Goal: Task Accomplishment & Management: Complete application form

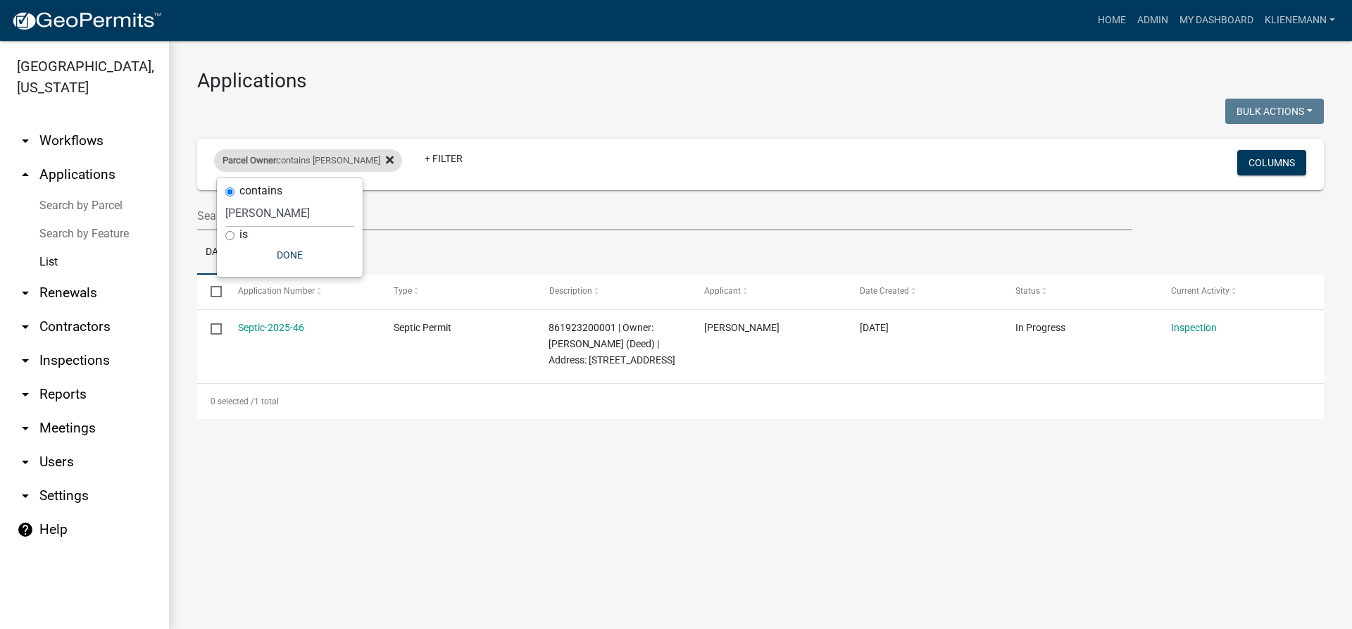
click at [386, 164] on icon at bounding box center [390, 159] width 8 height 11
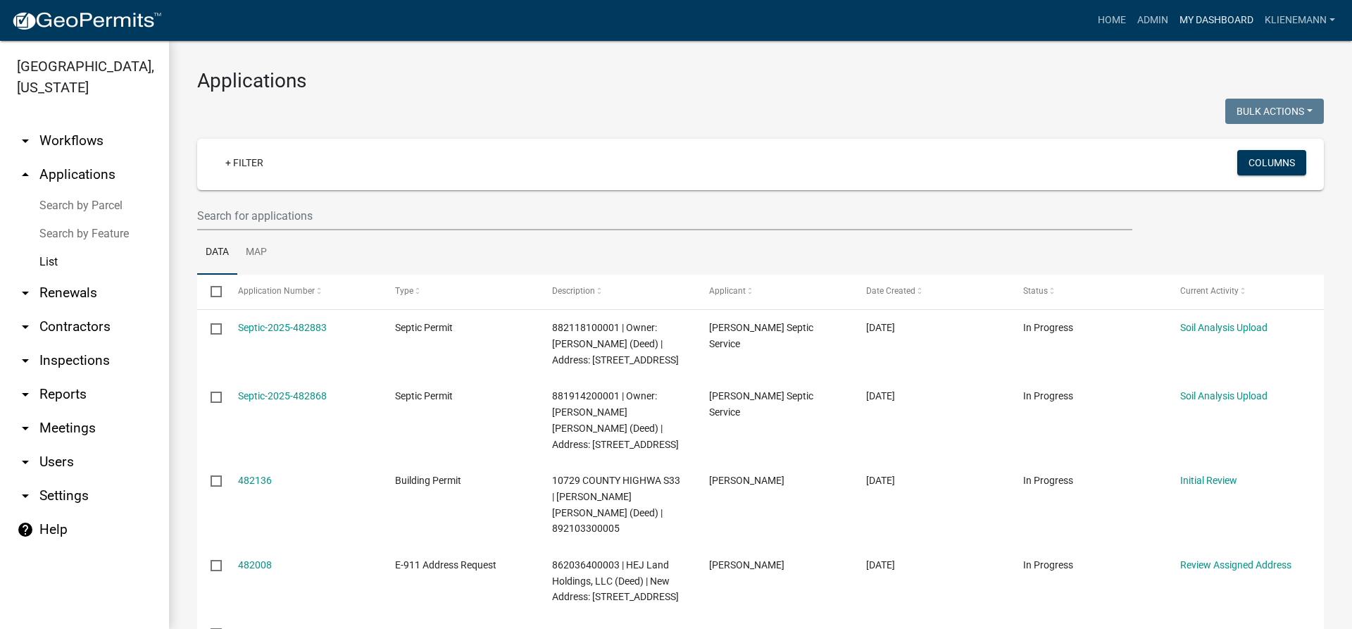
click at [1227, 23] on link "My Dashboard" at bounding box center [1216, 20] width 85 height 27
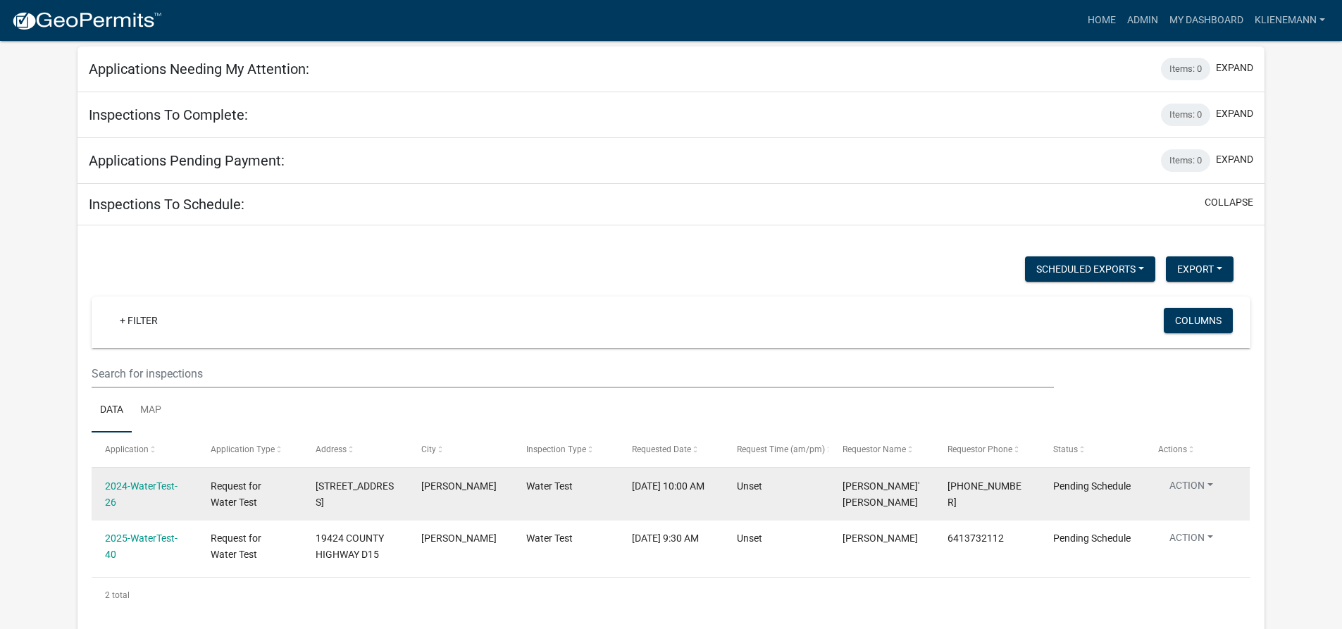
scroll to position [58, 0]
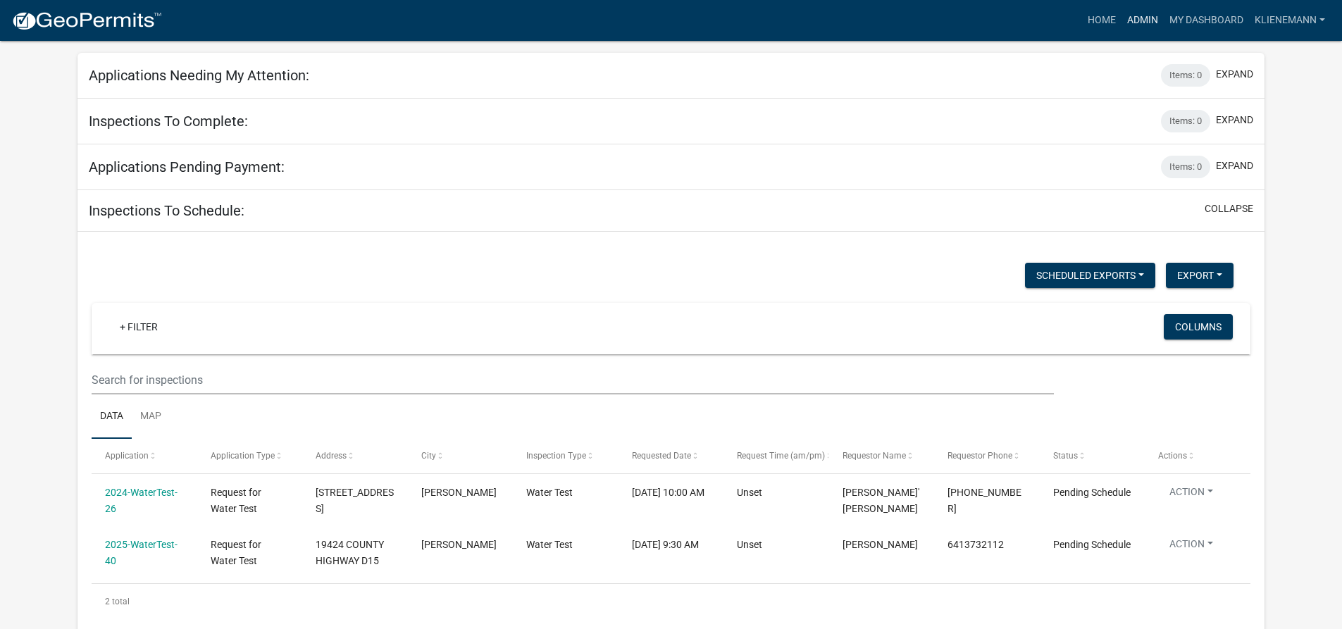
click at [1123, 13] on link "Admin" at bounding box center [1142, 20] width 42 height 27
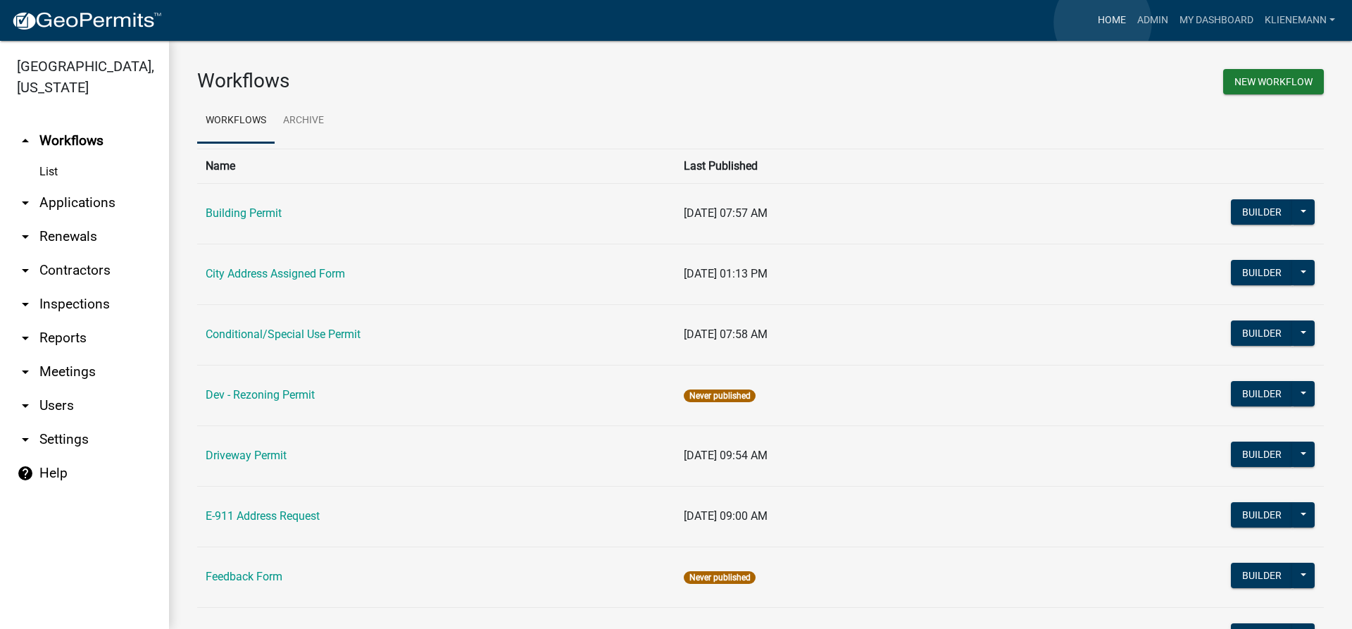
click at [1103, 23] on link "Home" at bounding box center [1111, 20] width 39 height 27
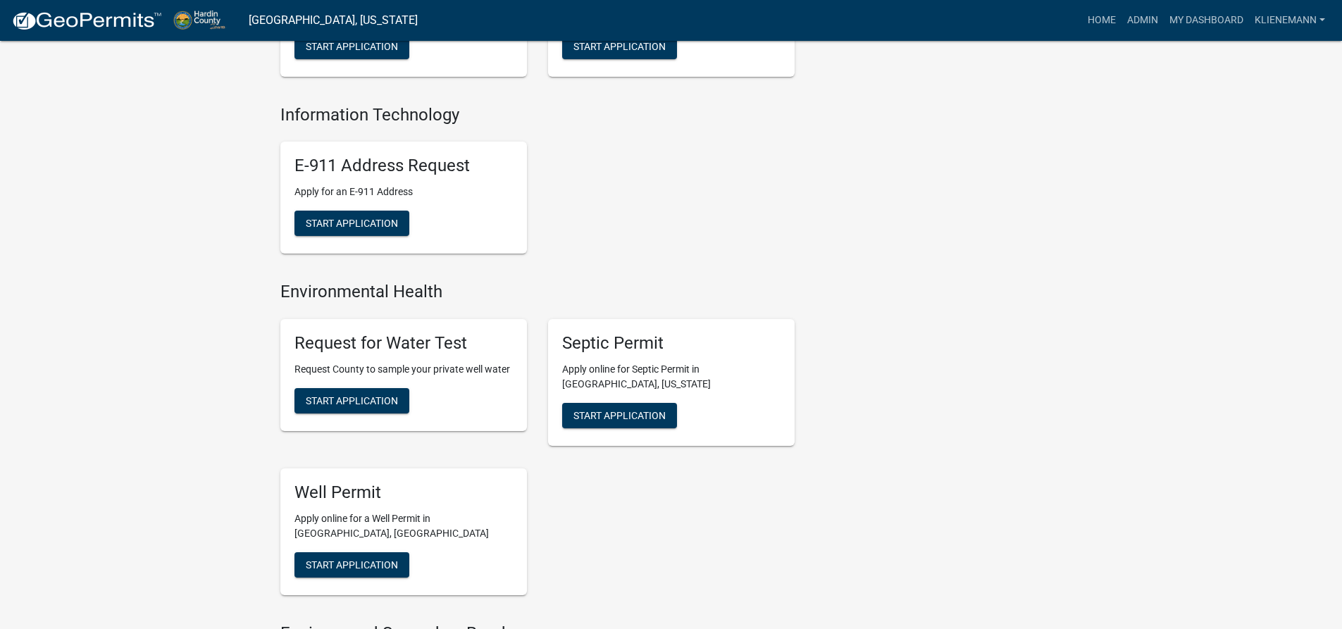
scroll to position [634, 0]
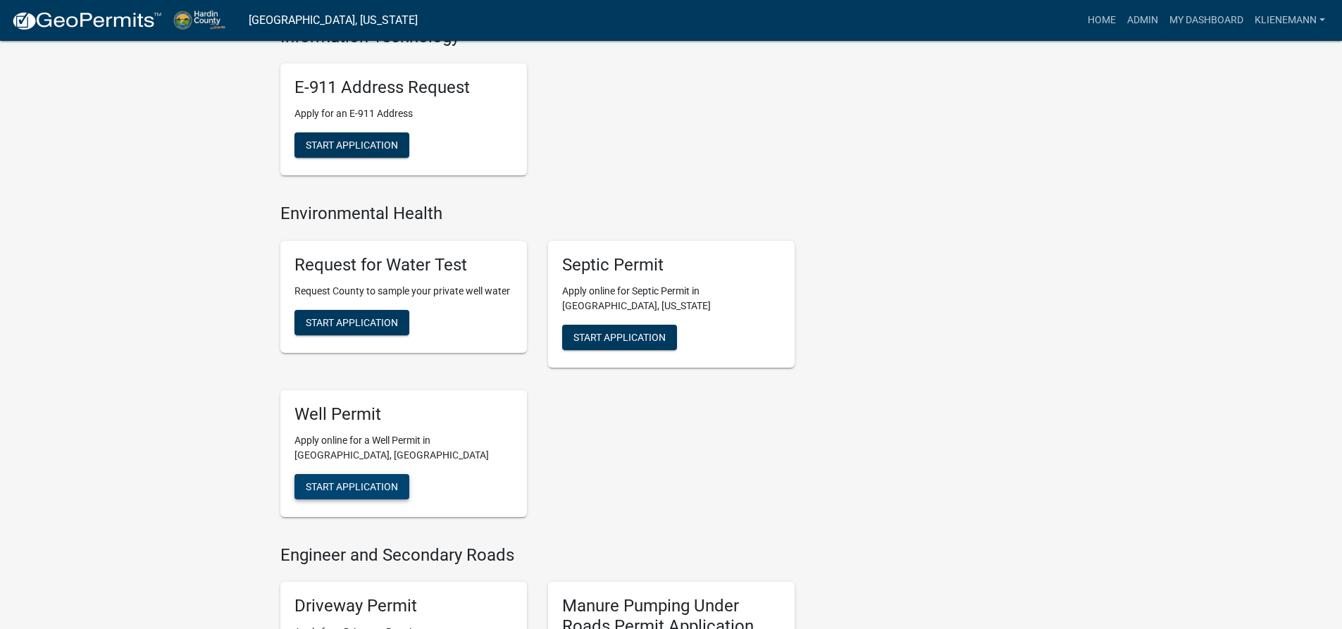
click at [369, 474] on button "Start Application" at bounding box center [351, 486] width 115 height 25
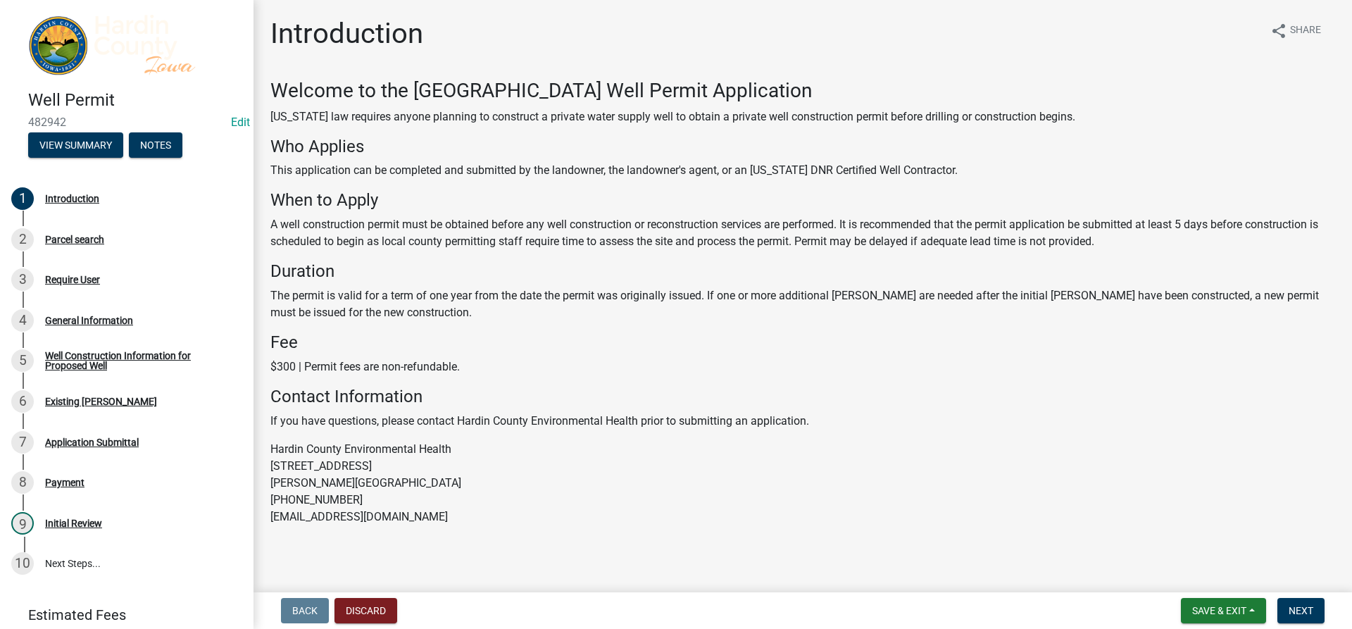
scroll to position [5, 0]
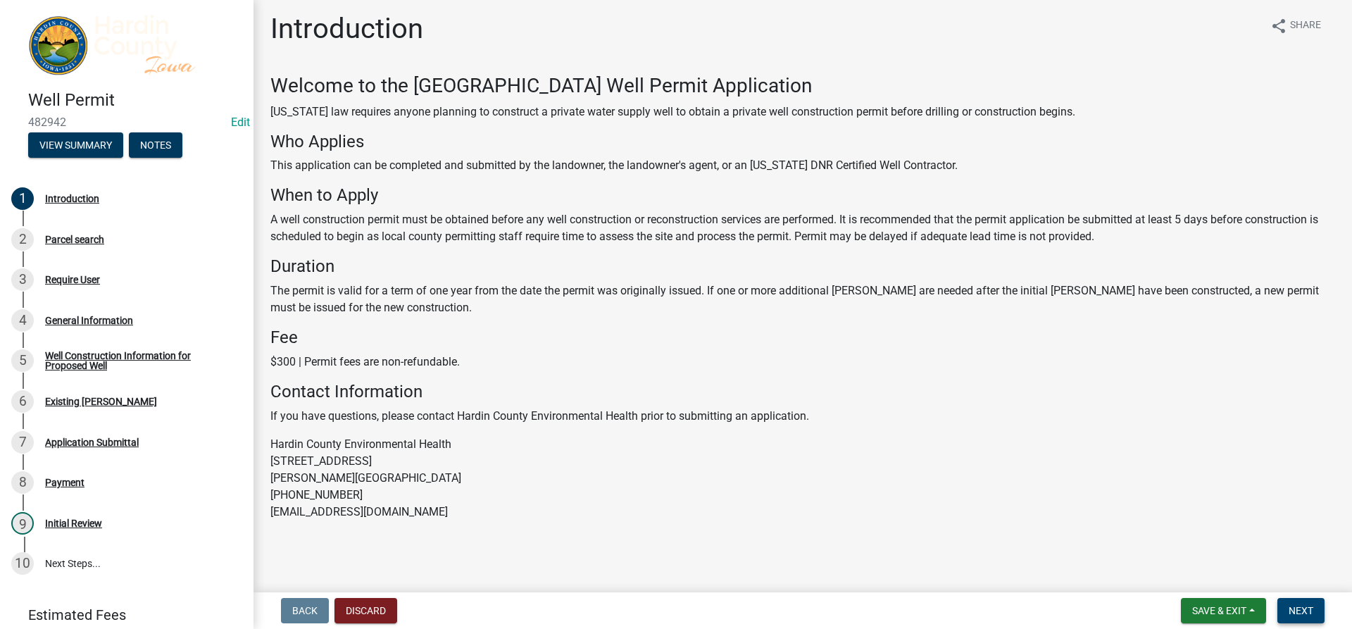
click at [1306, 608] on span "Next" at bounding box center [1301, 610] width 25 height 11
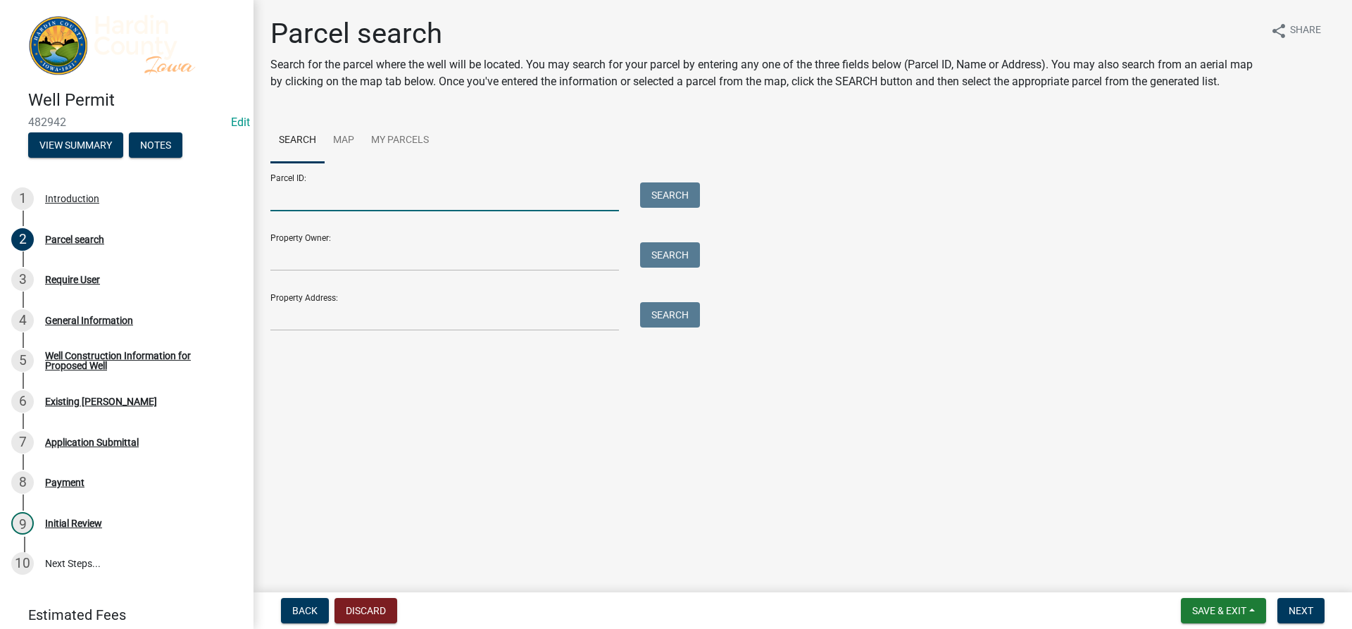
click at [332, 206] on input "Parcel ID:" at bounding box center [444, 196] width 349 height 29
click at [301, 312] on input "Property Address:" at bounding box center [444, 316] width 349 height 29
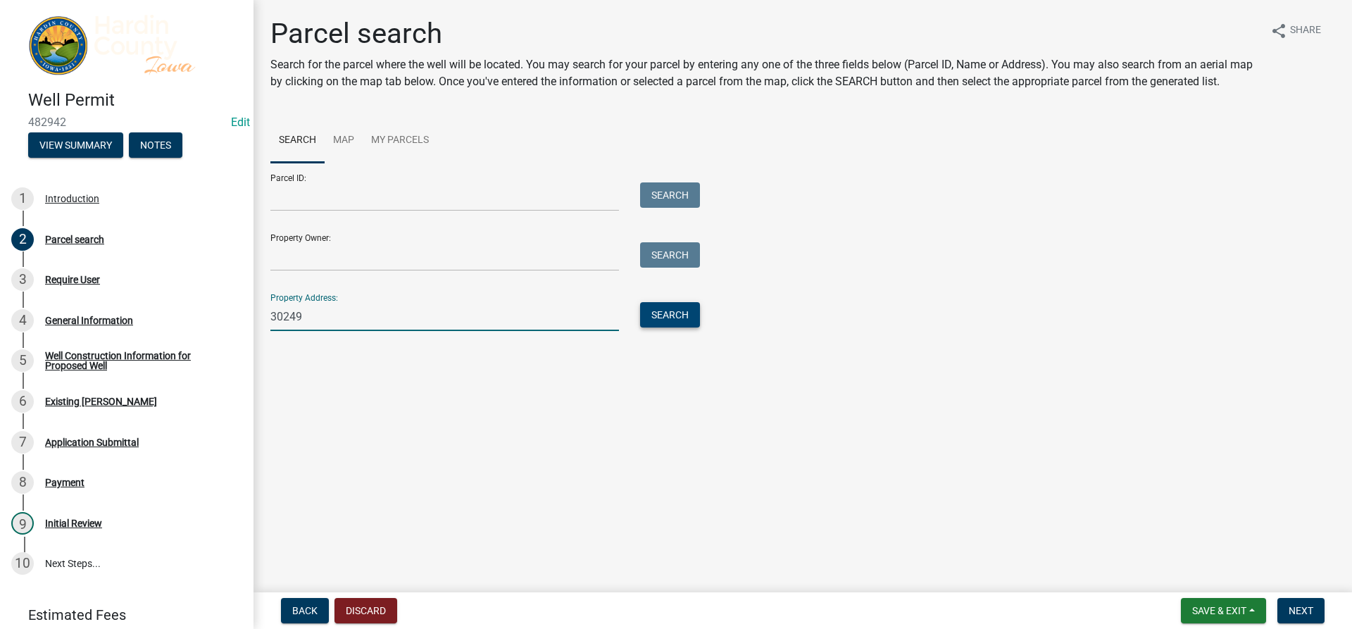
click at [694, 320] on button "Search" at bounding box center [670, 314] width 60 height 25
click at [301, 325] on input "30249" at bounding box center [444, 316] width 349 height 29
type input "3"
type input "30429"
click at [676, 321] on button "Search" at bounding box center [670, 314] width 60 height 25
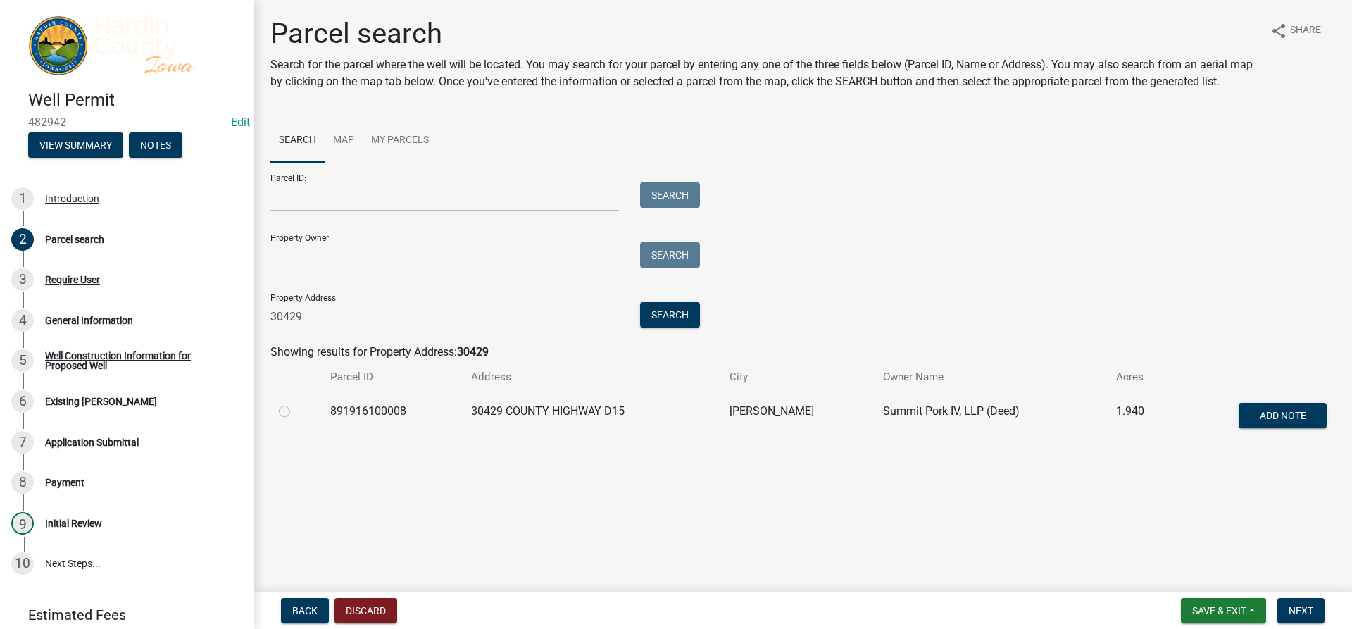
click at [296, 403] on label at bounding box center [296, 403] width 0 height 0
click at [296, 407] on input "radio" at bounding box center [300, 407] width 9 height 9
radio input "true"
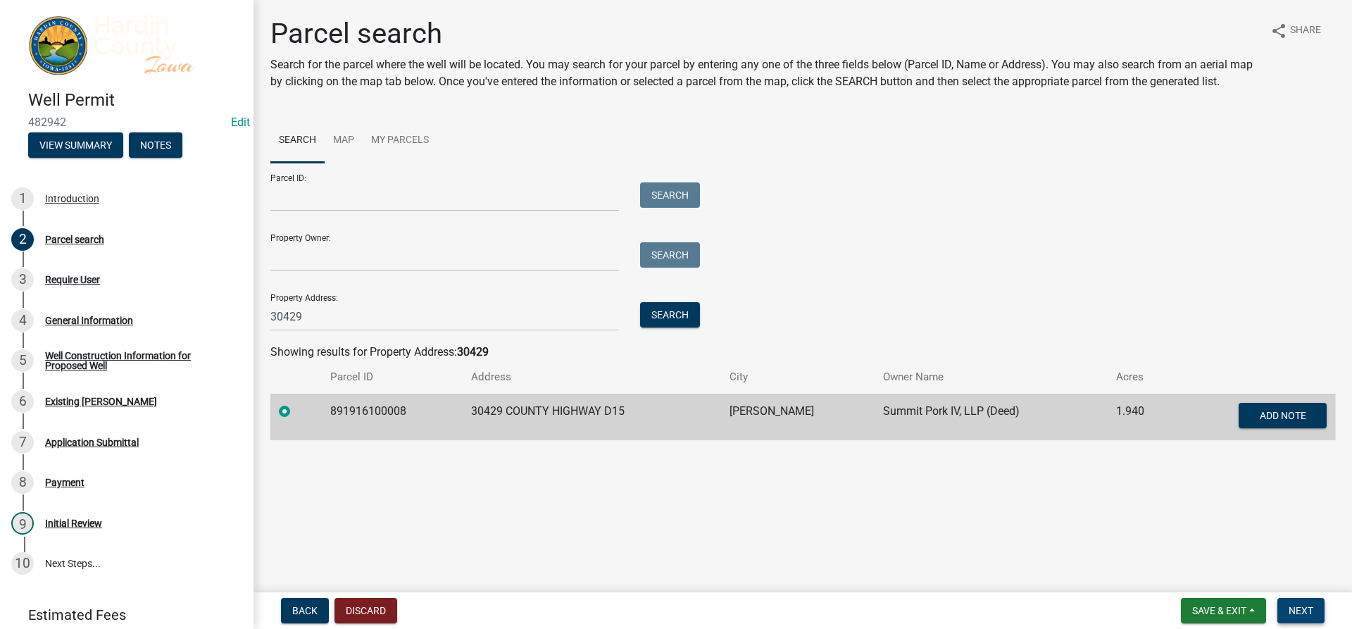
click at [1307, 599] on button "Next" at bounding box center [1301, 610] width 47 height 25
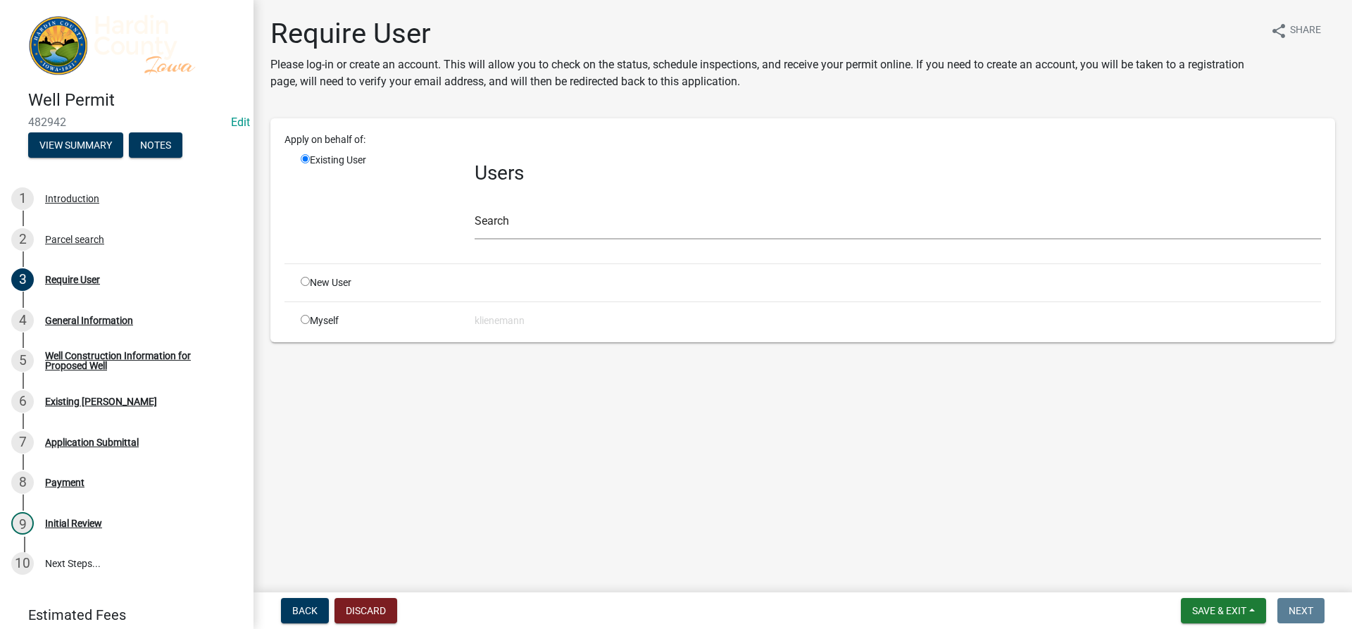
click at [312, 320] on div "Myself" at bounding box center [377, 320] width 174 height 15
click at [308, 323] on input "radio" at bounding box center [305, 319] width 9 height 9
radio input "true"
radio input "false"
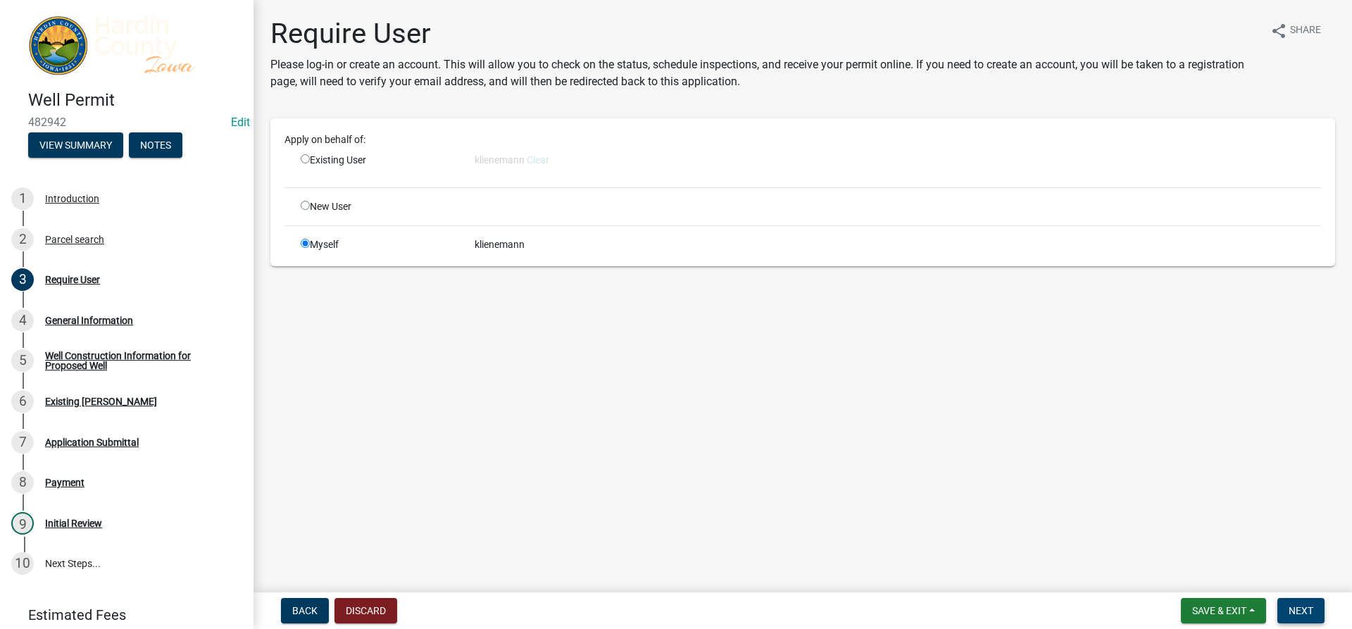
click at [1295, 603] on button "Next" at bounding box center [1301, 610] width 47 height 25
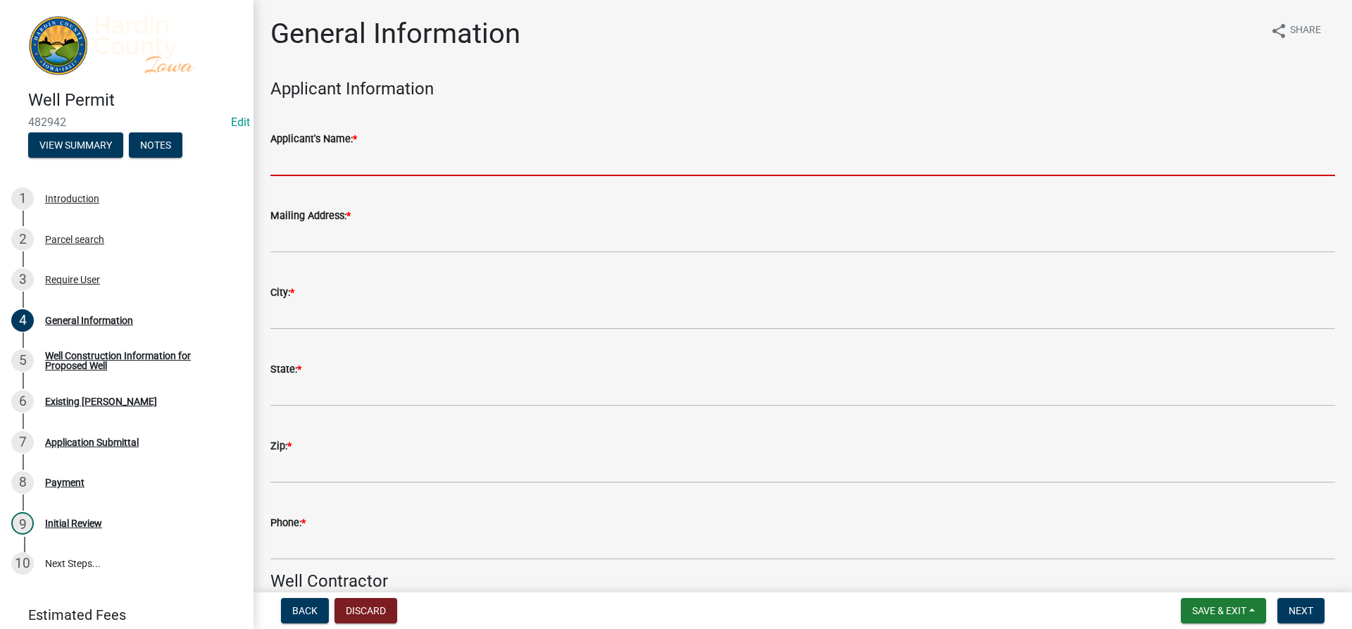
click at [410, 169] on input "Applicant's Name: *" at bounding box center [802, 161] width 1065 height 29
type input "Matt Estlund"
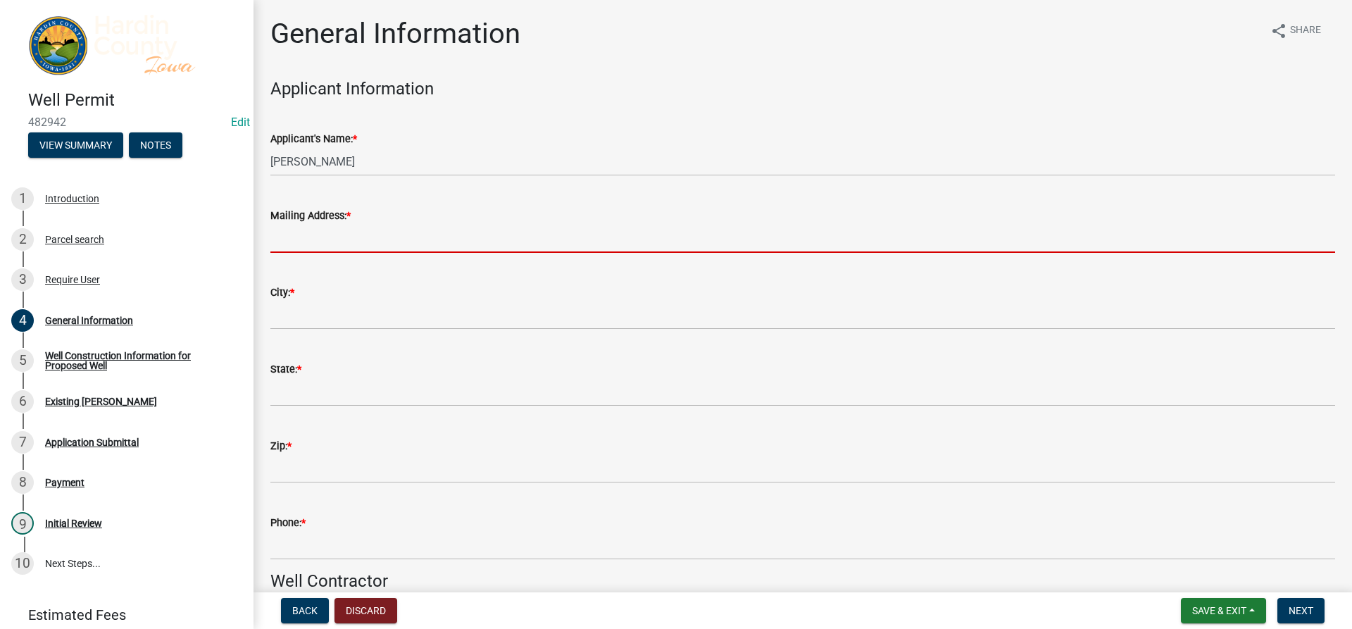
click at [355, 227] on input "Mailing Address: *" at bounding box center [802, 238] width 1065 height 29
type input "2365 Vasse Avenue"
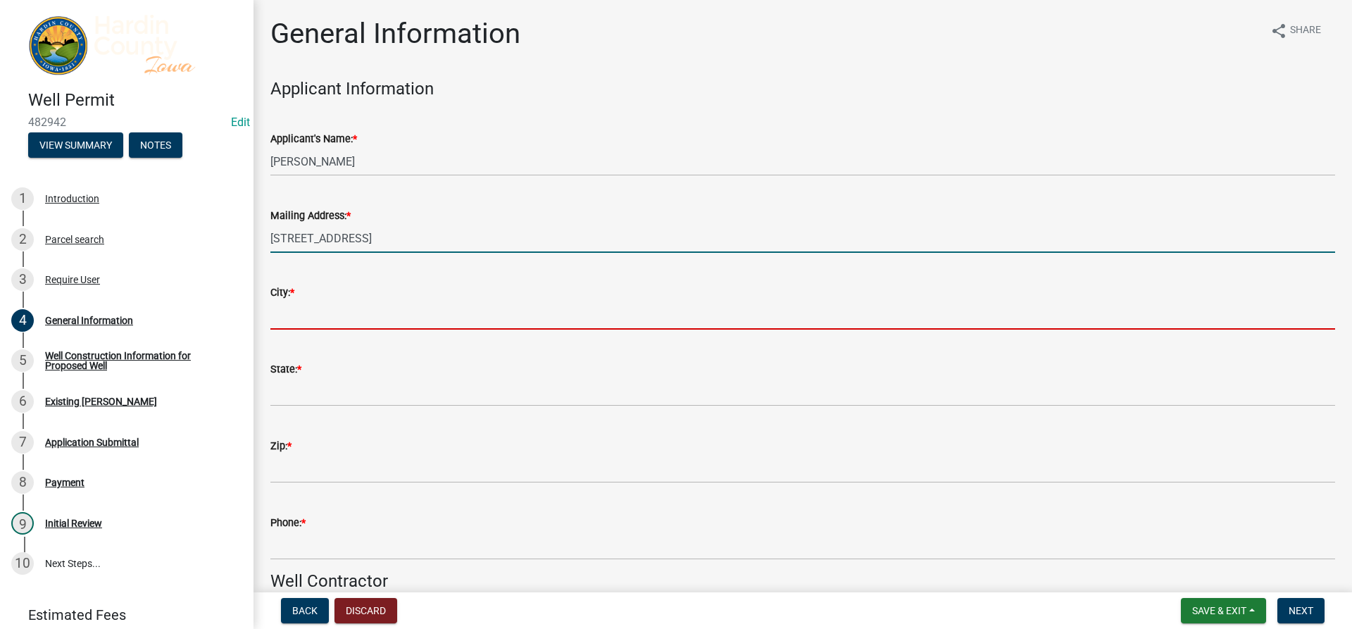
click at [335, 321] on input "City: *" at bounding box center [802, 315] width 1065 height 29
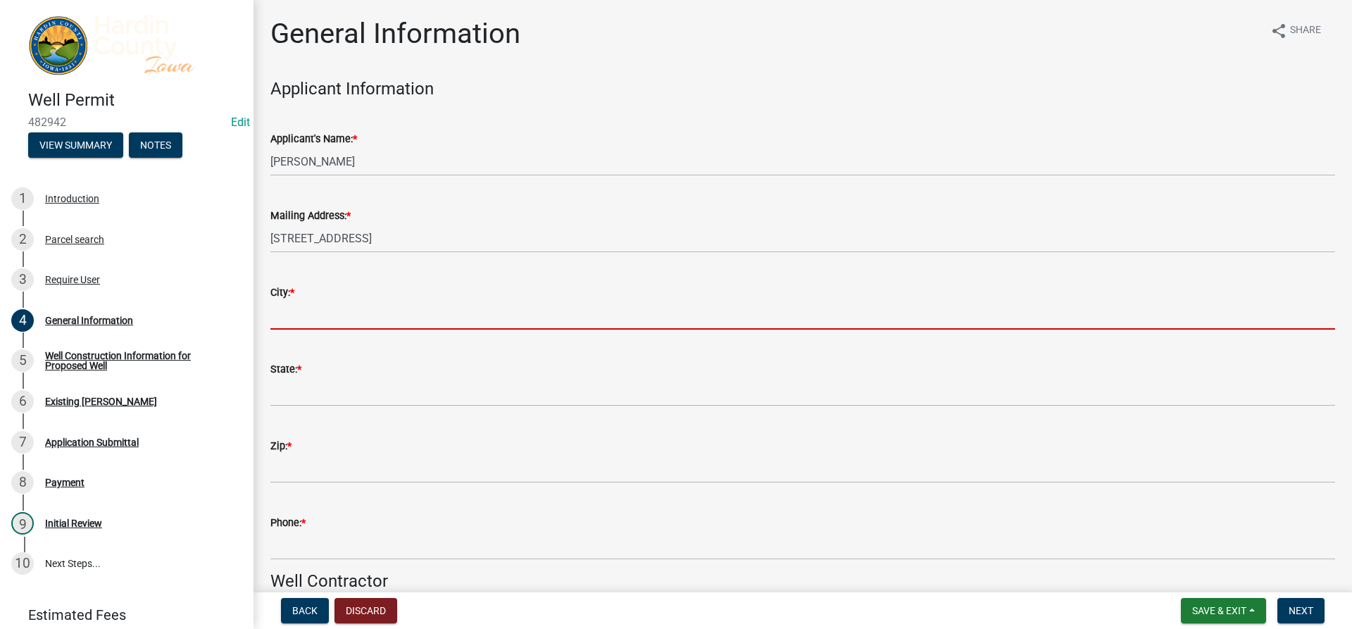
type input "Duncombe"
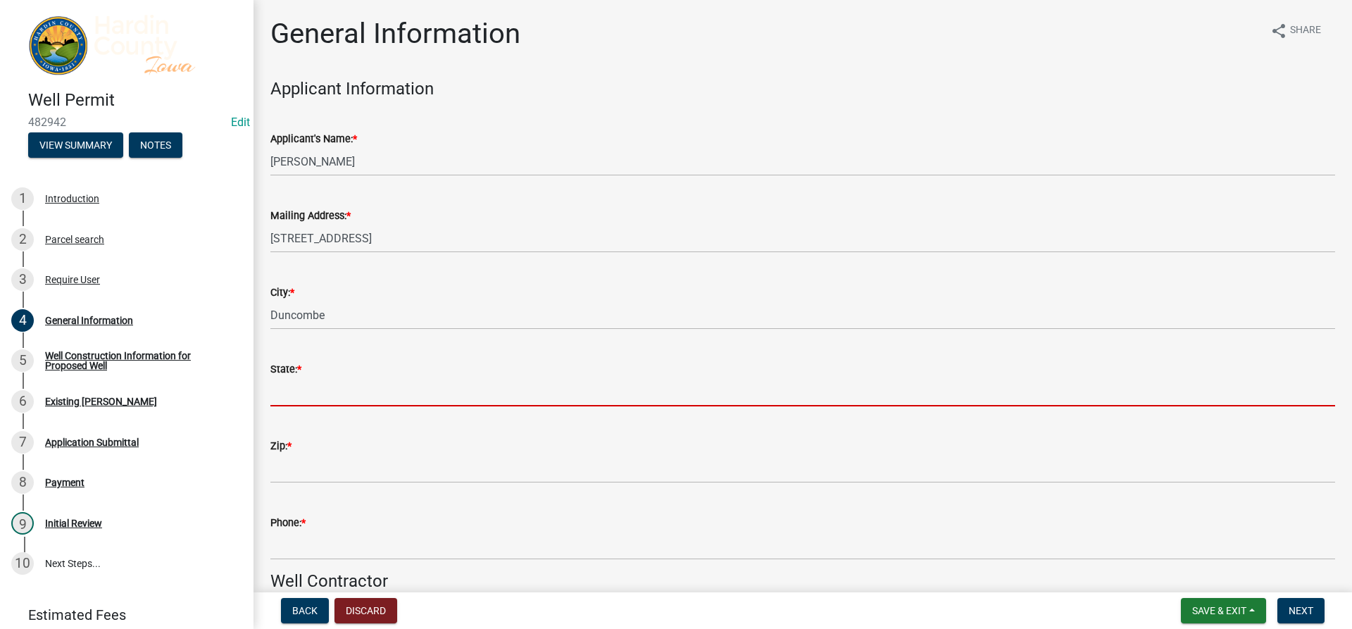
click at [317, 398] on input "State: *" at bounding box center [802, 392] width 1065 height 29
type input "IA"
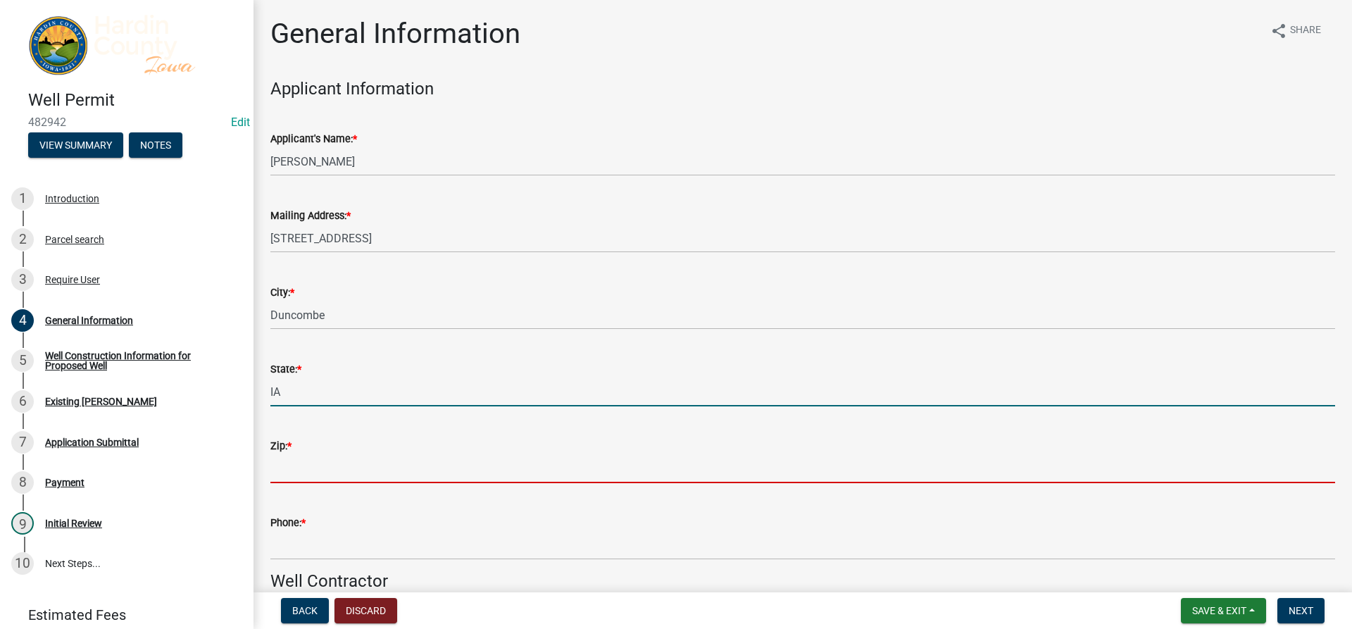
click at [326, 461] on input "Zip: *" at bounding box center [802, 468] width 1065 height 29
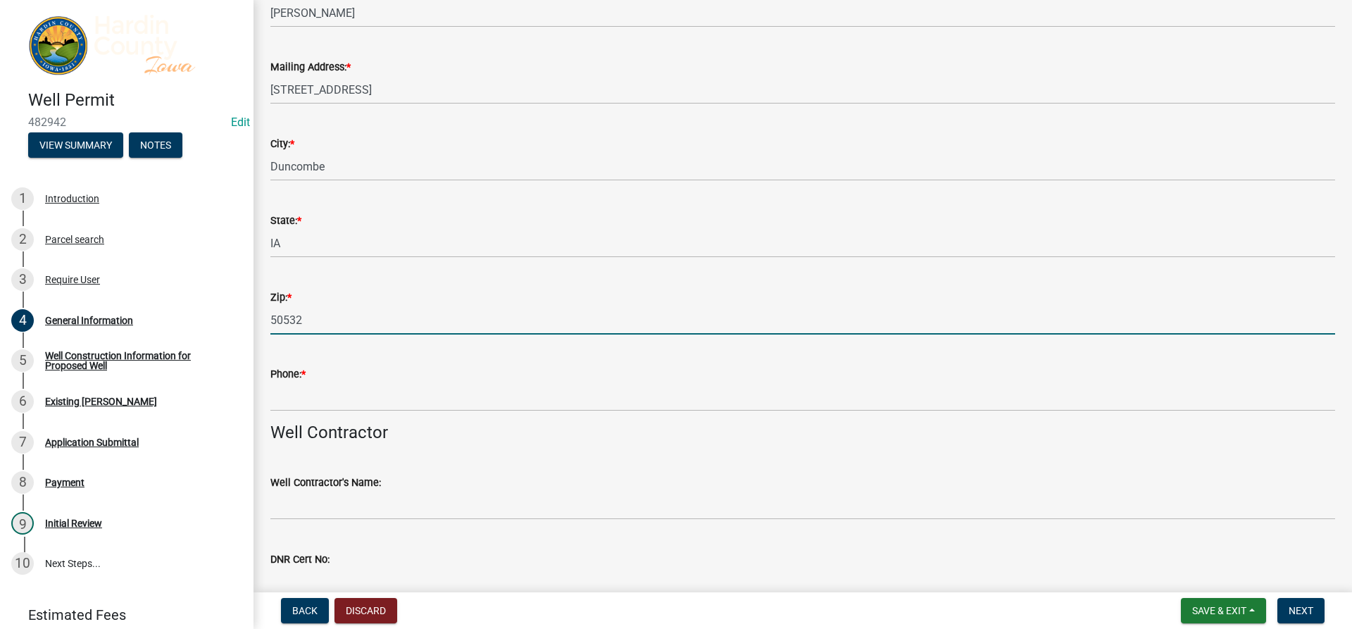
scroll to position [282, 0]
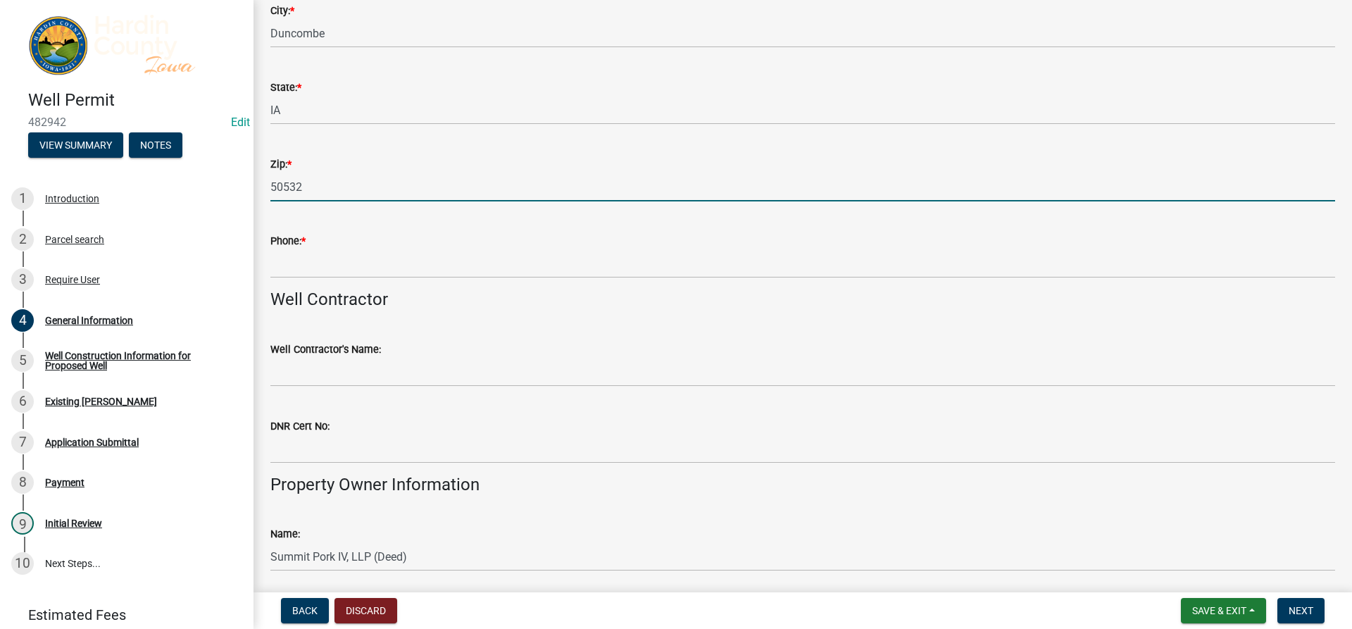
type input "50532"
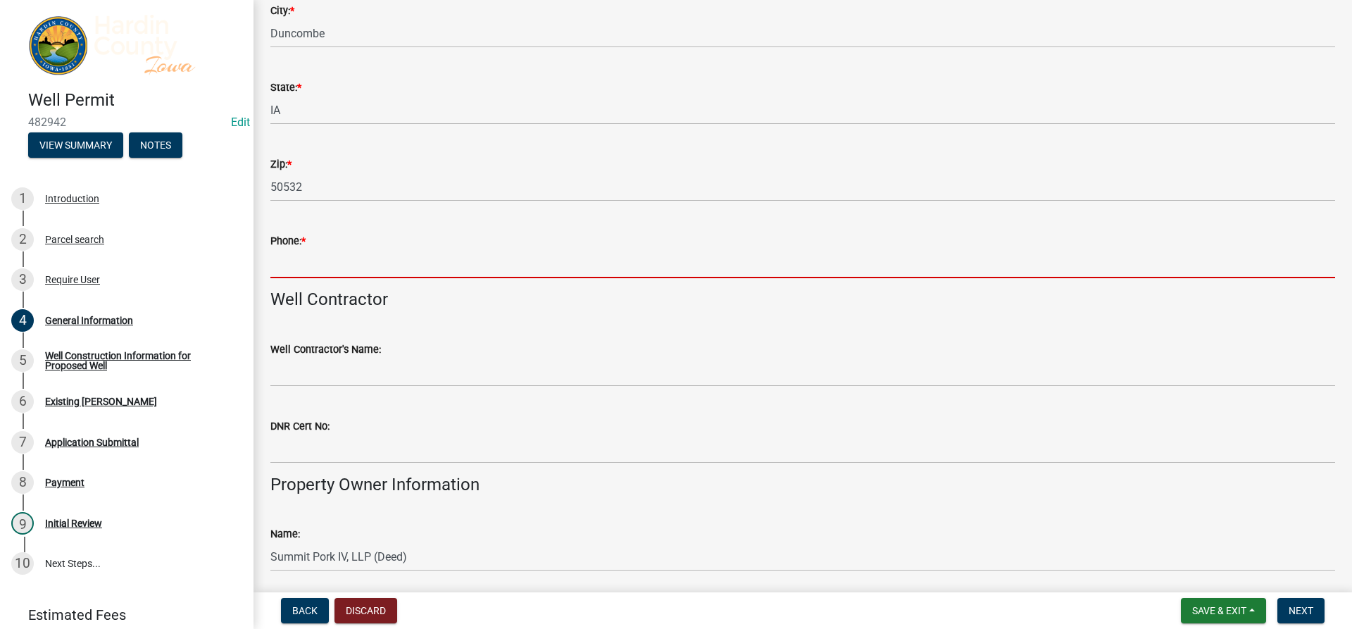
click at [319, 263] on input "Phone: *" at bounding box center [802, 263] width 1065 height 29
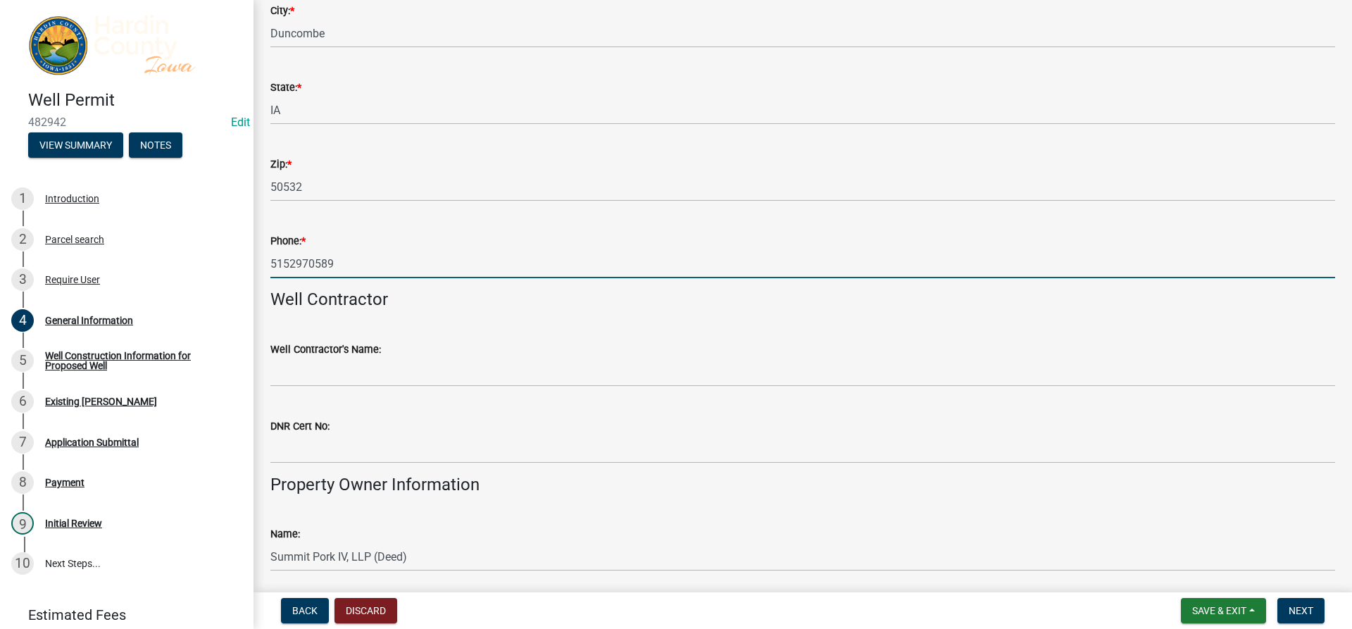
type input "5152970589"
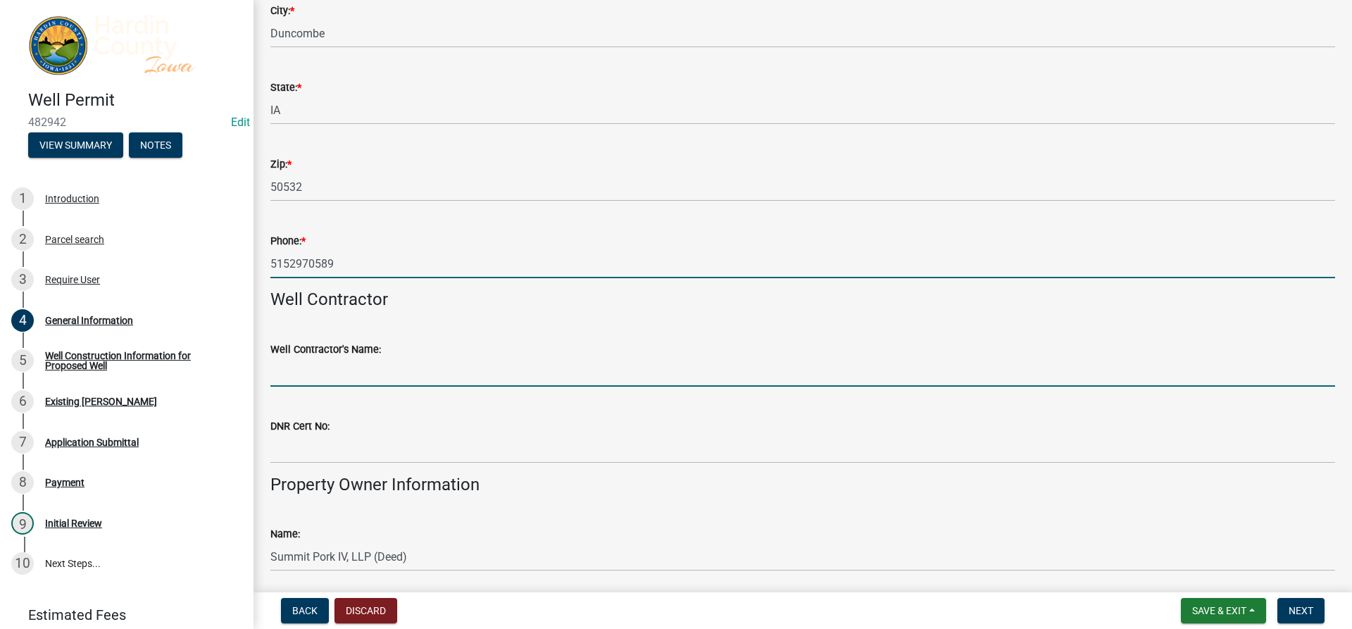
click at [364, 382] on input "Well Contractor's Name:" at bounding box center [802, 372] width 1065 height 29
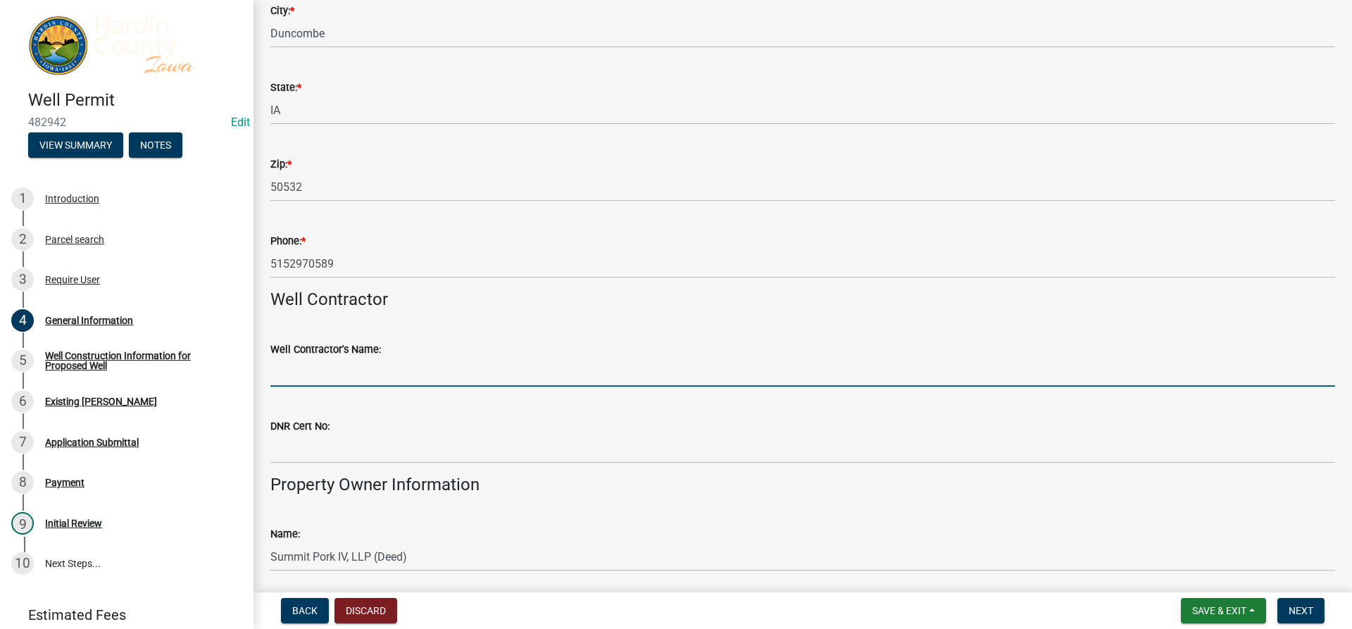
type input "Matt Estlund"
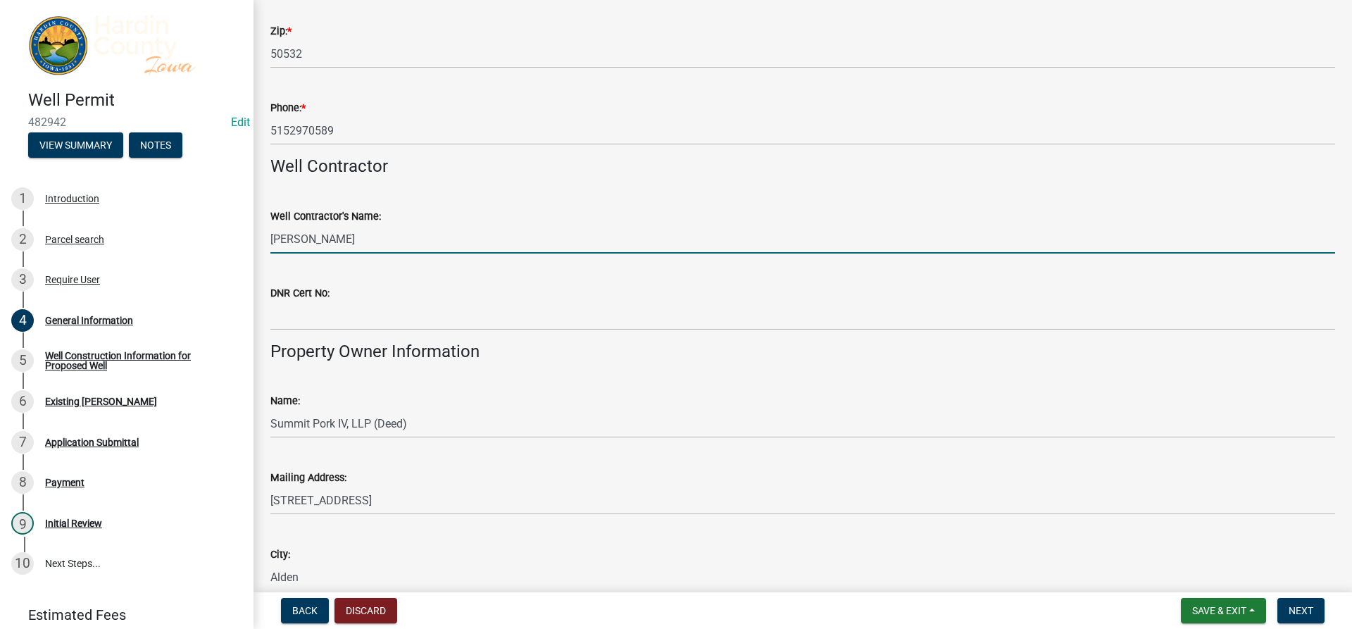
scroll to position [423, 0]
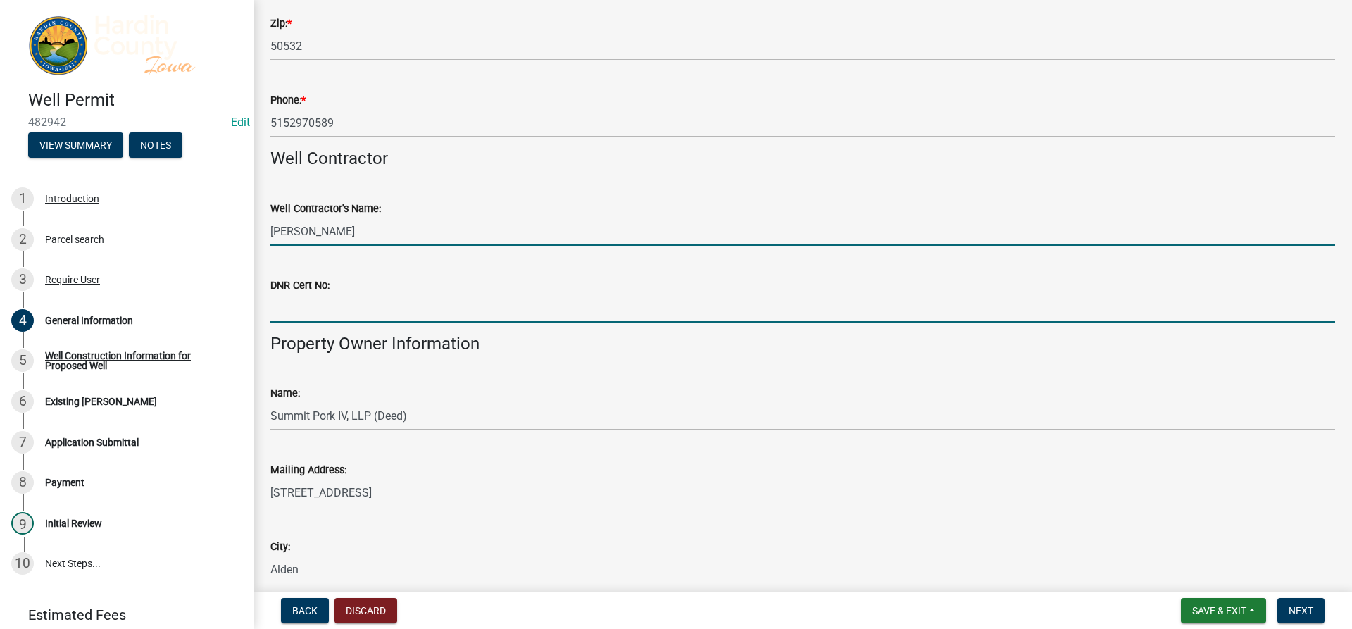
click at [320, 309] on input "DNR Cert No:" at bounding box center [802, 308] width 1065 height 29
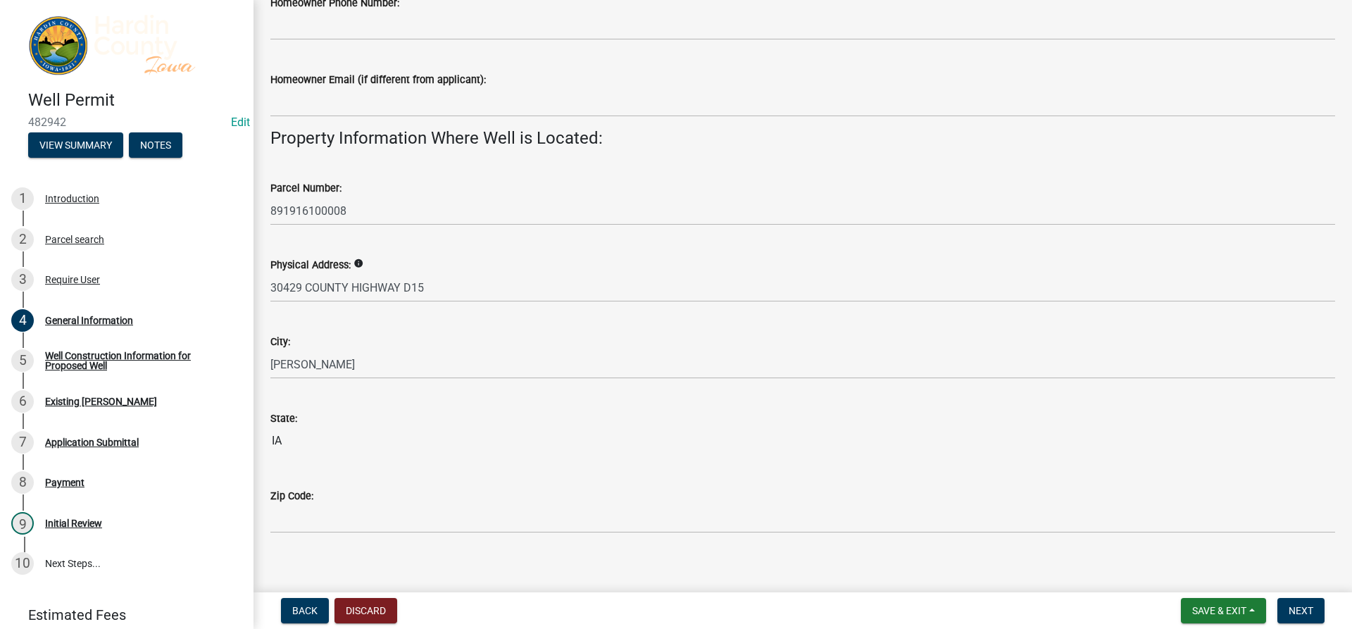
scroll to position [1209, 0]
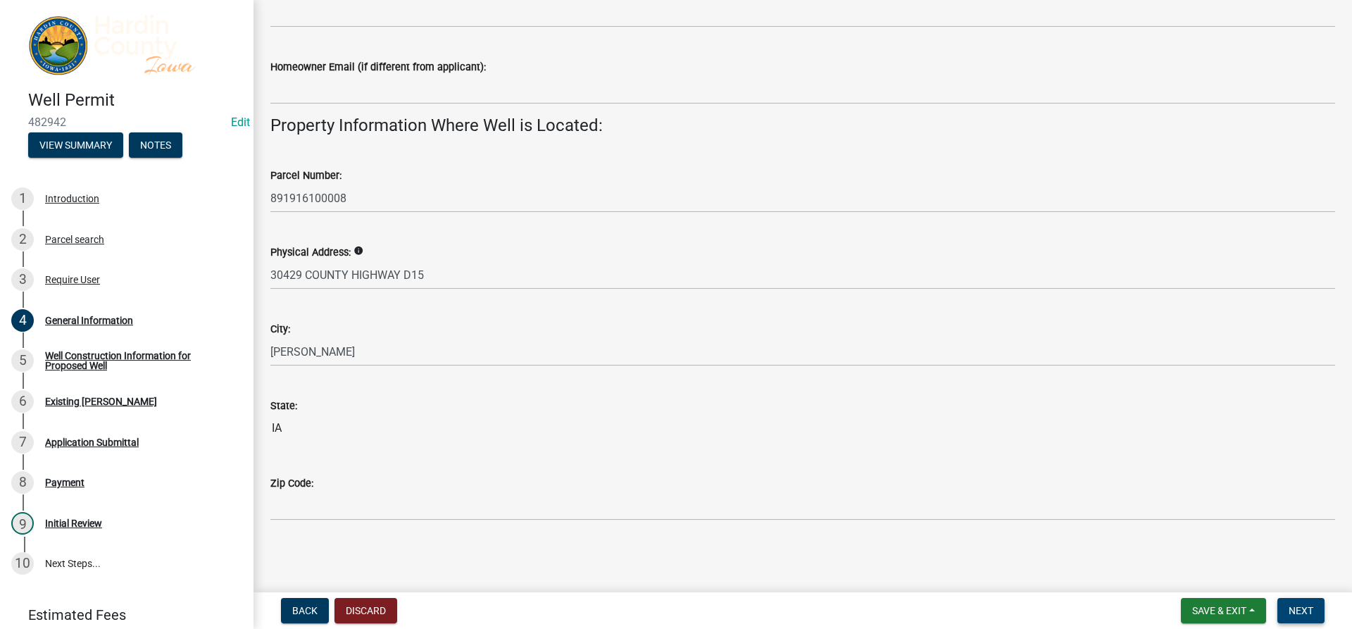
type input "2379"
click at [1288, 609] on button "Next" at bounding box center [1301, 610] width 47 height 25
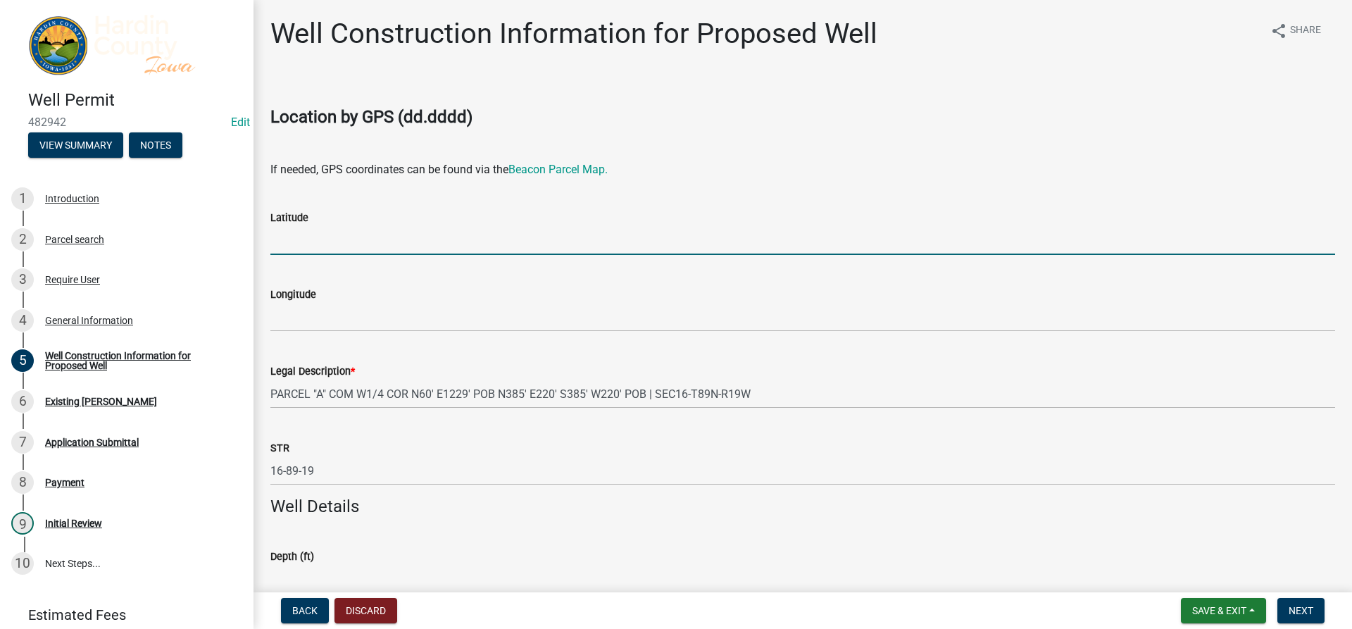
click at [356, 239] on input "Latitude" at bounding box center [802, 240] width 1065 height 29
type input "42.522340"
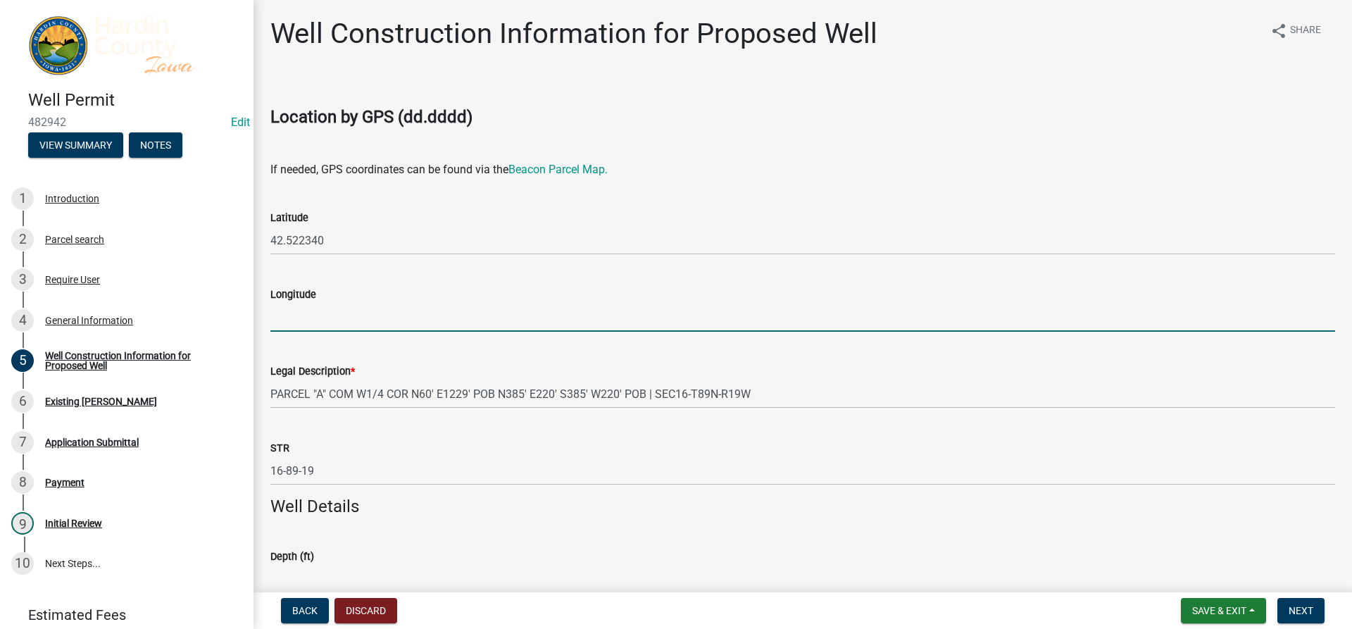
click at [359, 313] on input "Longitude" at bounding box center [802, 317] width 1065 height 29
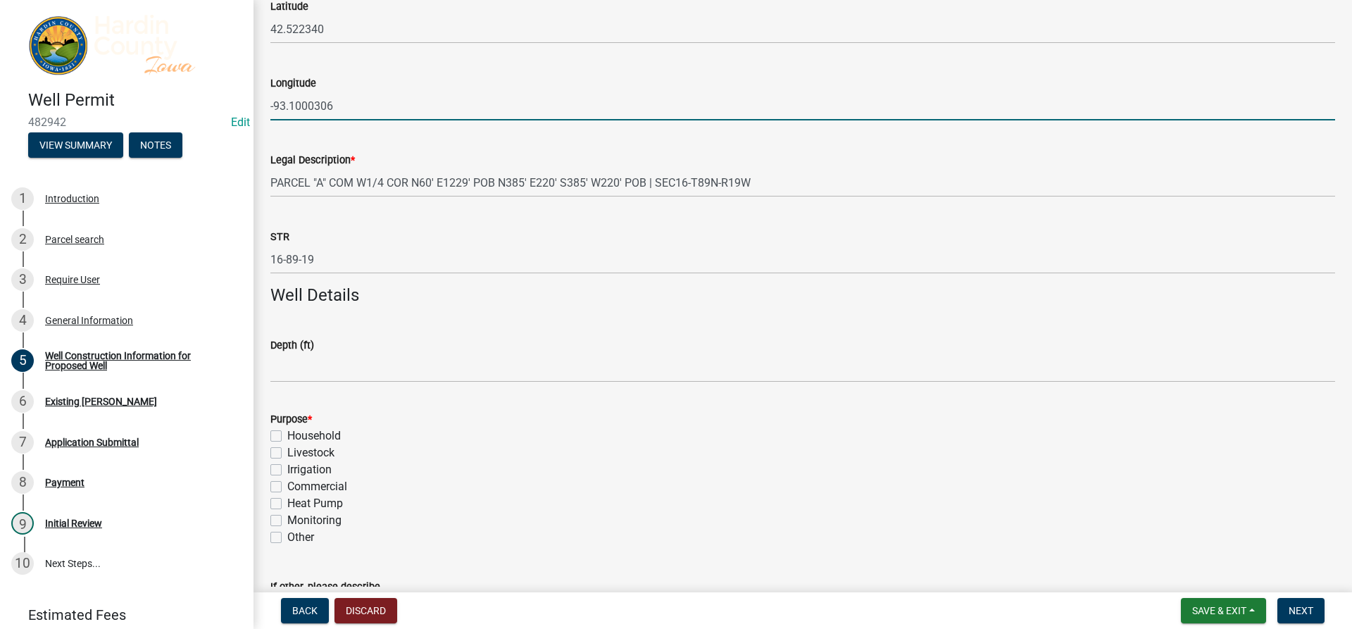
scroll to position [282, 0]
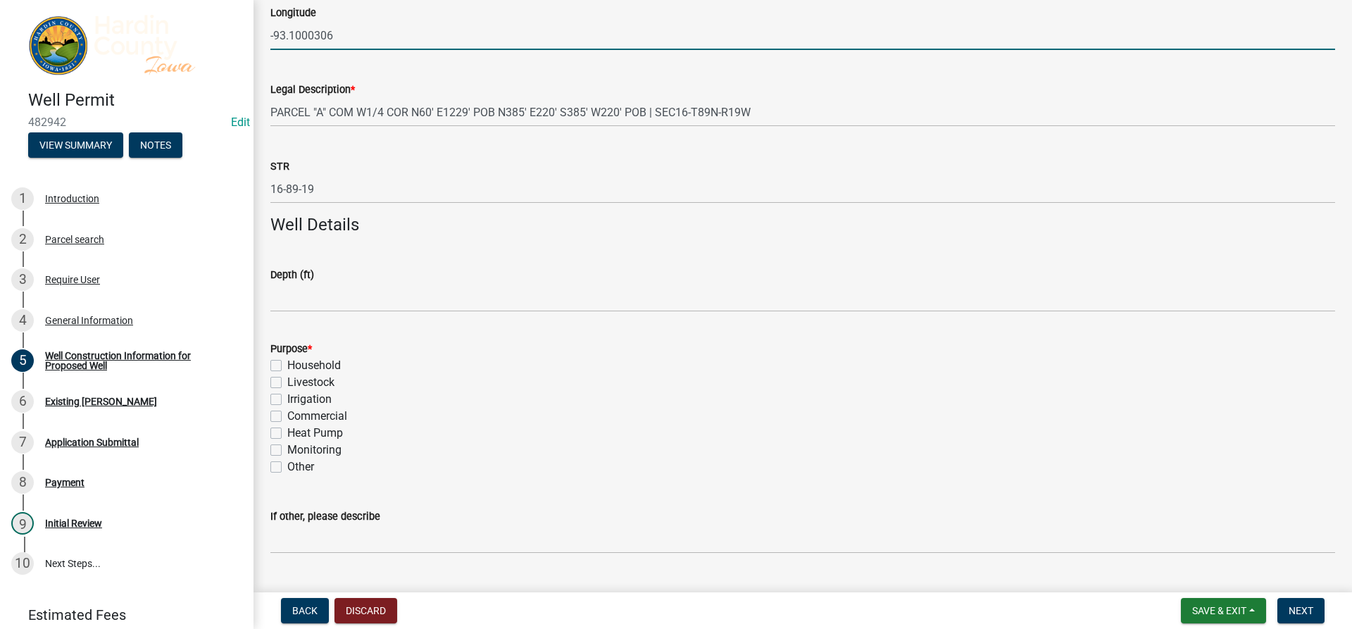
type input "-93.1000306"
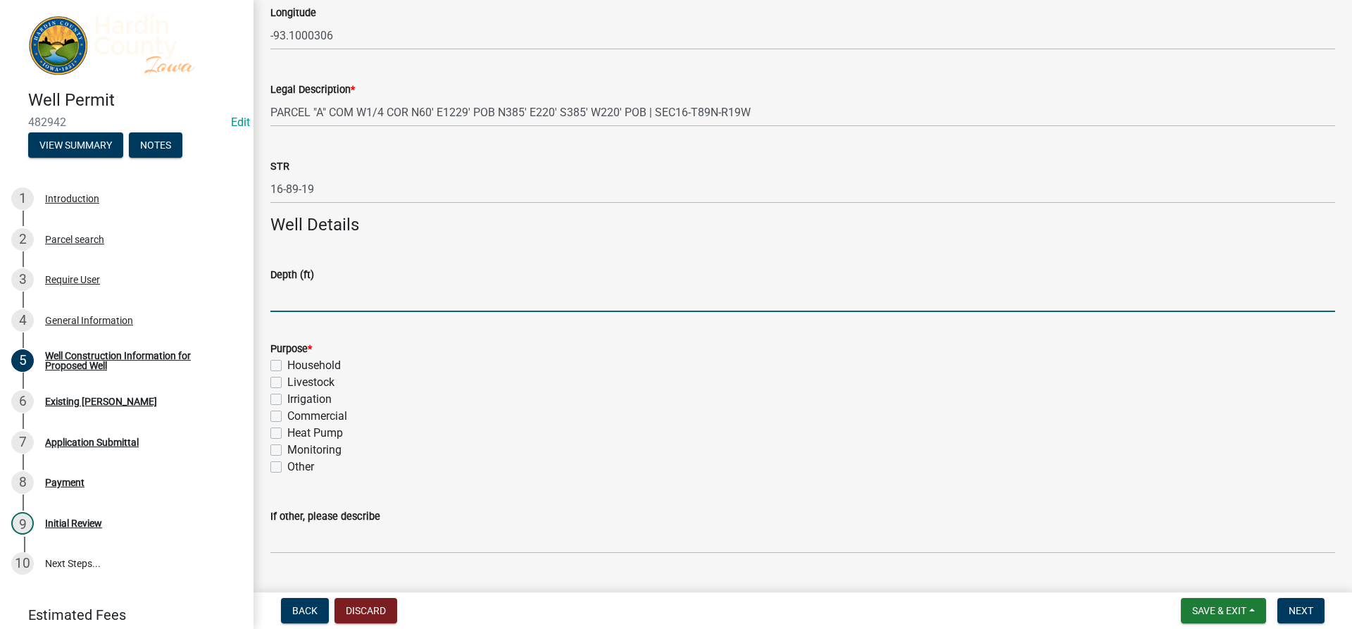
click at [332, 301] on input "Depth (ft)" at bounding box center [802, 297] width 1065 height 29
type input "200"
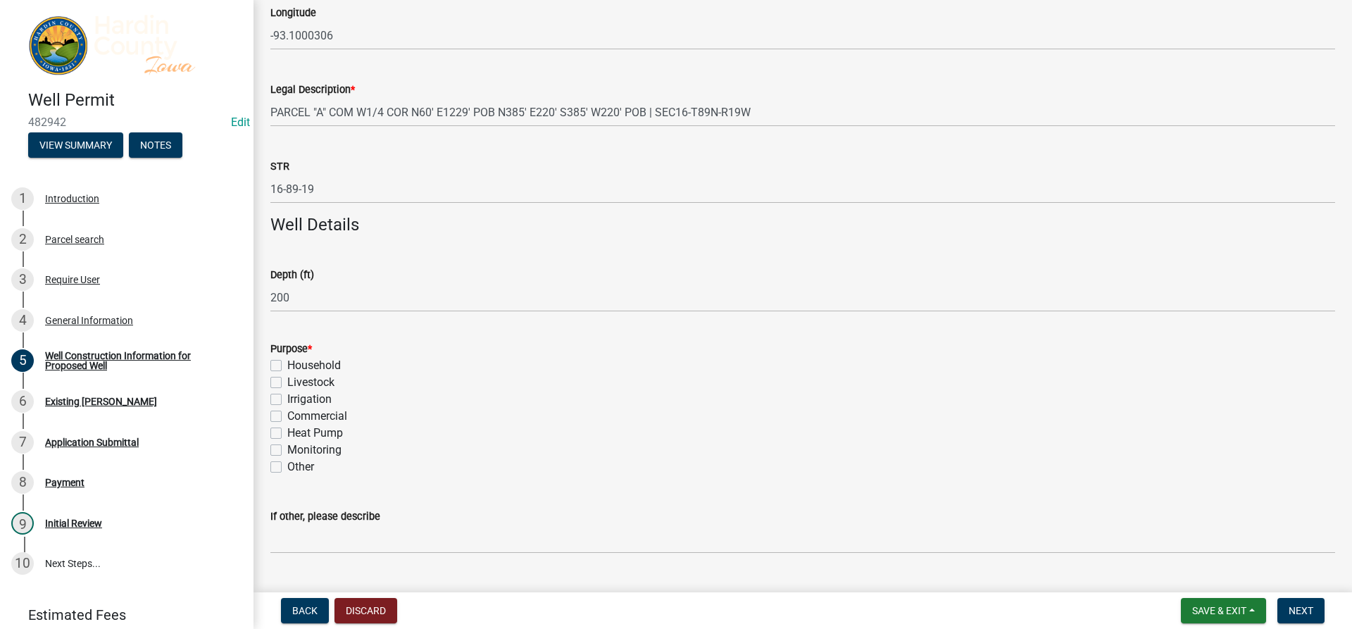
click at [334, 384] on label "Livestock" at bounding box center [310, 382] width 47 height 17
click at [297, 383] on input "Livestock" at bounding box center [291, 378] width 9 height 9
checkbox input "true"
checkbox input "false"
checkbox input "true"
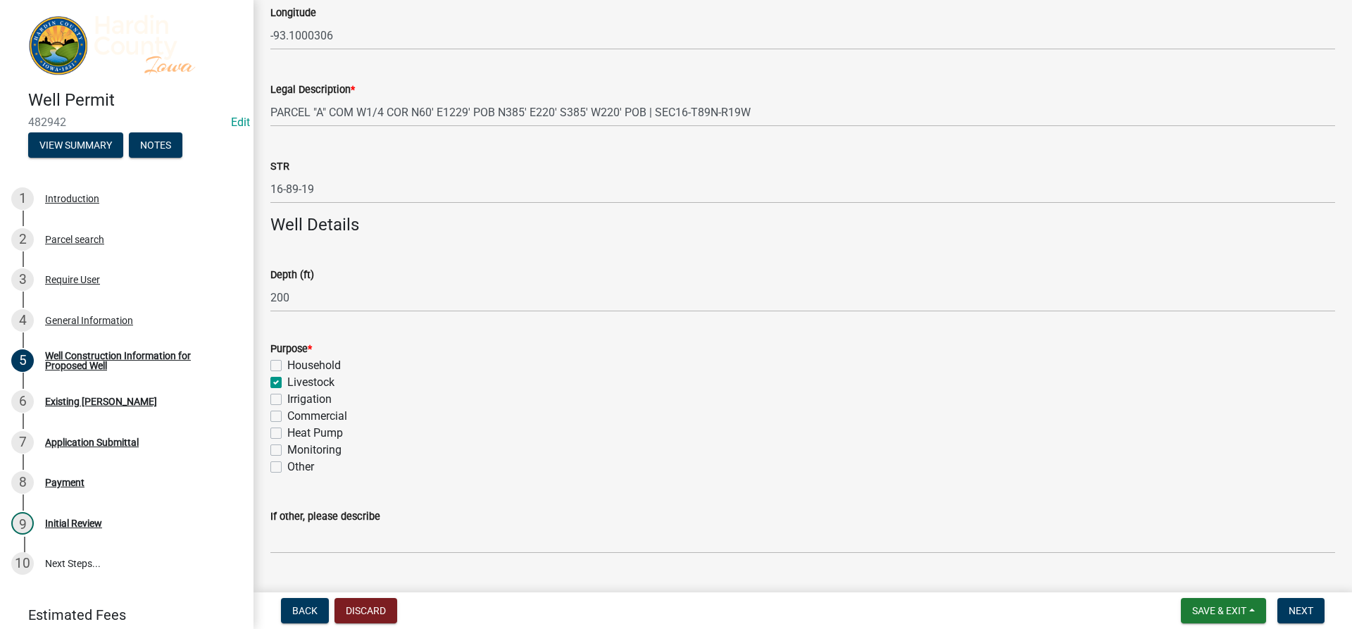
checkbox input "false"
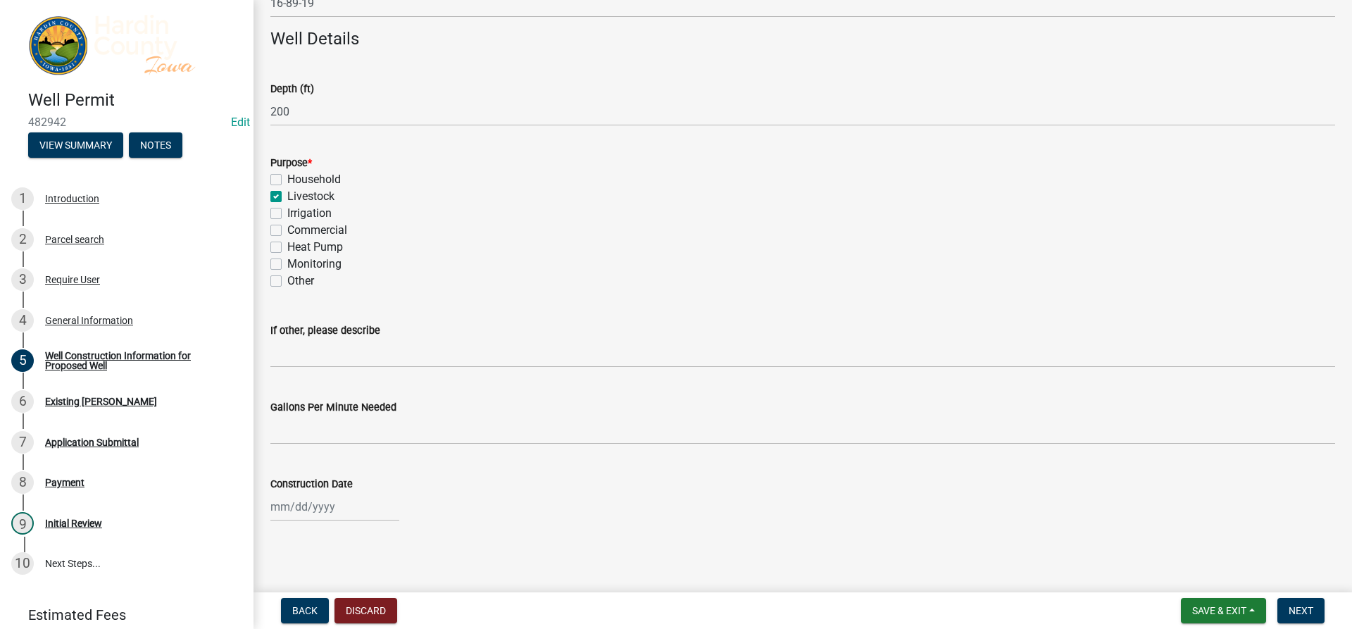
scroll to position [470, 0]
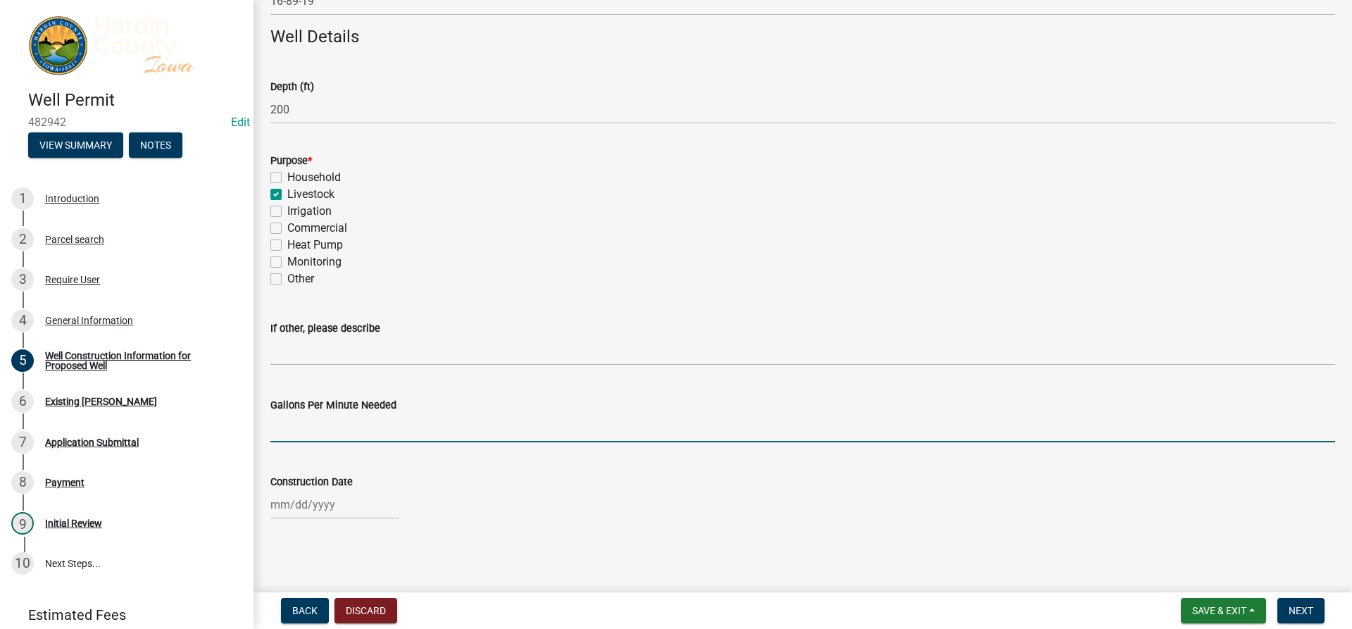
click at [390, 421] on input "Gallons Per Minute Needed" at bounding box center [802, 427] width 1065 height 29
type input "25"
select select "9"
select select "2025"
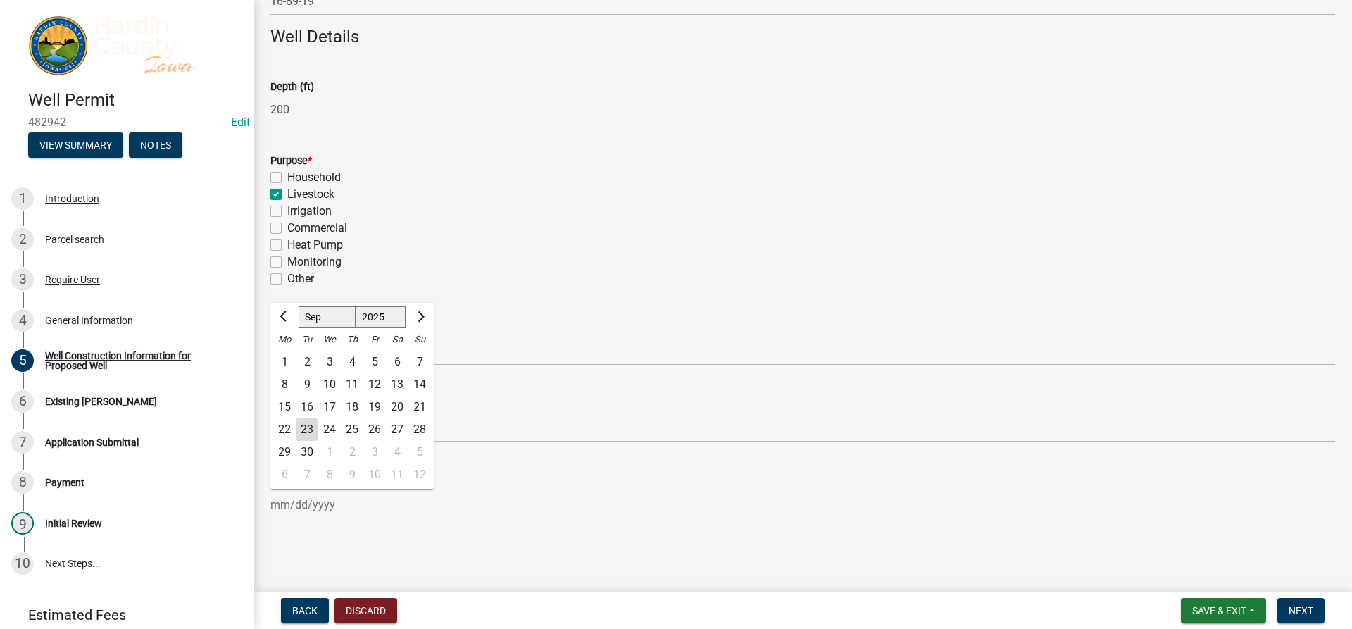
click at [327, 511] on div "Jan Feb Mar Apr May Jun Jul Aug Sep Oct Nov Dec 1525 1526 1527 1528 1529 1530 1…" at bounding box center [334, 504] width 129 height 29
click at [286, 427] on div "22" at bounding box center [284, 429] width 23 height 23
type input "[DATE]"
click at [1300, 621] on button "Next" at bounding box center [1301, 610] width 47 height 25
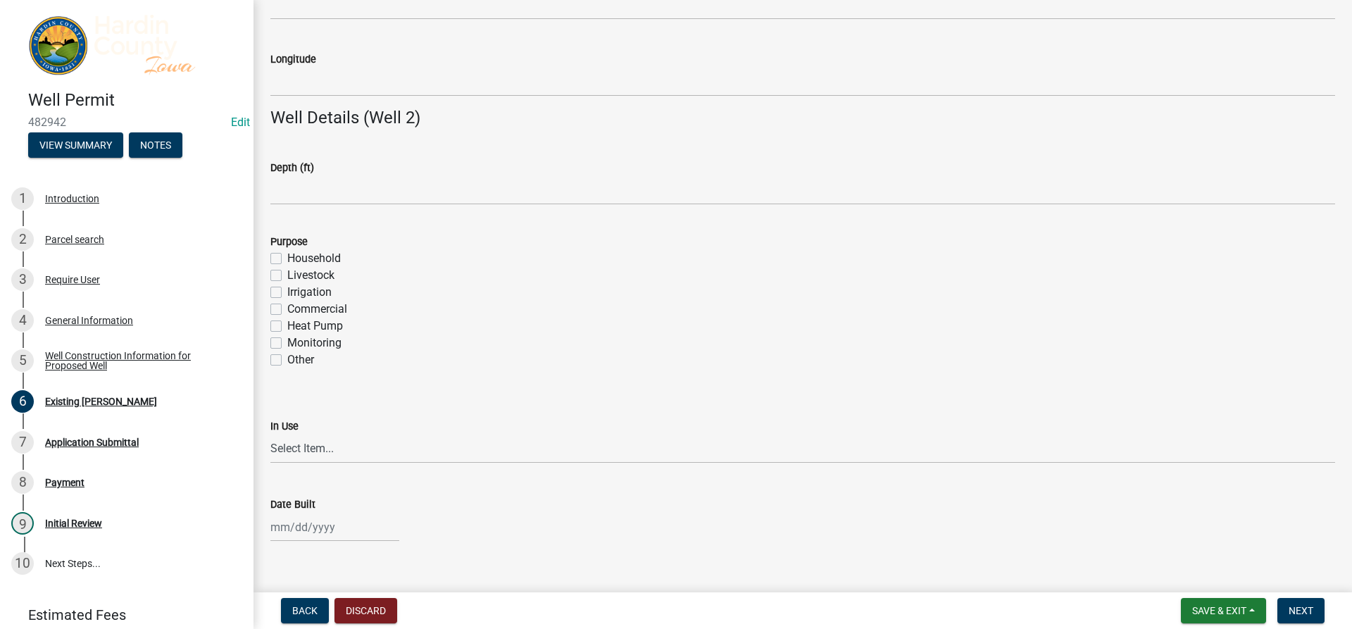
scroll to position [915, 0]
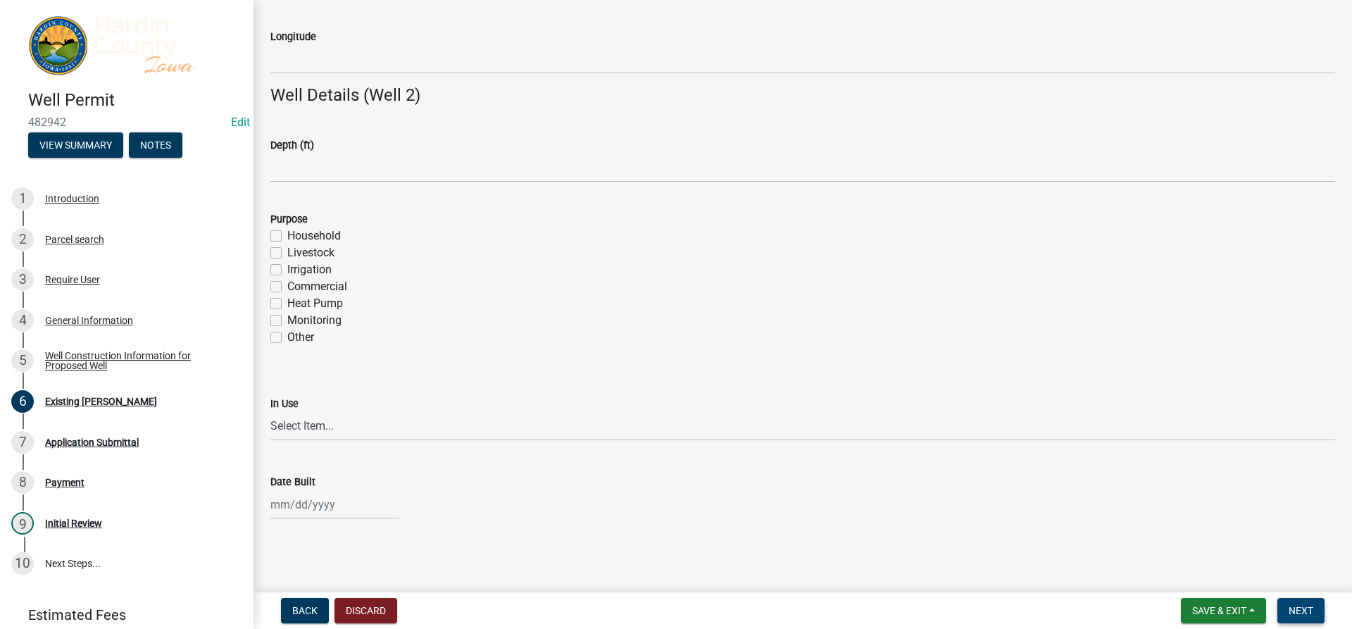
click at [1292, 606] on span "Next" at bounding box center [1301, 610] width 25 height 11
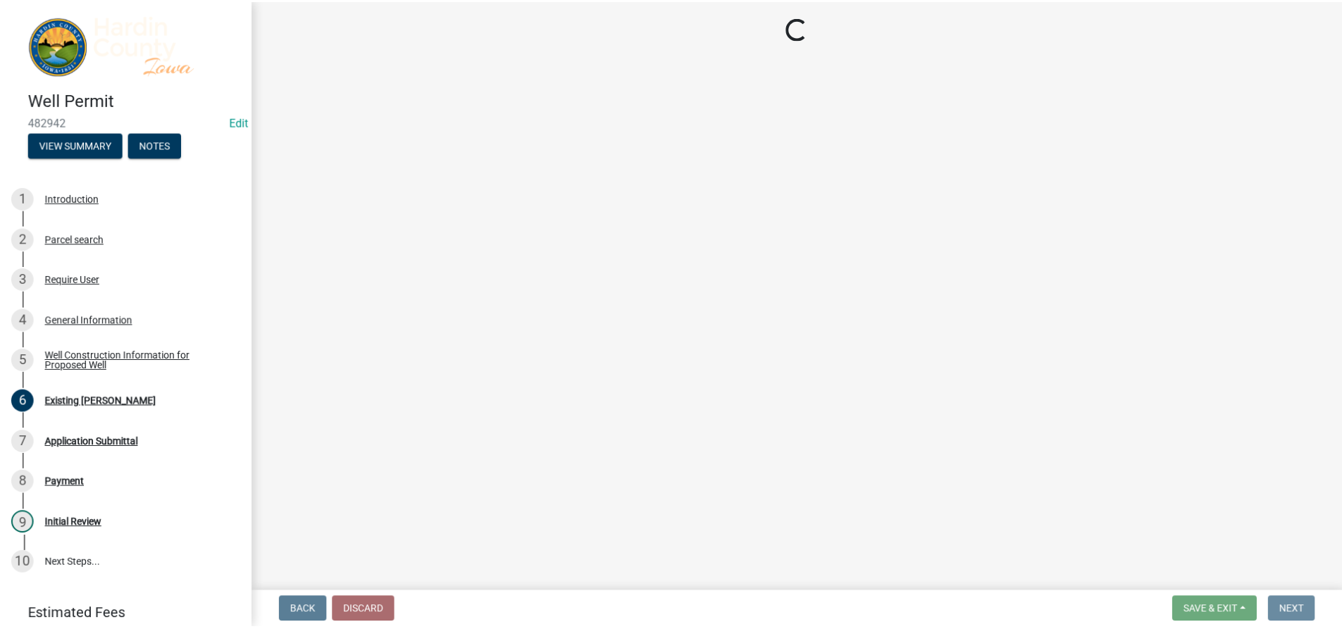
scroll to position [0, 0]
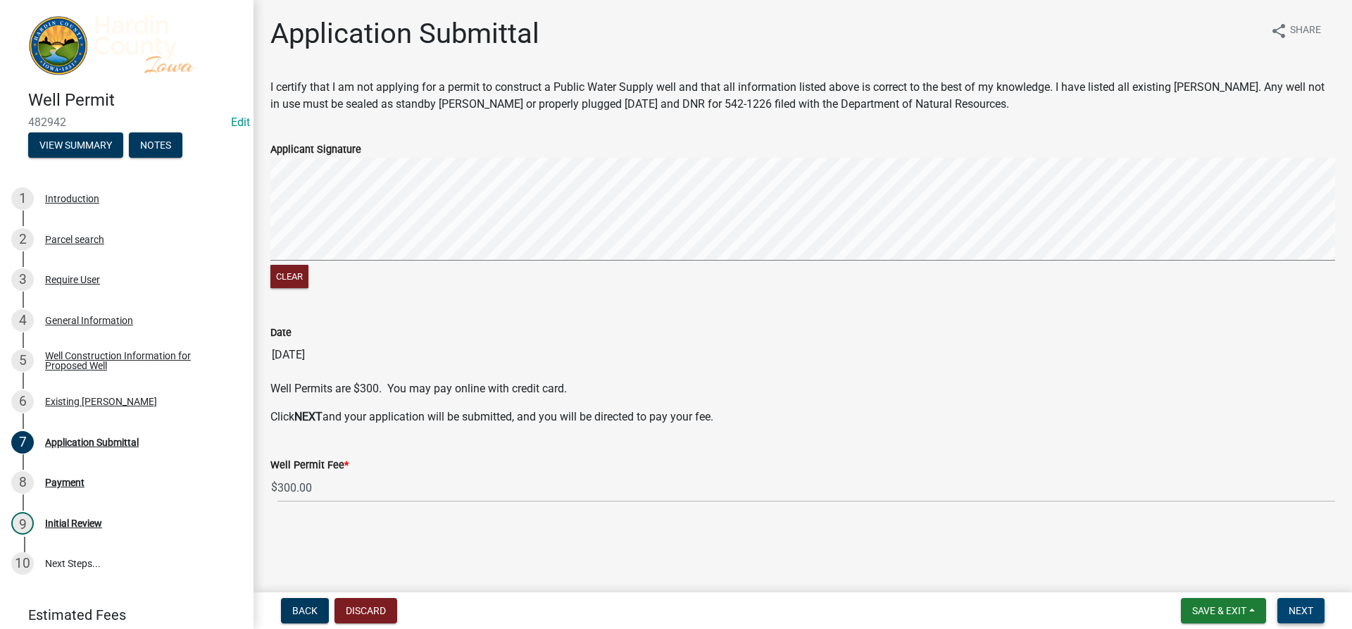
click at [1295, 611] on span "Next" at bounding box center [1301, 610] width 25 height 11
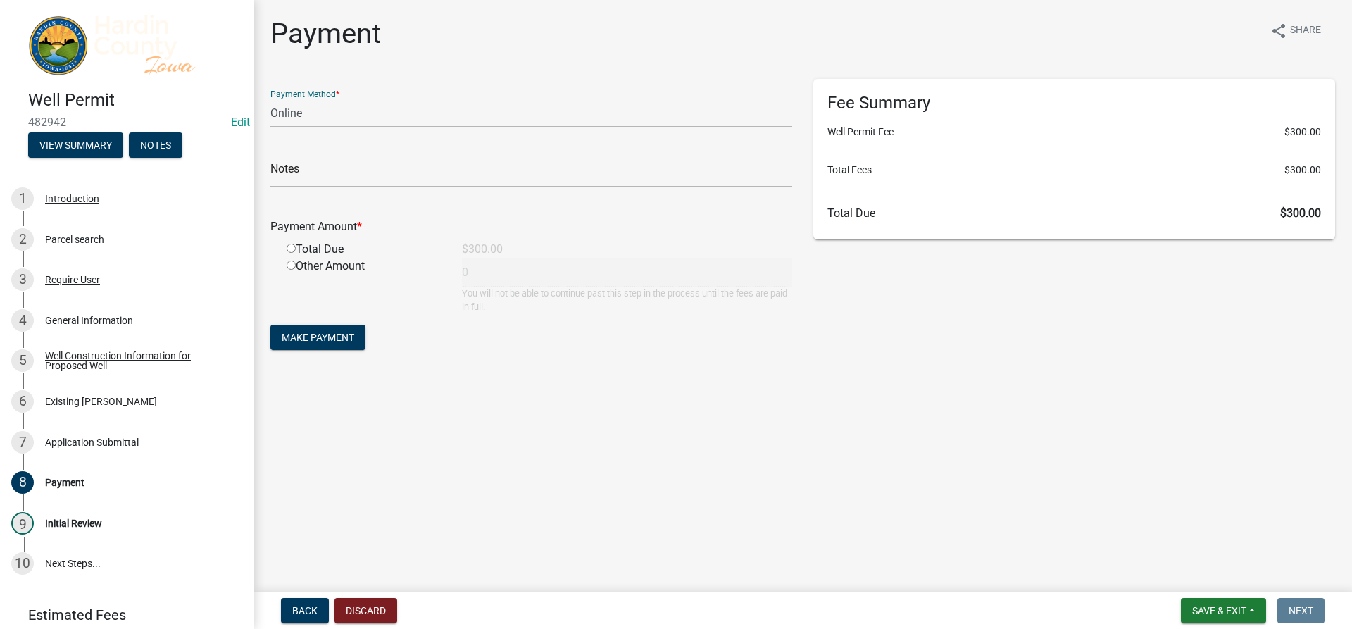
click at [301, 116] on select "Credit Card POS Check Cash Online" at bounding box center [531, 113] width 522 height 29
select select "1: 0"
click at [270, 99] on select "Credit Card POS Check Cash Online" at bounding box center [531, 113] width 522 height 29
click at [344, 172] on input "text" at bounding box center [531, 172] width 522 height 29
click at [304, 605] on span "Back" at bounding box center [304, 610] width 25 height 11
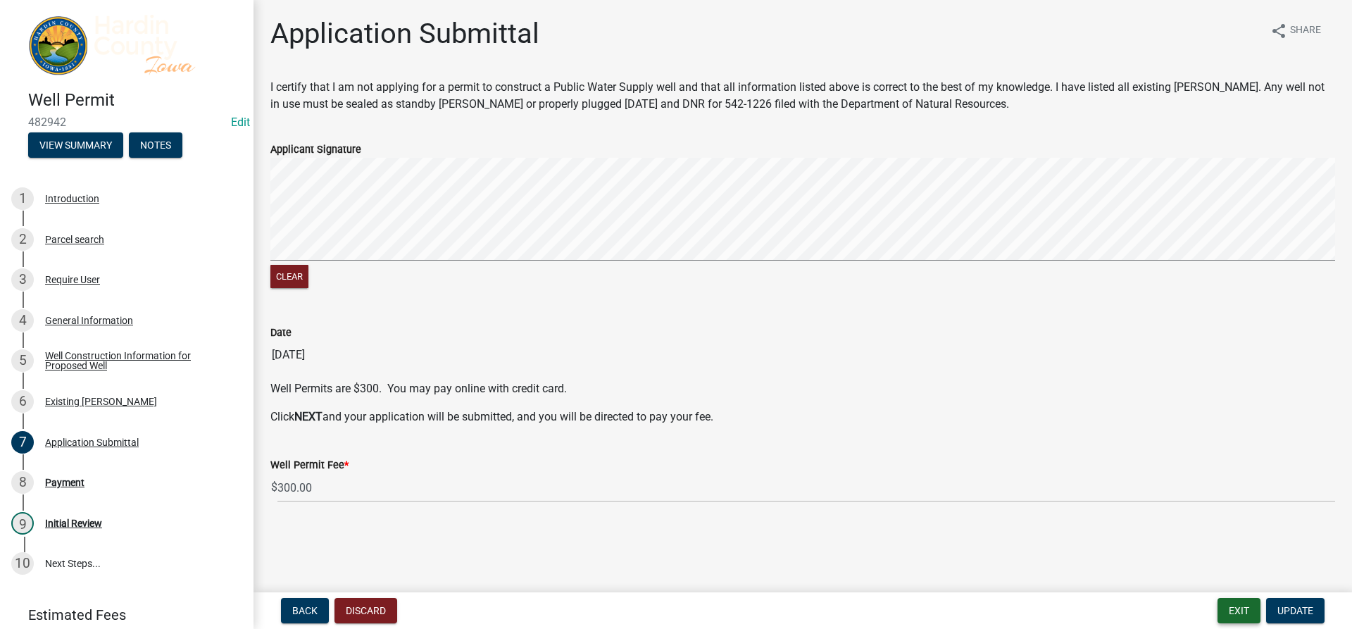
click at [1230, 612] on button "Exit" at bounding box center [1239, 610] width 43 height 25
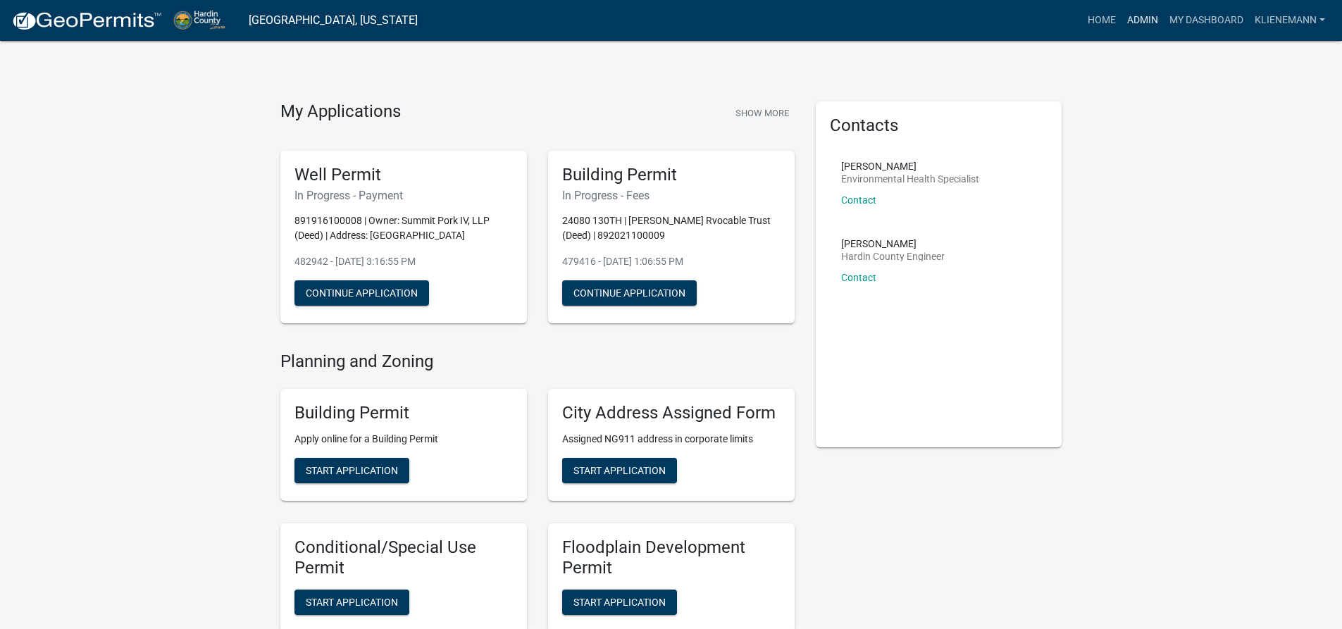
click at [1128, 22] on link "Admin" at bounding box center [1142, 20] width 42 height 27
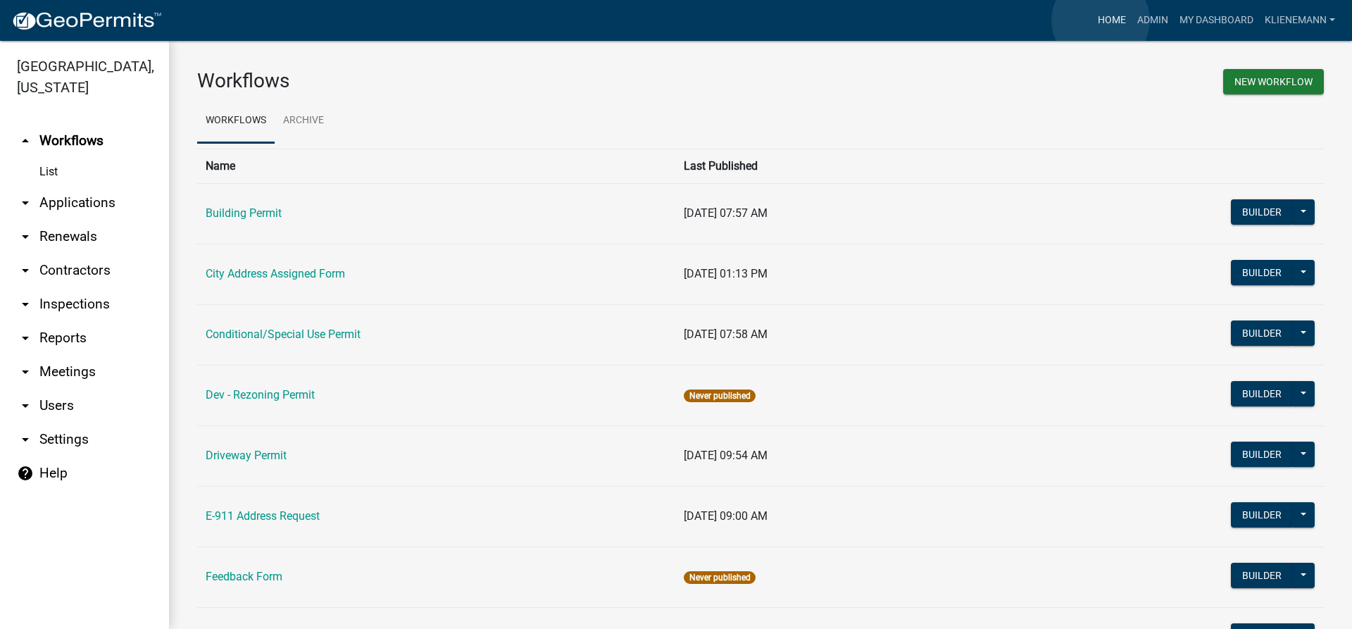
click at [1101, 20] on link "Home" at bounding box center [1111, 20] width 39 height 27
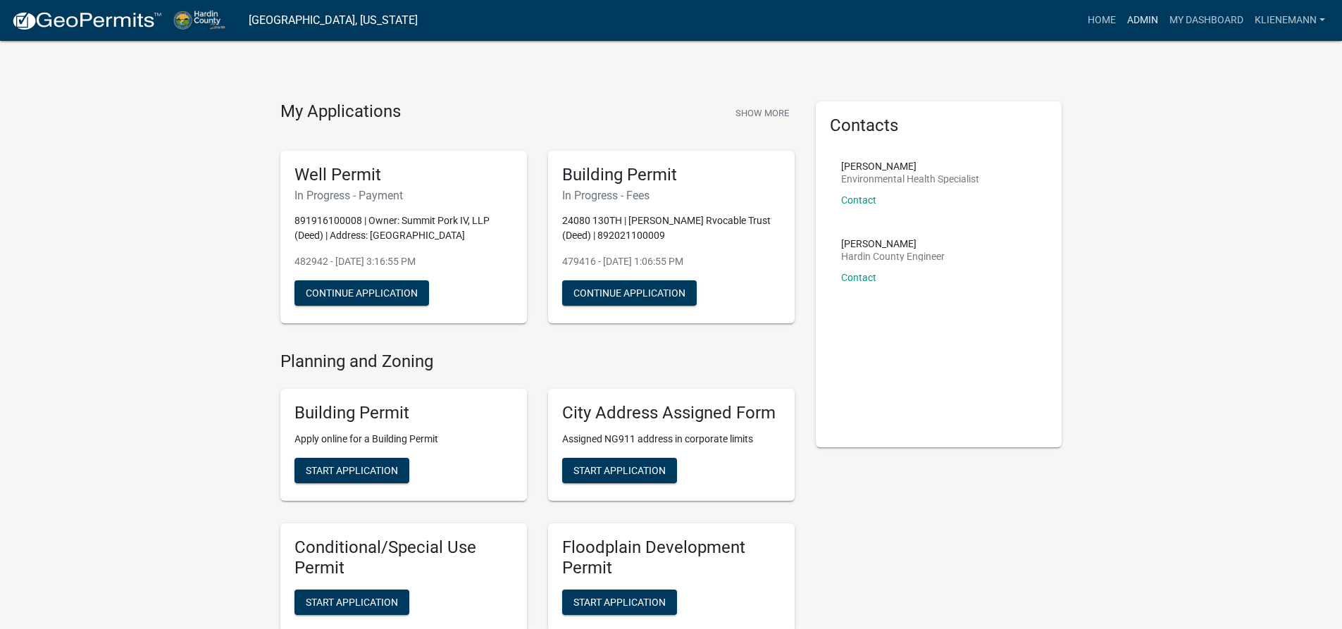
click at [1139, 27] on link "Admin" at bounding box center [1142, 20] width 42 height 27
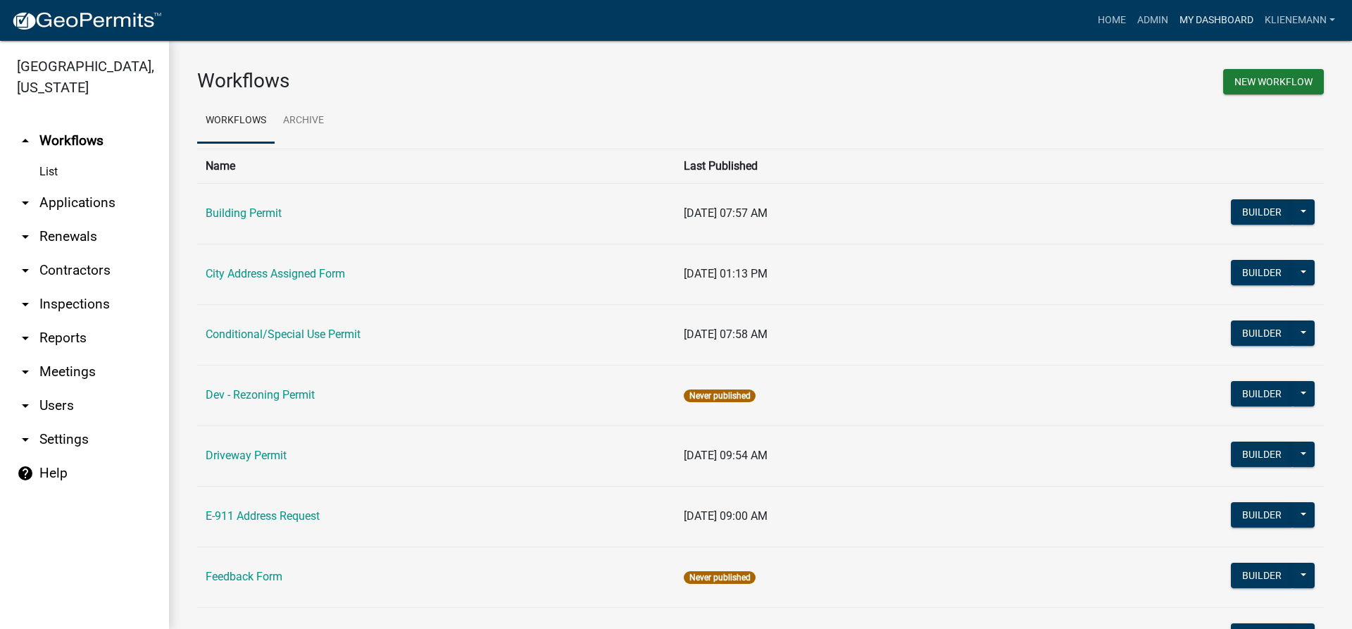
click at [1174, 18] on link "My Dashboard" at bounding box center [1216, 20] width 85 height 27
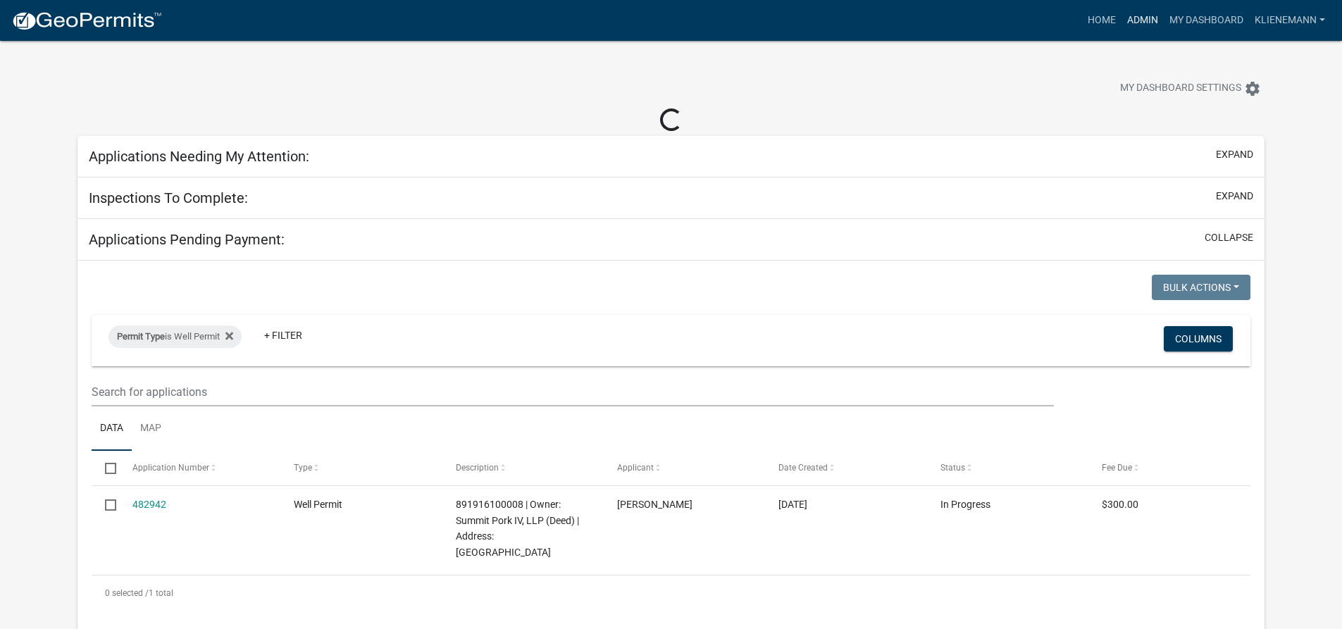
click at [1127, 15] on link "Admin" at bounding box center [1142, 20] width 42 height 27
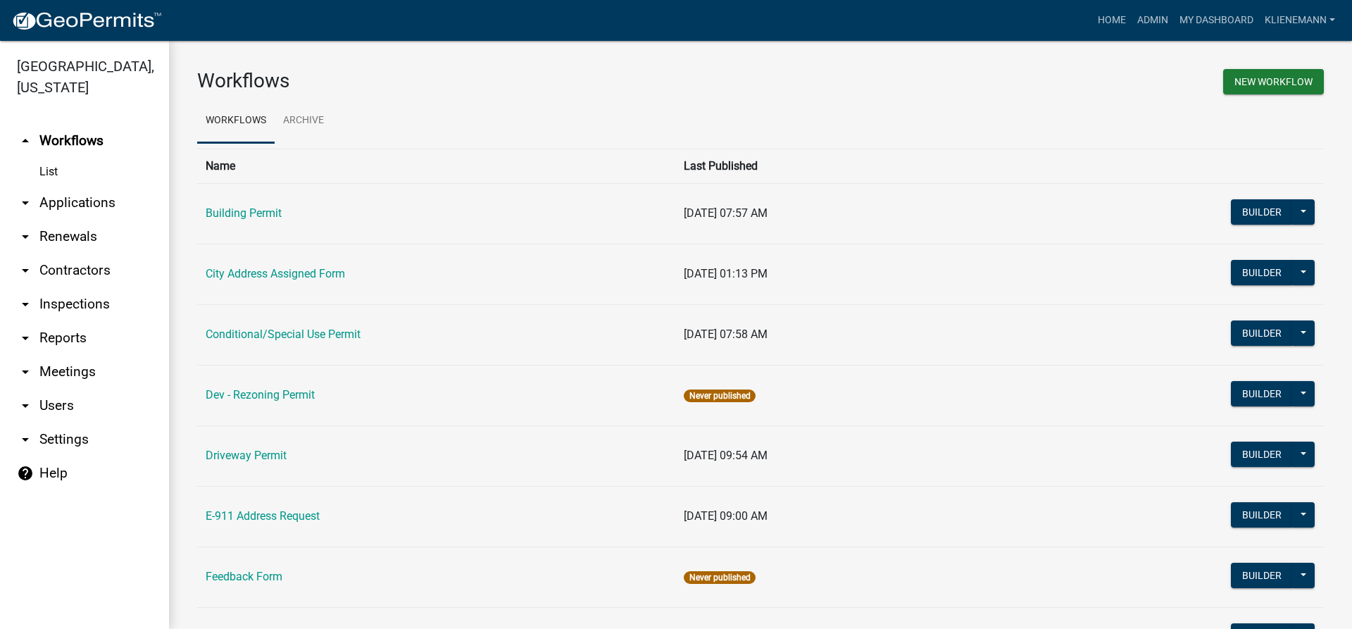
click at [80, 189] on link "arrow_drop_down Applications" at bounding box center [84, 203] width 169 height 34
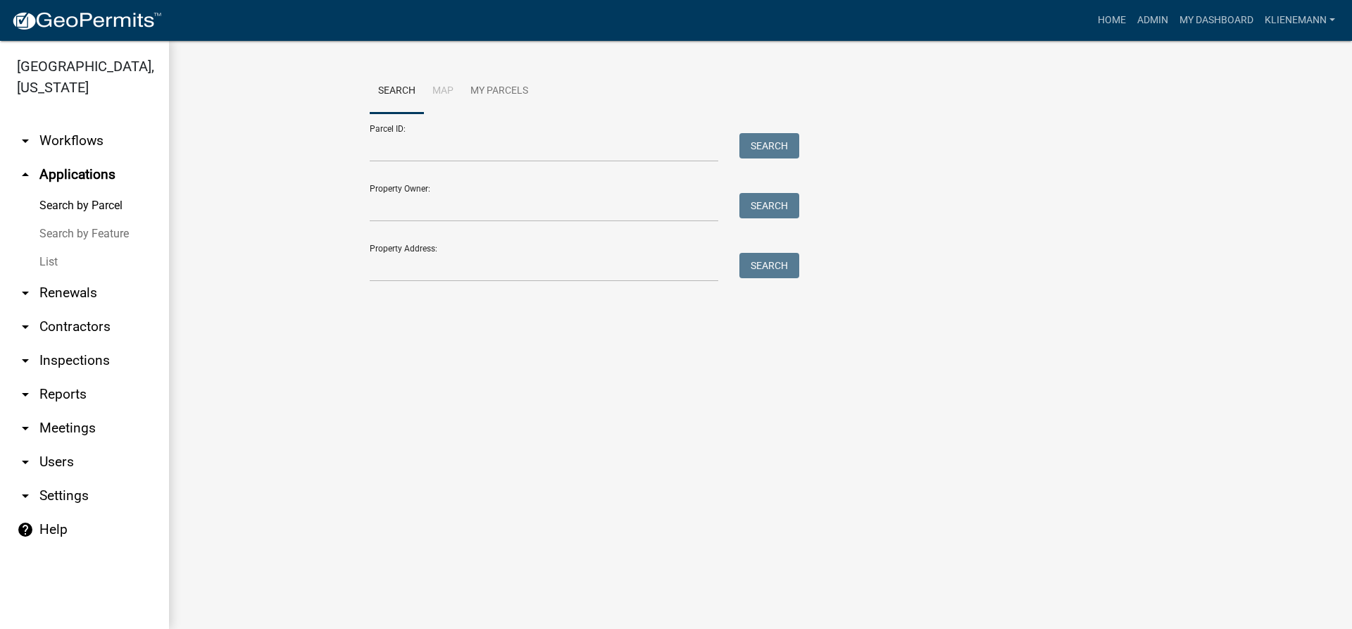
click at [77, 248] on link "List" at bounding box center [84, 262] width 169 height 28
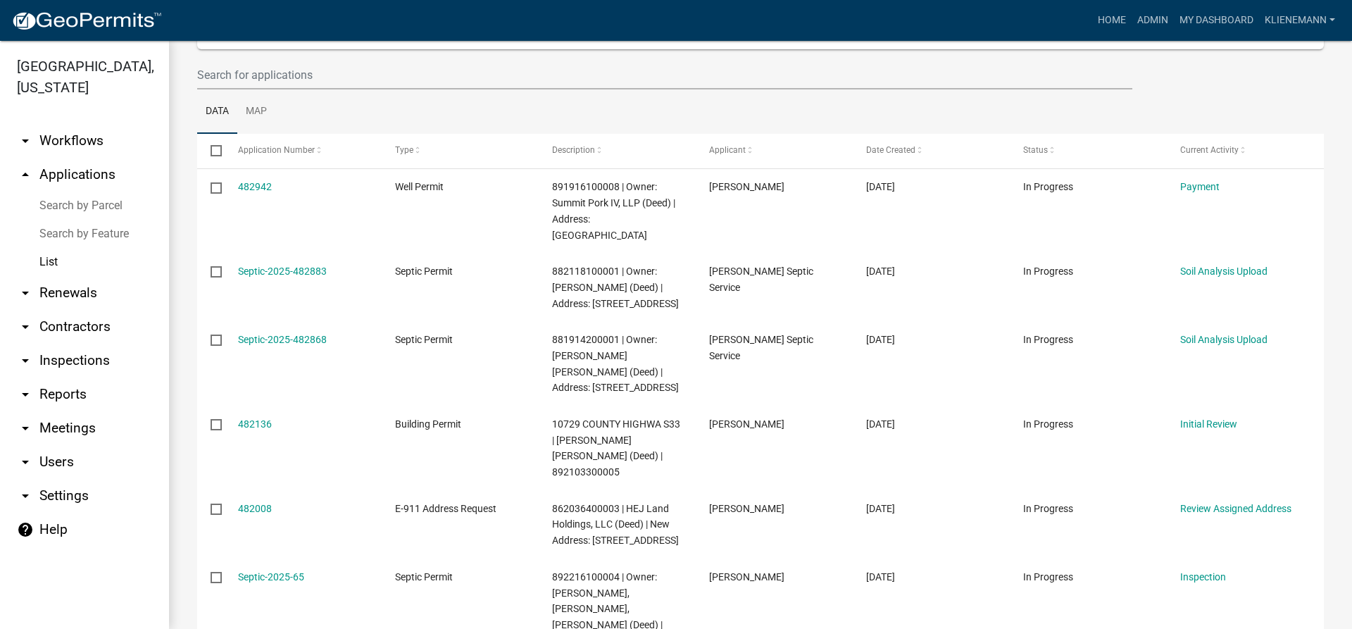
scroll to position [211, 0]
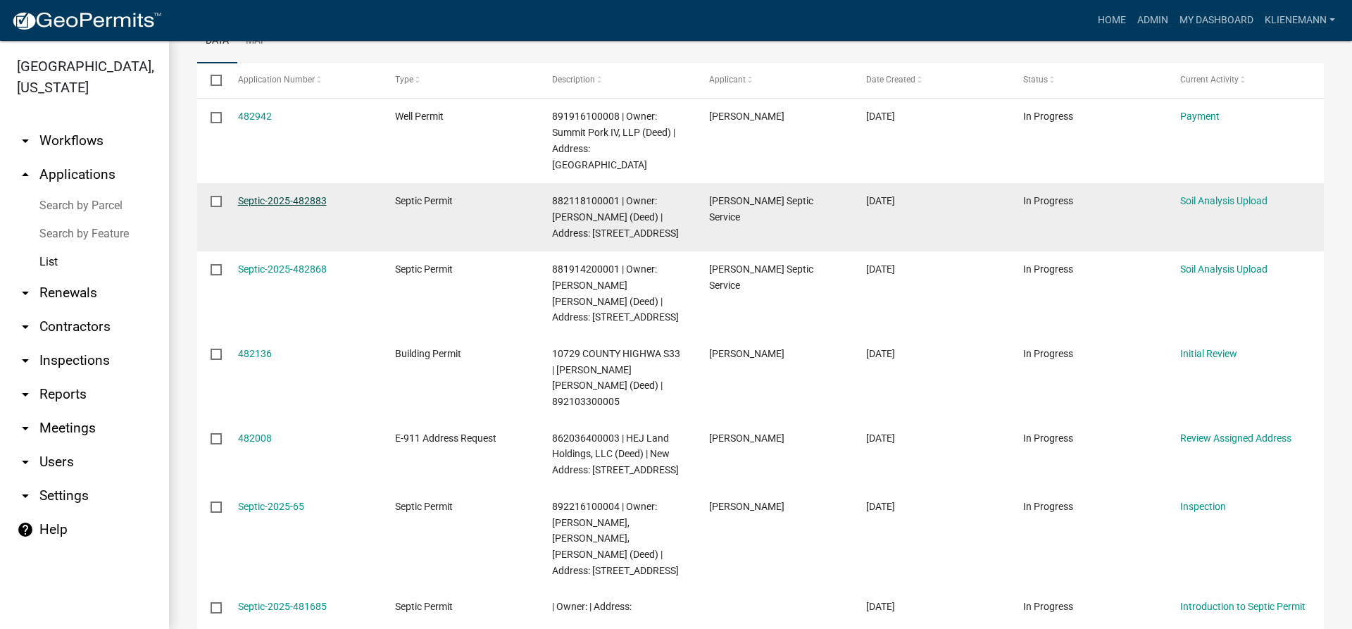
click at [312, 195] on link "Septic-2025-482883" at bounding box center [282, 200] width 89 height 11
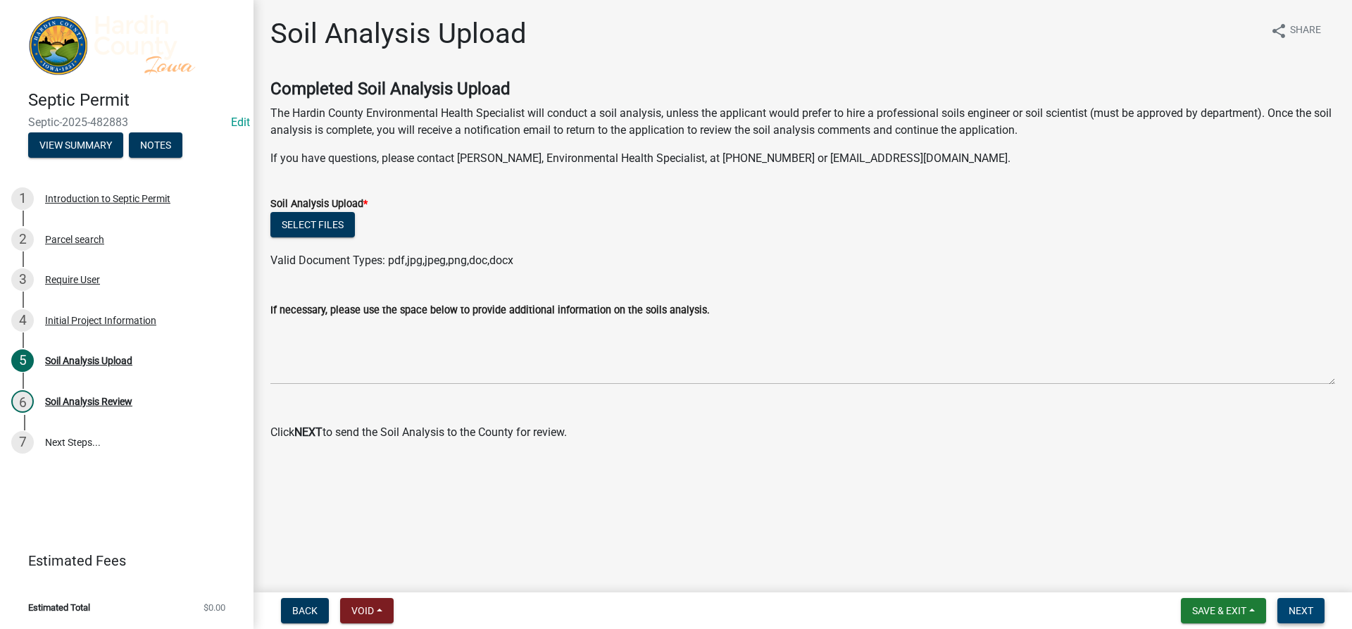
click at [1299, 612] on span "Next" at bounding box center [1301, 610] width 25 height 11
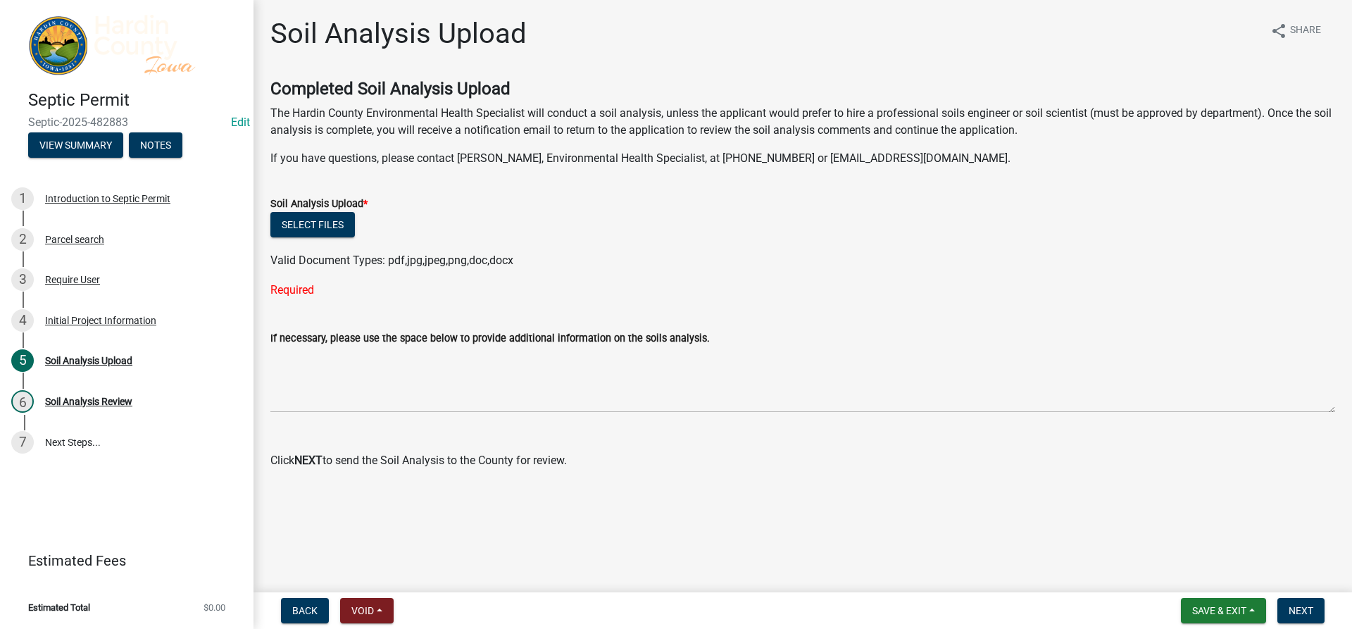
drag, startPoint x: 330, startPoint y: 220, endPoint x: 570, endPoint y: 186, distance: 242.6
click at [561, 180] on form "Soil Analysis Upload * Select files Valid Document Types: pdf,jpg,jpeg,png,doc,…" at bounding box center [802, 223] width 1065 height 91
click at [120, 323] on div "Initial Project Information" at bounding box center [100, 321] width 111 height 10
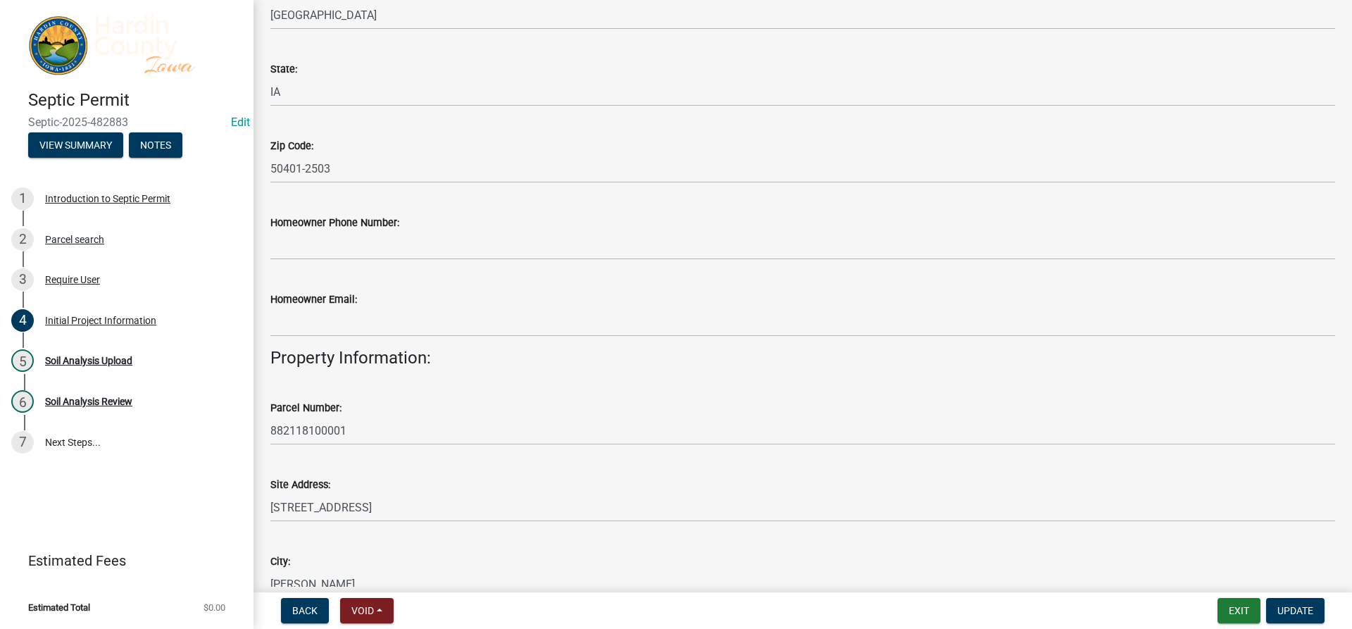
scroll to position [563, 0]
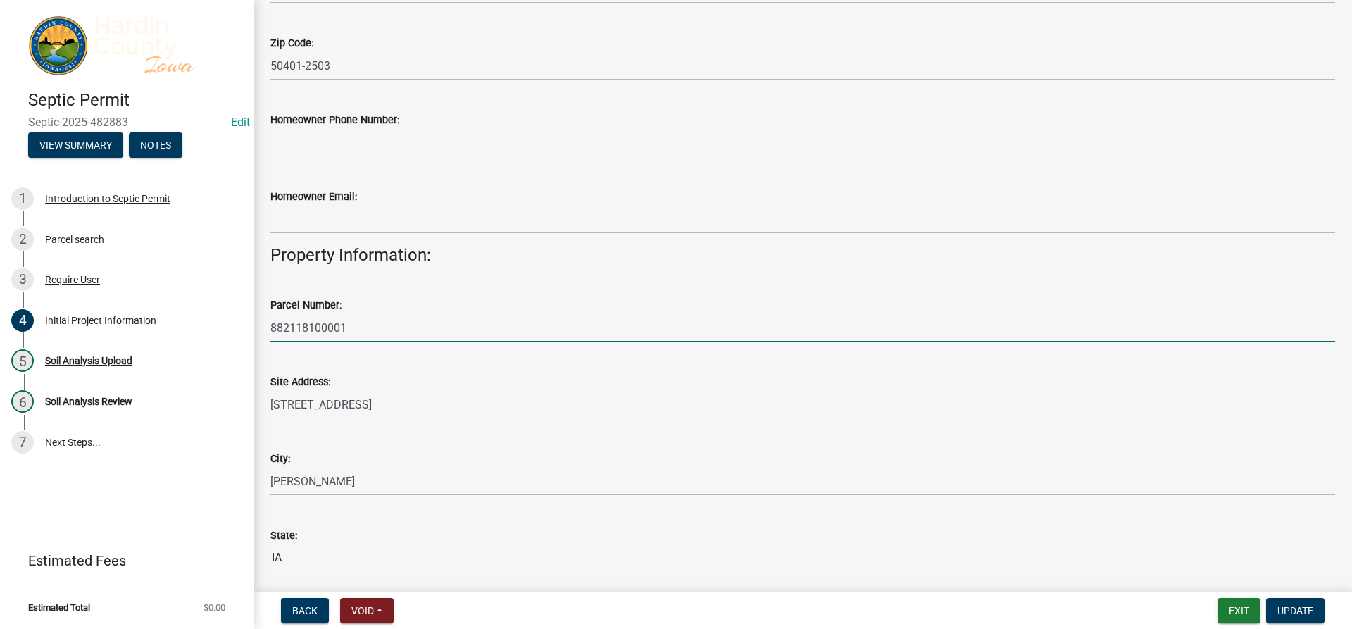
drag, startPoint x: 355, startPoint y: 325, endPoint x: 263, endPoint y: 327, distance: 91.6
click at [263, 327] on div "Parcel Number: 882118100001" at bounding box center [803, 310] width 1086 height 66
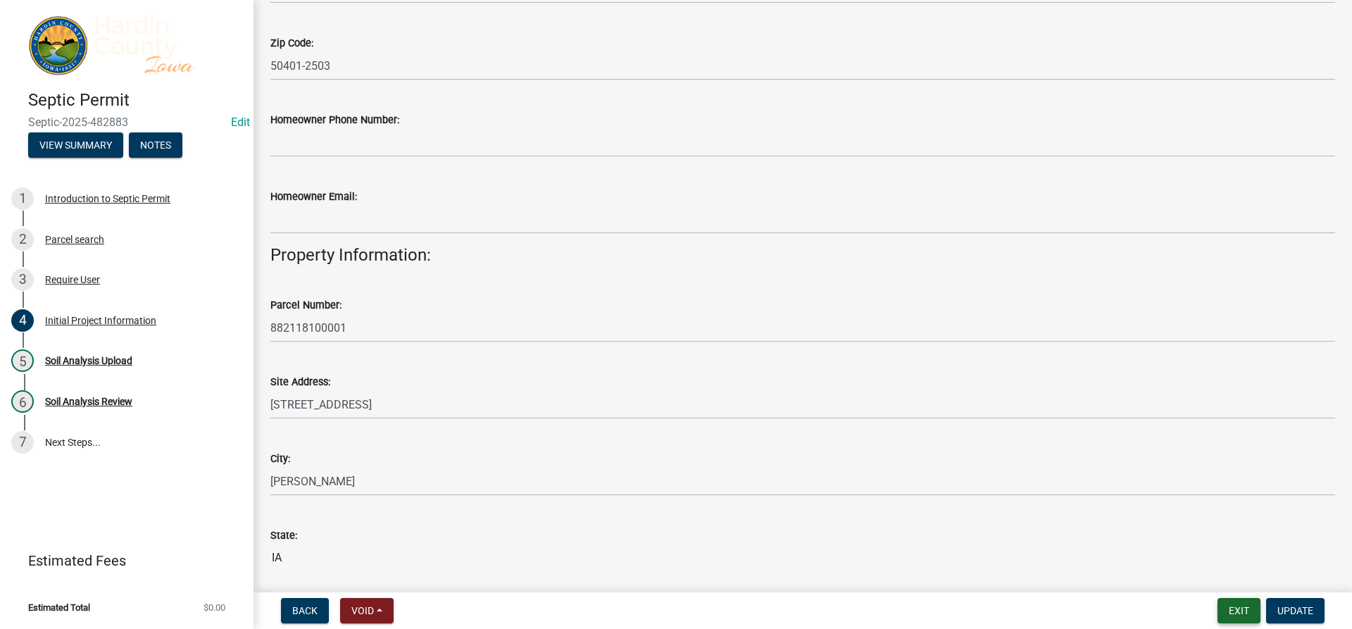
click at [1237, 613] on button "Exit" at bounding box center [1239, 610] width 43 height 25
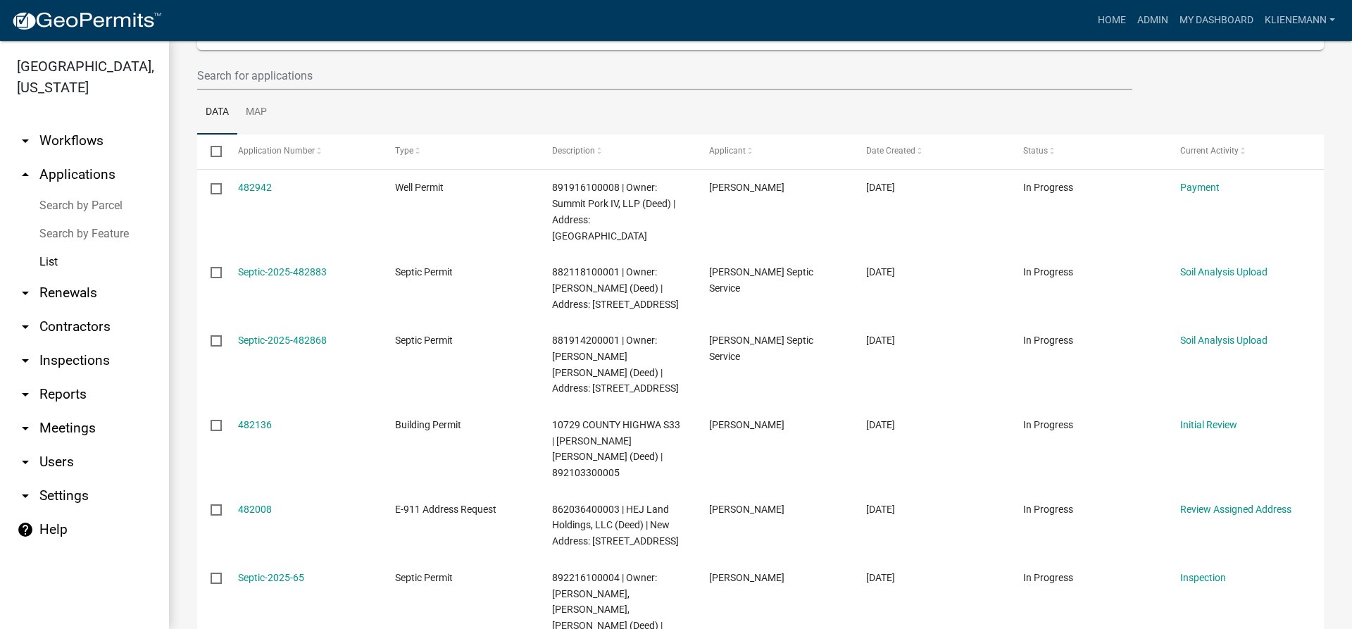
scroll to position [141, 0]
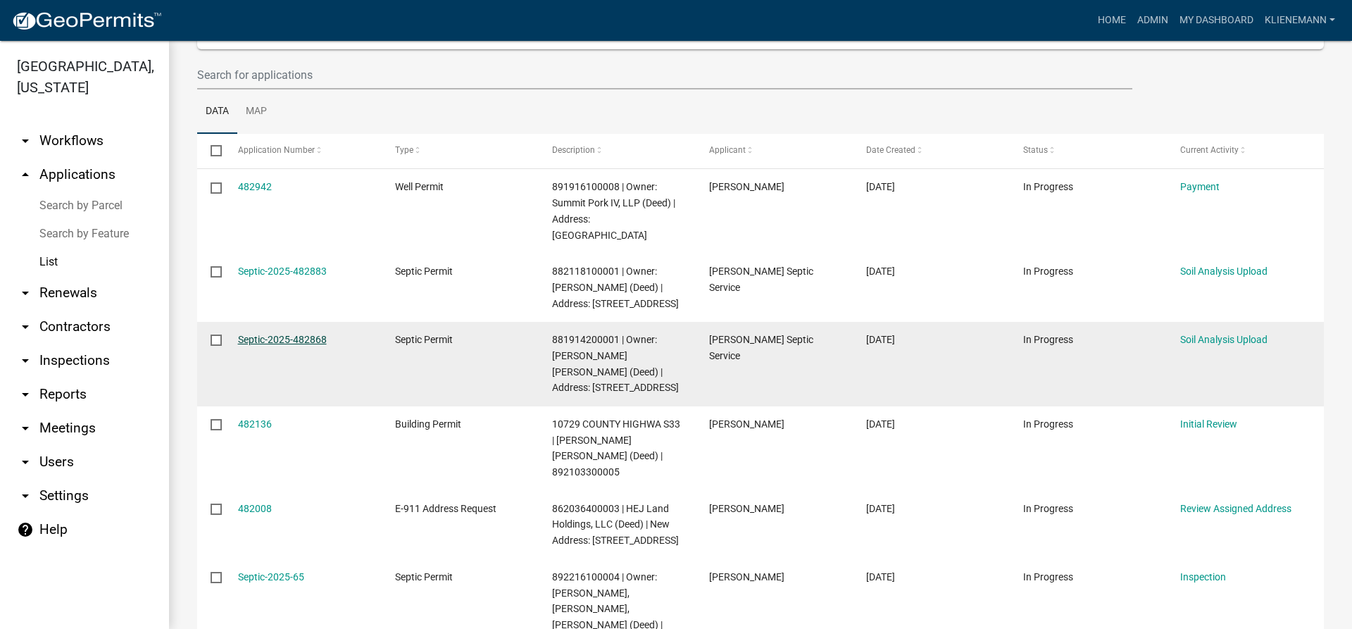
click at [285, 336] on link "Septic-2025-482868" at bounding box center [282, 339] width 89 height 11
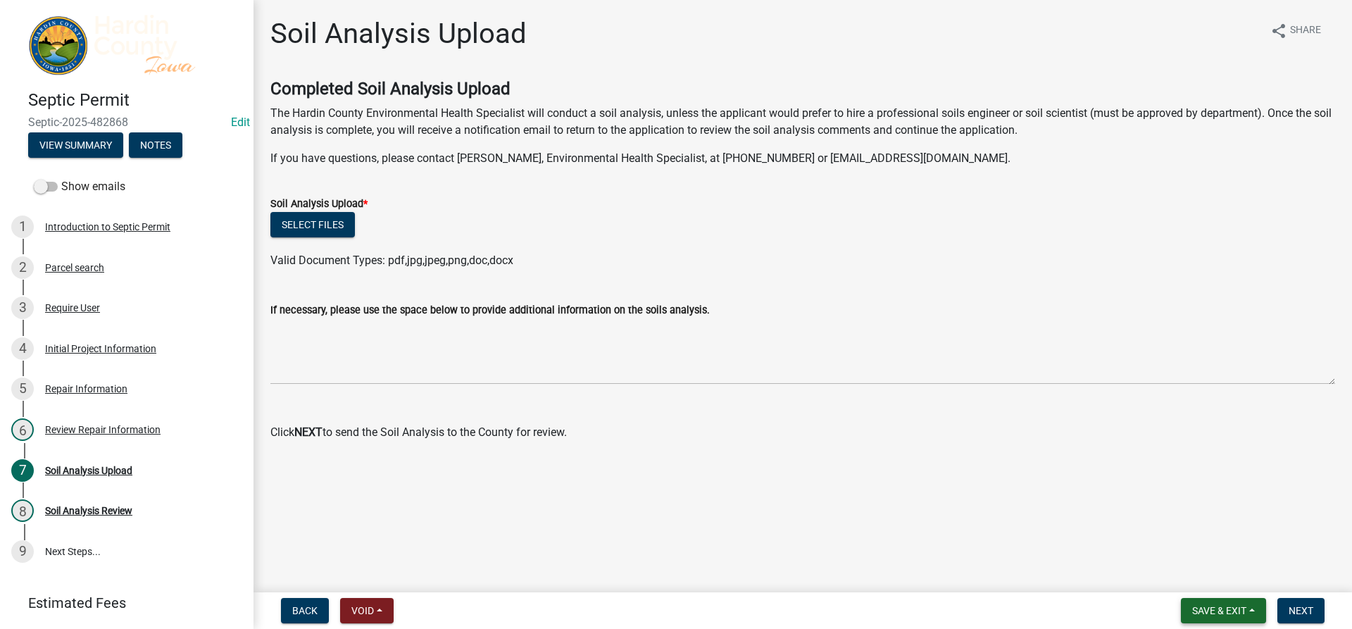
click at [1234, 605] on span "Save & Exit" at bounding box center [1219, 610] width 54 height 11
click at [1217, 570] on button "Save & Exit" at bounding box center [1210, 574] width 113 height 34
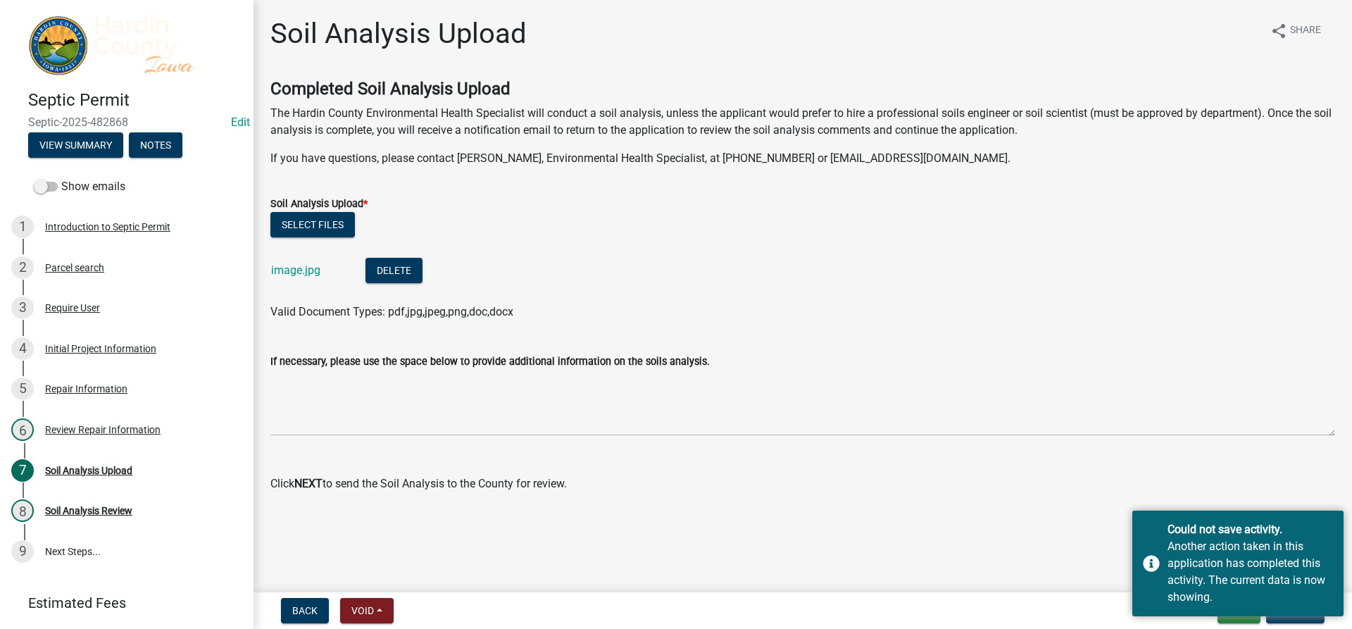
click at [1118, 334] on div "If necessary, please use the space below to provide additional information on t…" at bounding box center [802, 384] width 1065 height 103
click at [1302, 620] on button "Update" at bounding box center [1295, 610] width 58 height 25
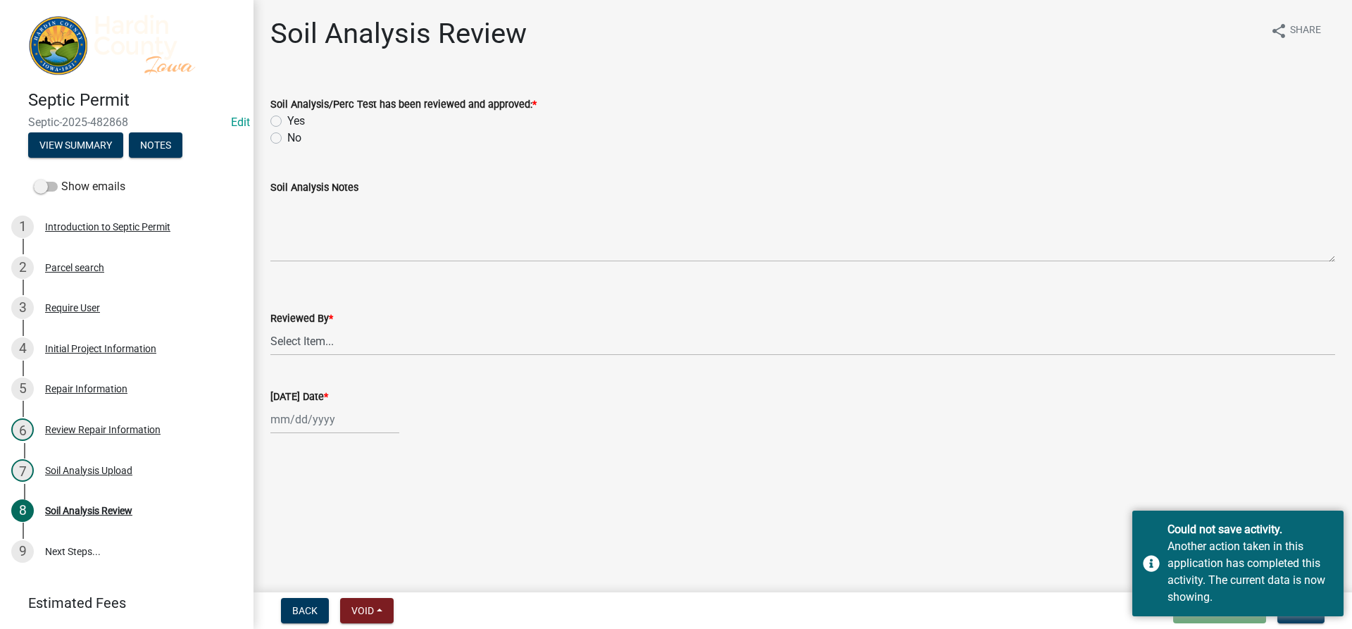
click at [299, 119] on label "Yes" at bounding box center [296, 121] width 18 height 17
click at [297, 119] on input "Yes" at bounding box center [291, 117] width 9 height 9
radio input "true"
click at [343, 348] on select "Select Item... Kendall Lienemann Lori Kohart Taylor Roll Schneider" at bounding box center [802, 341] width 1065 height 29
click at [270, 327] on select "Select Item... Kendall Lienemann Lori Kohart Taylor Roll Schneider" at bounding box center [802, 341] width 1065 height 29
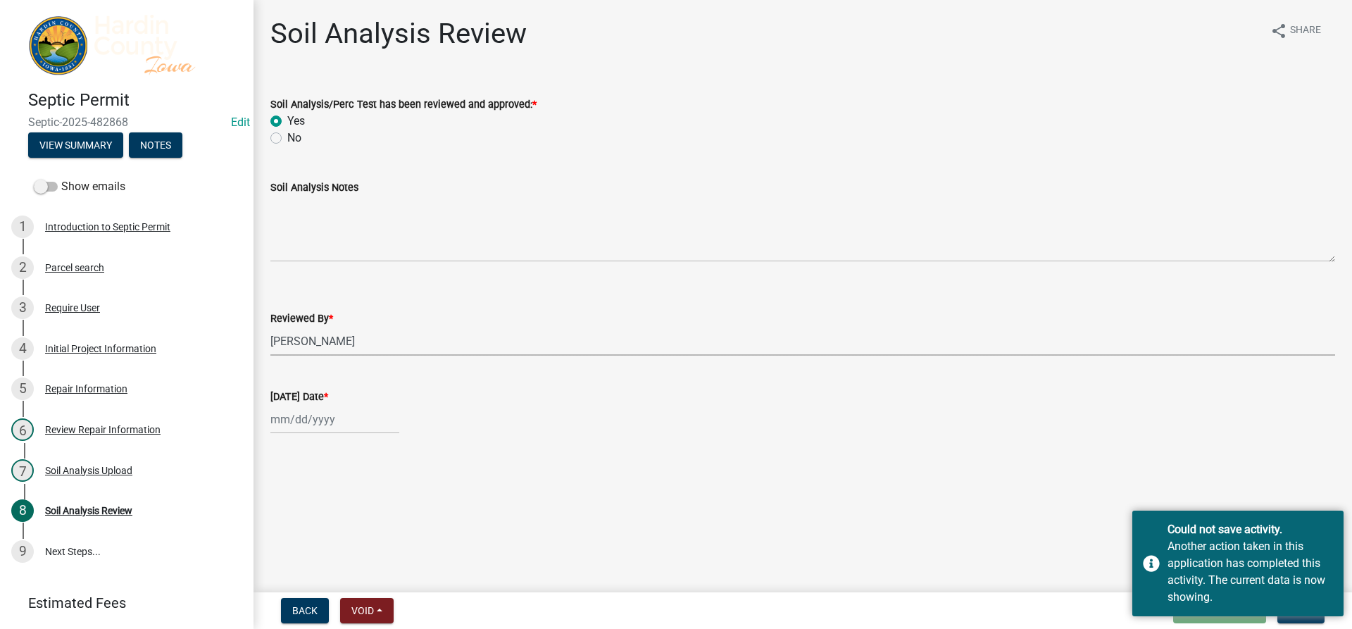
select select "92abfdc4-a32e-4fda-8546-51d3978c14c9"
click at [336, 415] on div at bounding box center [334, 419] width 129 height 29
select select "9"
select select "2025"
click at [312, 351] on div "23" at bounding box center [307, 344] width 23 height 23
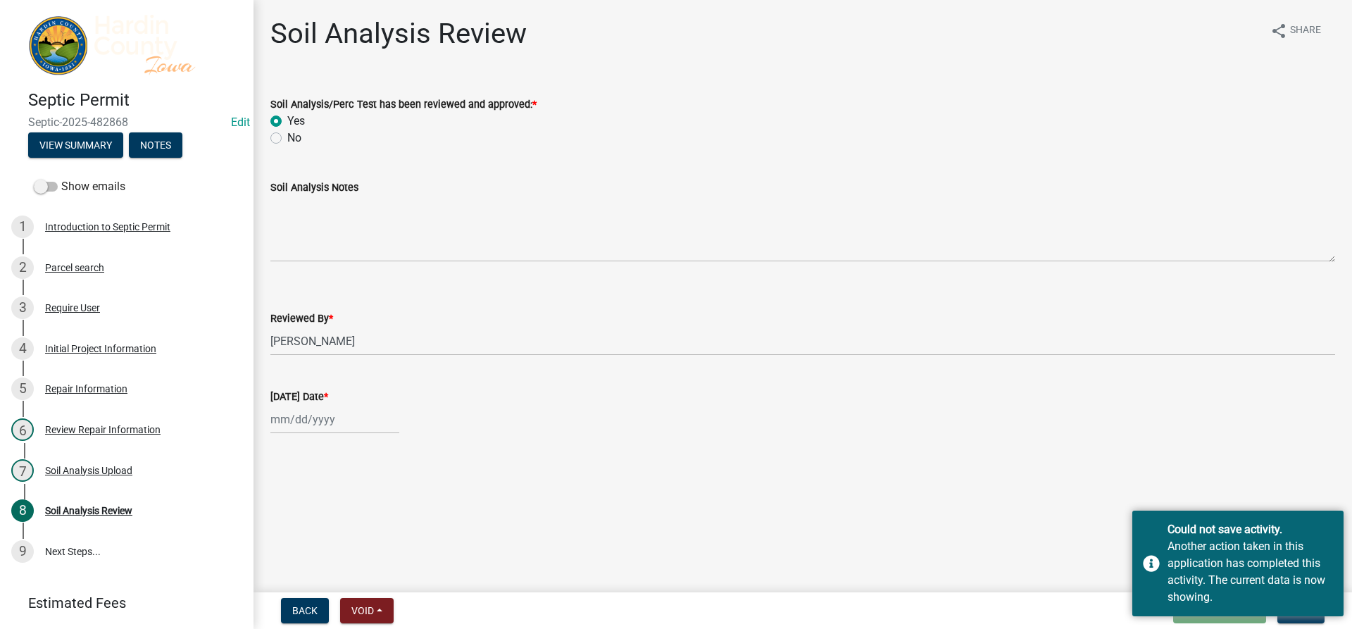
type input "09/23/2025"
click at [1154, 418] on div "09/23/2025" at bounding box center [802, 419] width 1065 height 29
click at [1302, 621] on button "Next" at bounding box center [1301, 610] width 47 height 25
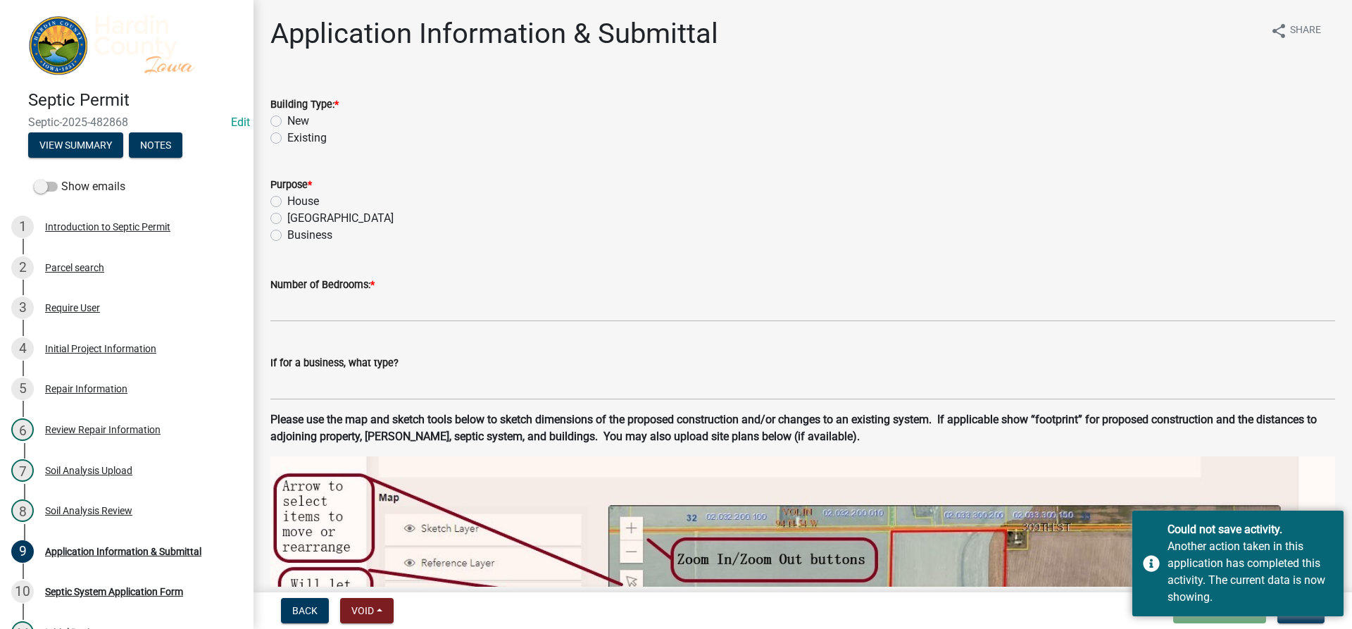
click at [303, 138] on label "Existing" at bounding box center [306, 138] width 39 height 17
click at [297, 138] on input "Existing" at bounding box center [291, 134] width 9 height 9
radio input "true"
click at [309, 192] on div "Purpose *" at bounding box center [802, 184] width 1065 height 17
click at [311, 203] on label "House" at bounding box center [303, 201] width 32 height 17
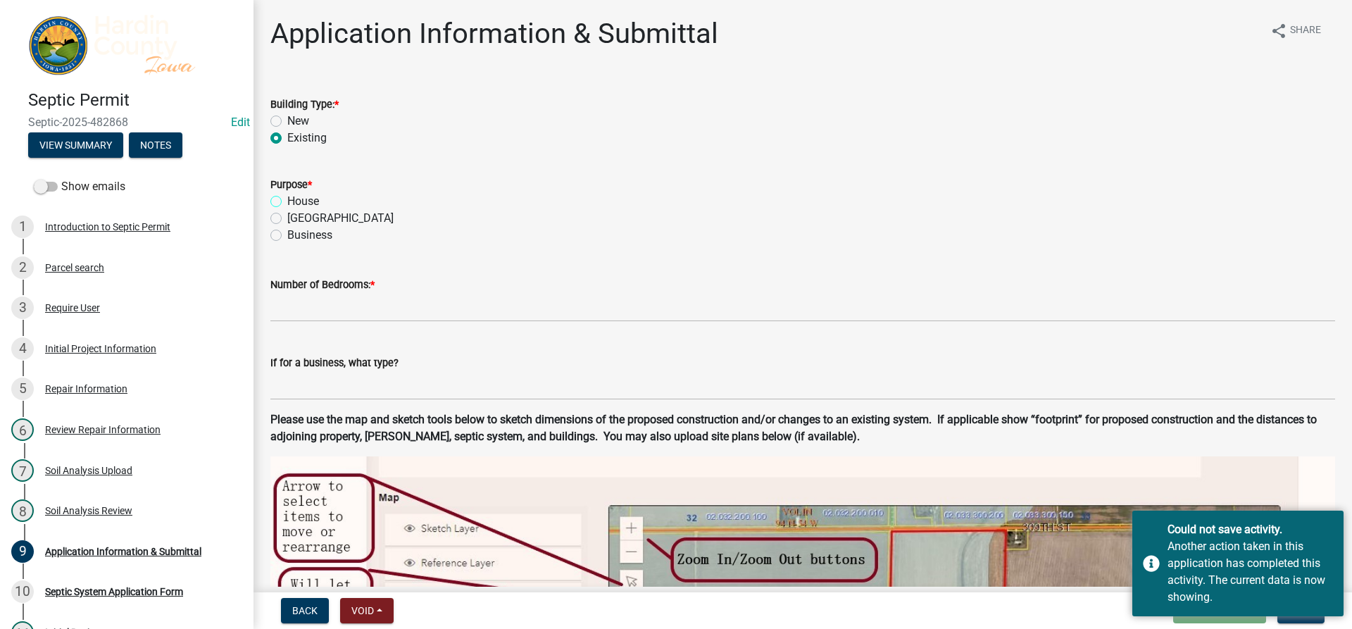
click at [297, 202] on input "House" at bounding box center [291, 197] width 9 height 9
radio input "true"
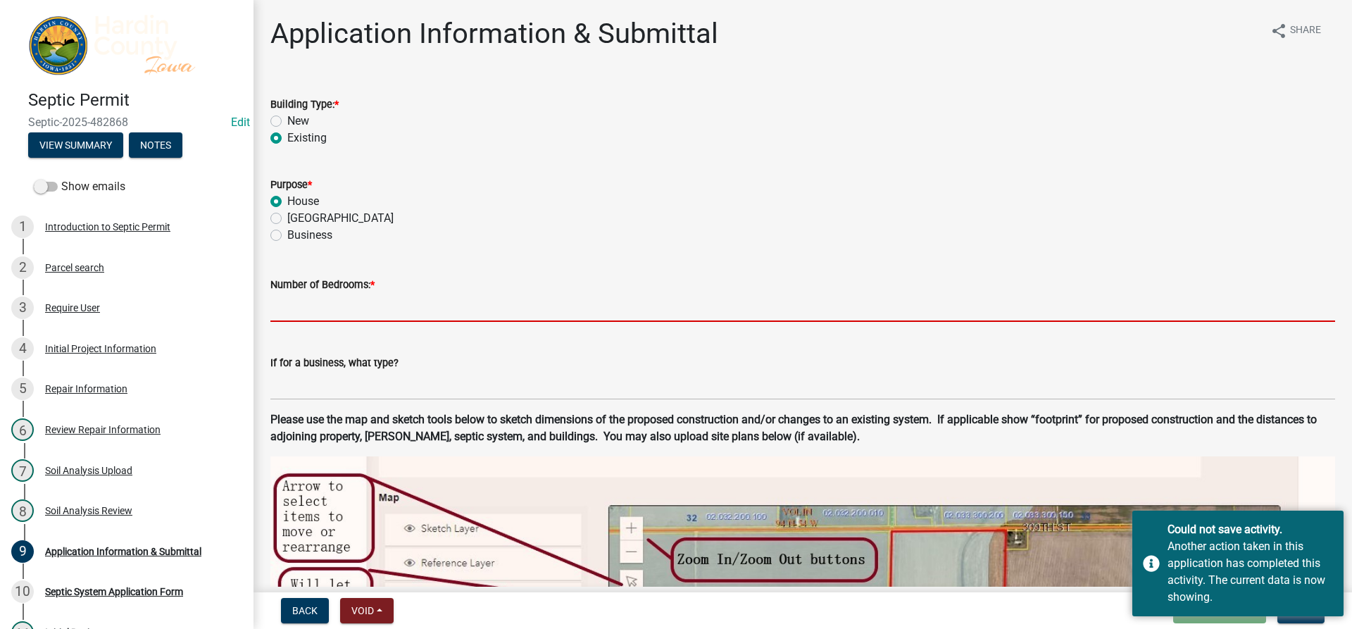
click at [335, 311] on input "text" at bounding box center [802, 307] width 1065 height 29
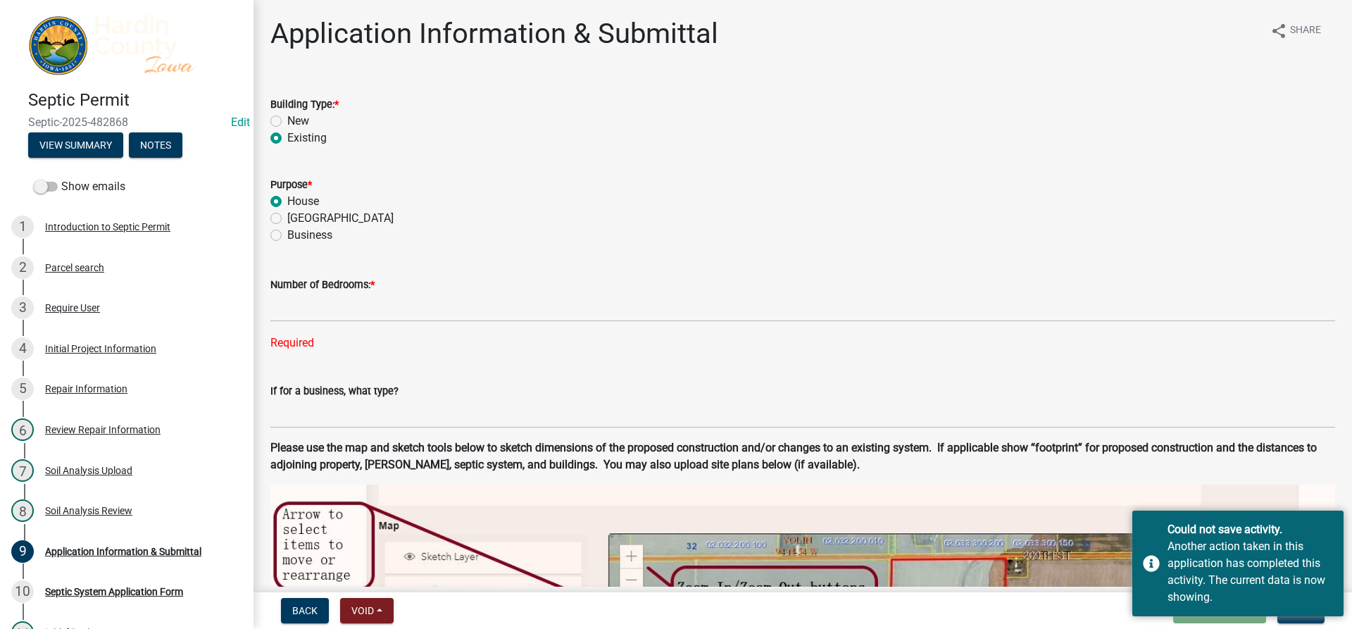
click at [335, 322] on div "Number of Bedrooms: * Required" at bounding box center [802, 303] width 1065 height 95
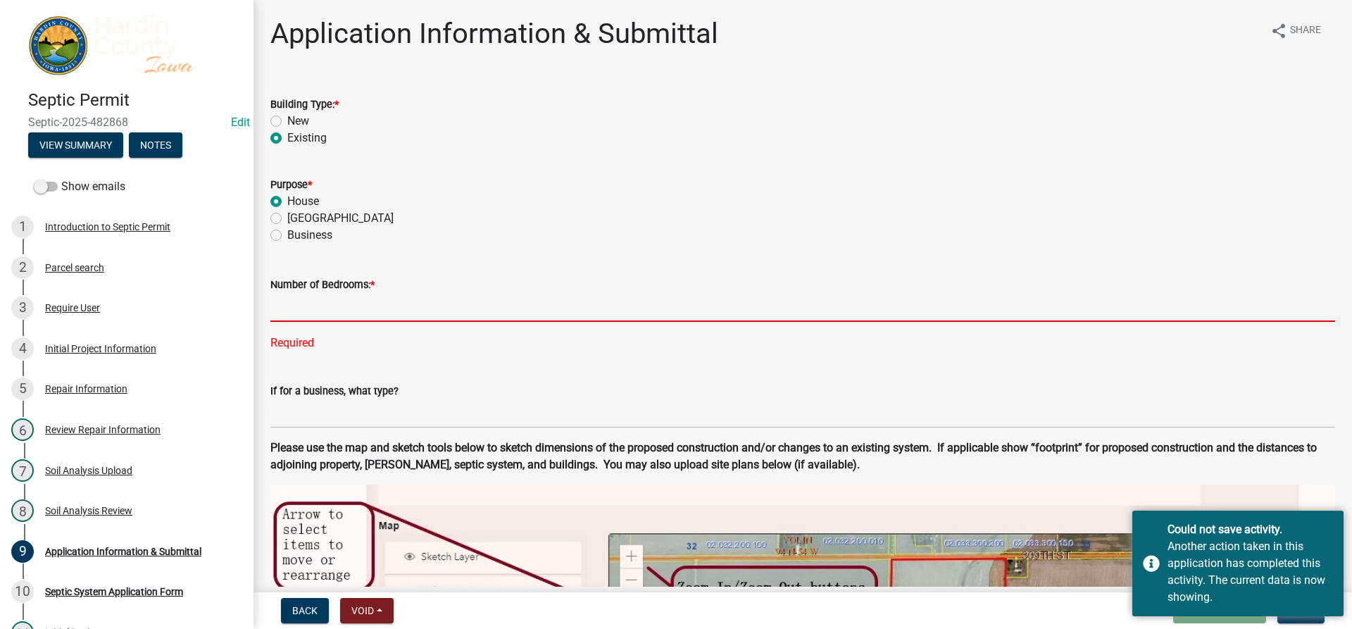
click at [351, 309] on input "text" at bounding box center [802, 307] width 1065 height 29
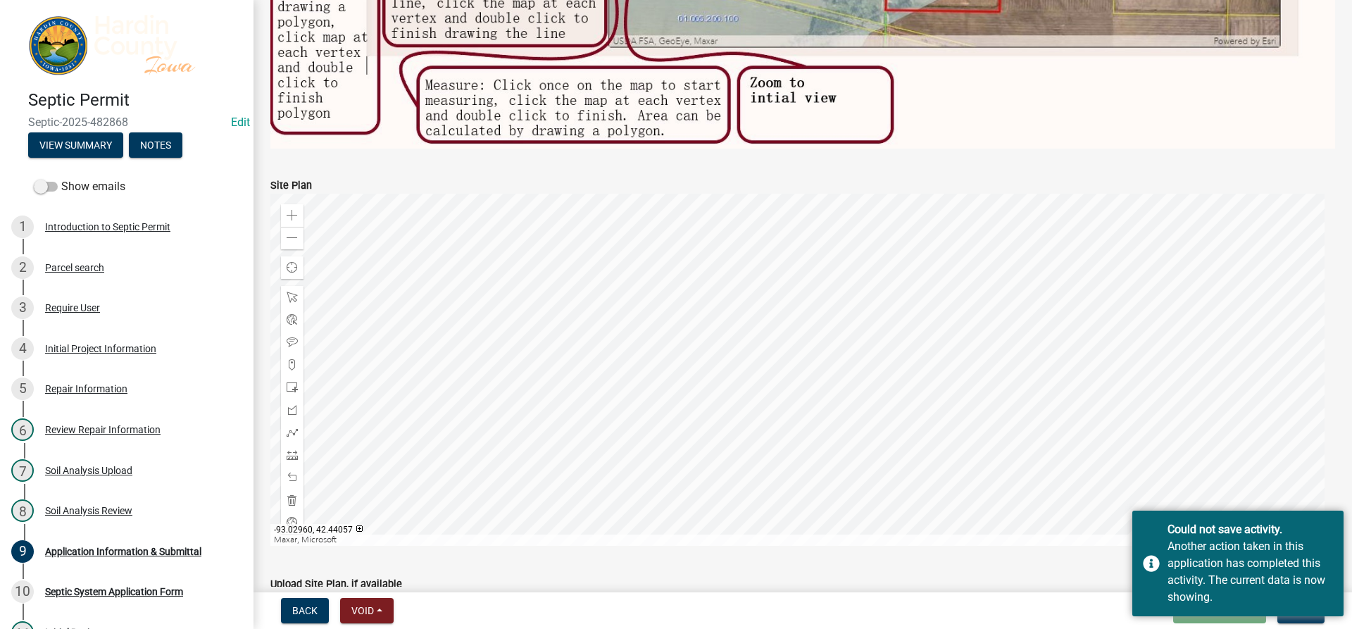
scroll to position [845, 0]
type input "4"
click at [294, 211] on span at bounding box center [292, 216] width 11 height 11
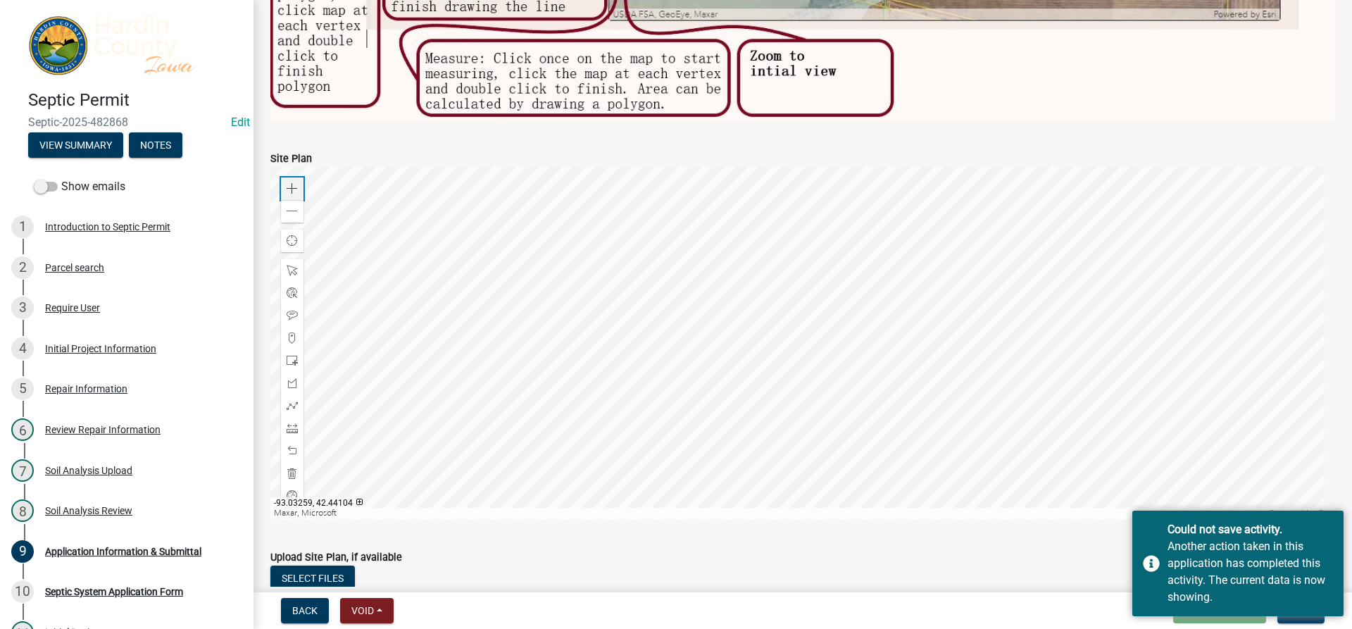
scroll to position [817, 0]
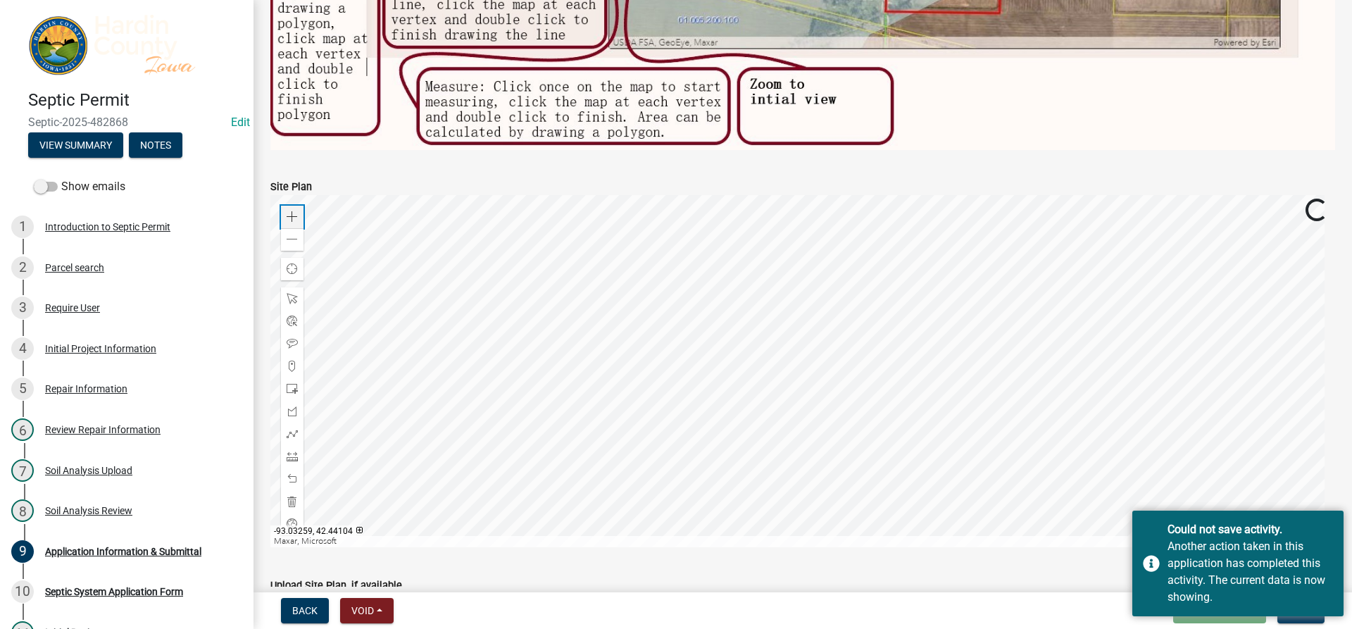
click at [282, 206] on div "Zoom in" at bounding box center [292, 217] width 23 height 23
click at [840, 547] on div at bounding box center [802, 371] width 1065 height 352
click at [875, 413] on div at bounding box center [802, 371] width 1065 height 352
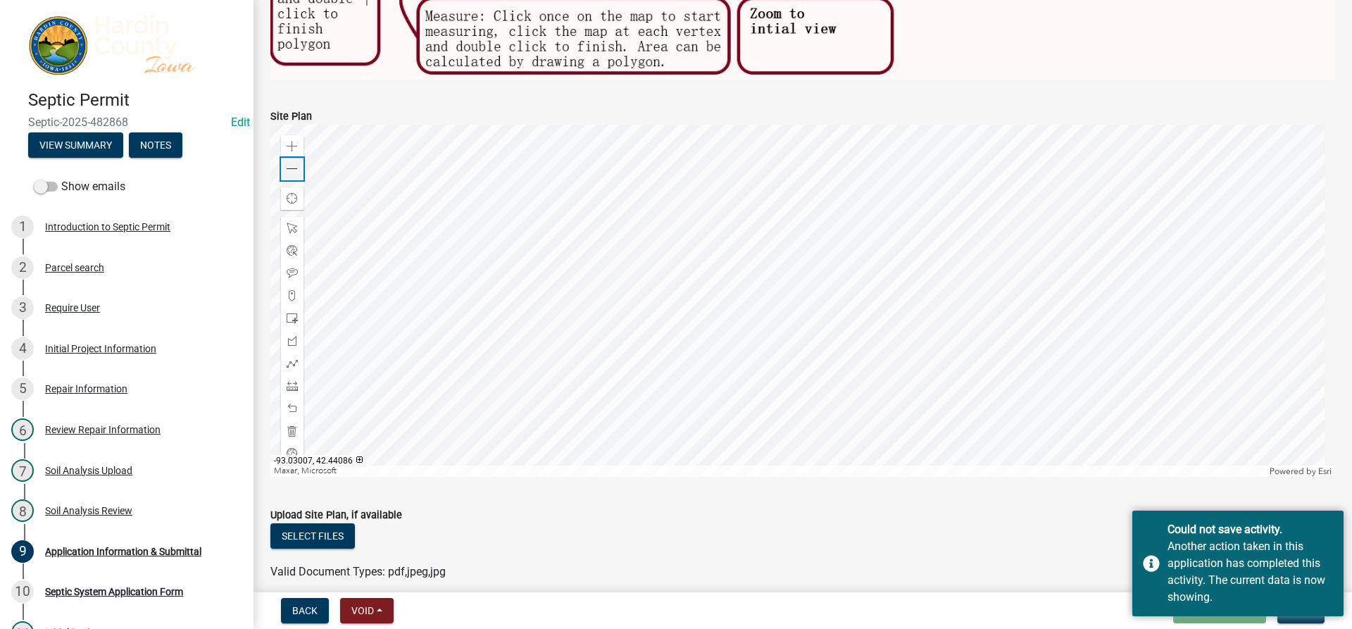
click at [291, 163] on span at bounding box center [292, 168] width 11 height 11
click at [765, 302] on div at bounding box center [802, 301] width 1065 height 352
click at [290, 315] on span at bounding box center [292, 318] width 11 height 11
click at [813, 299] on div at bounding box center [802, 301] width 1065 height 352
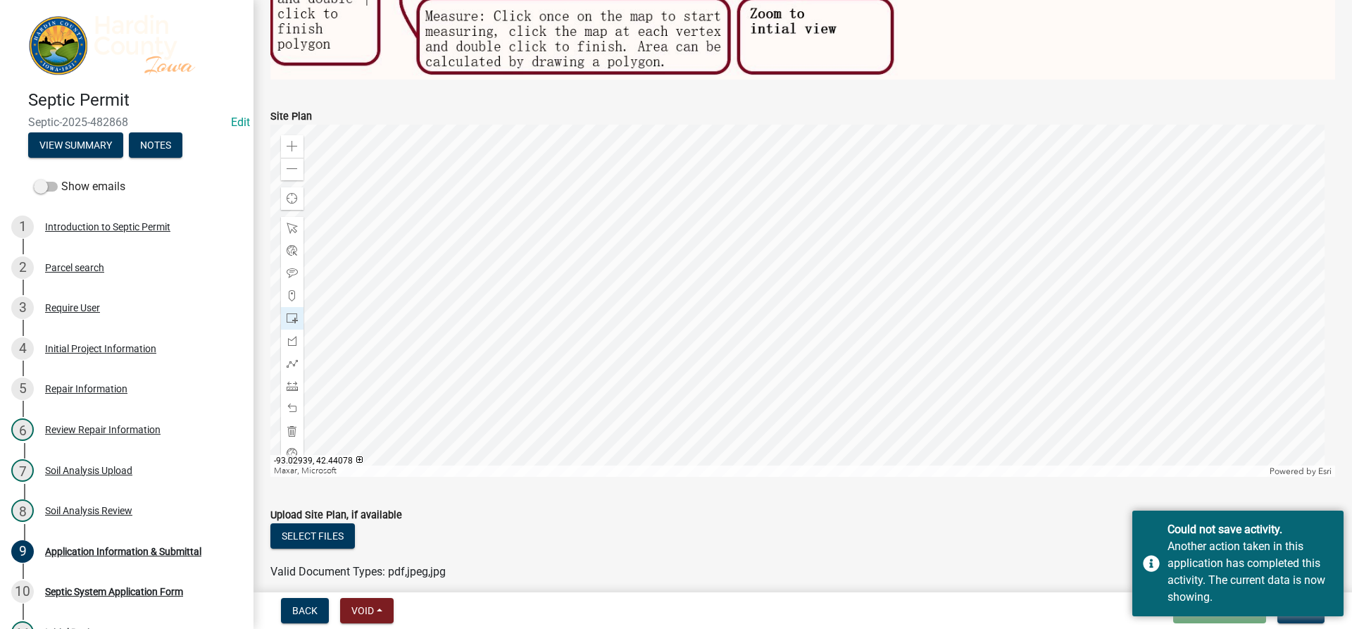
click at [835, 298] on div at bounding box center [802, 301] width 1065 height 352
click at [287, 358] on span at bounding box center [292, 363] width 11 height 11
click at [807, 276] on div at bounding box center [802, 301] width 1065 height 352
click at [837, 292] on div at bounding box center [802, 301] width 1065 height 352
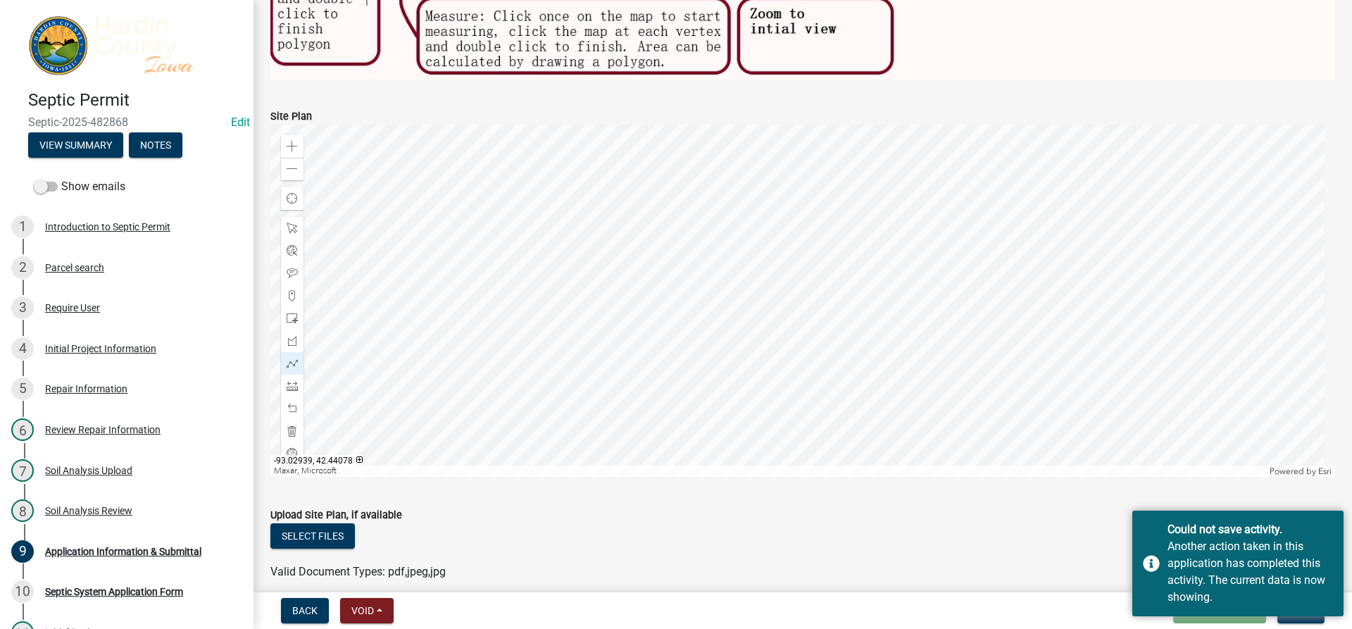
click at [837, 299] on div at bounding box center [802, 301] width 1065 height 352
click at [842, 375] on div at bounding box center [802, 301] width 1065 height 352
click at [842, 293] on div at bounding box center [802, 301] width 1065 height 352
click at [866, 294] on div at bounding box center [802, 301] width 1065 height 352
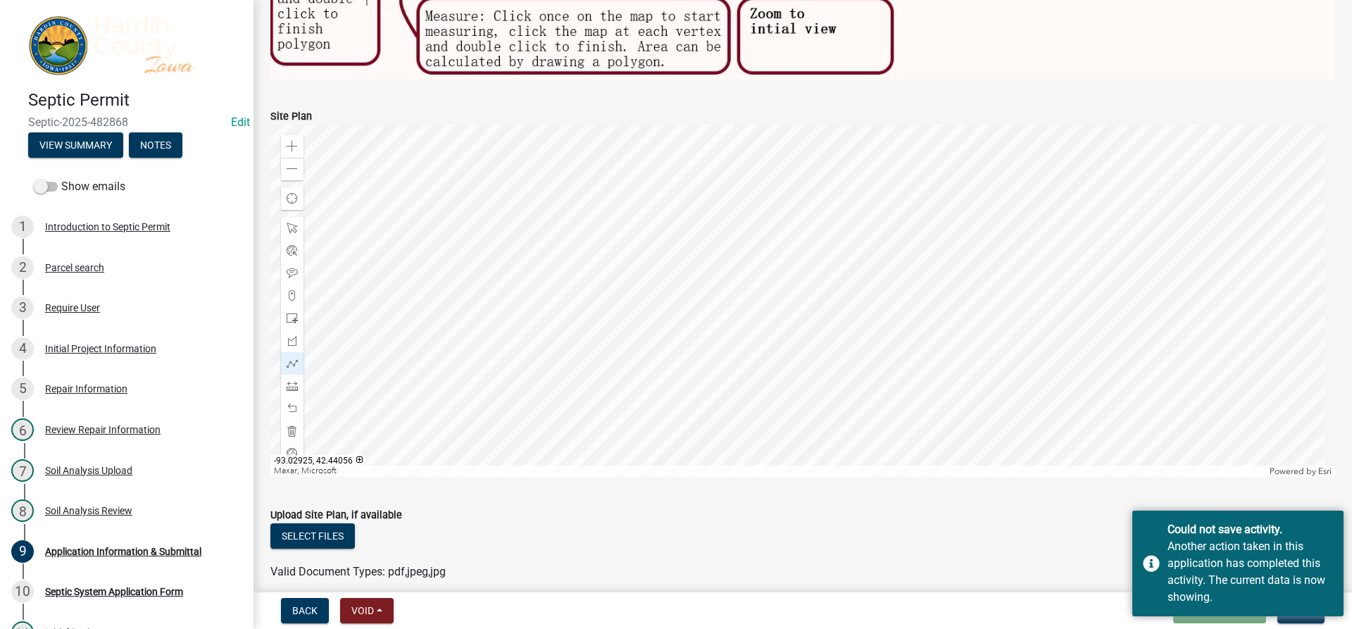
click at [873, 377] on div at bounding box center [802, 301] width 1065 height 352
click at [853, 295] on div at bounding box center [802, 301] width 1065 height 352
click at [857, 372] on div at bounding box center [802, 301] width 1065 height 352
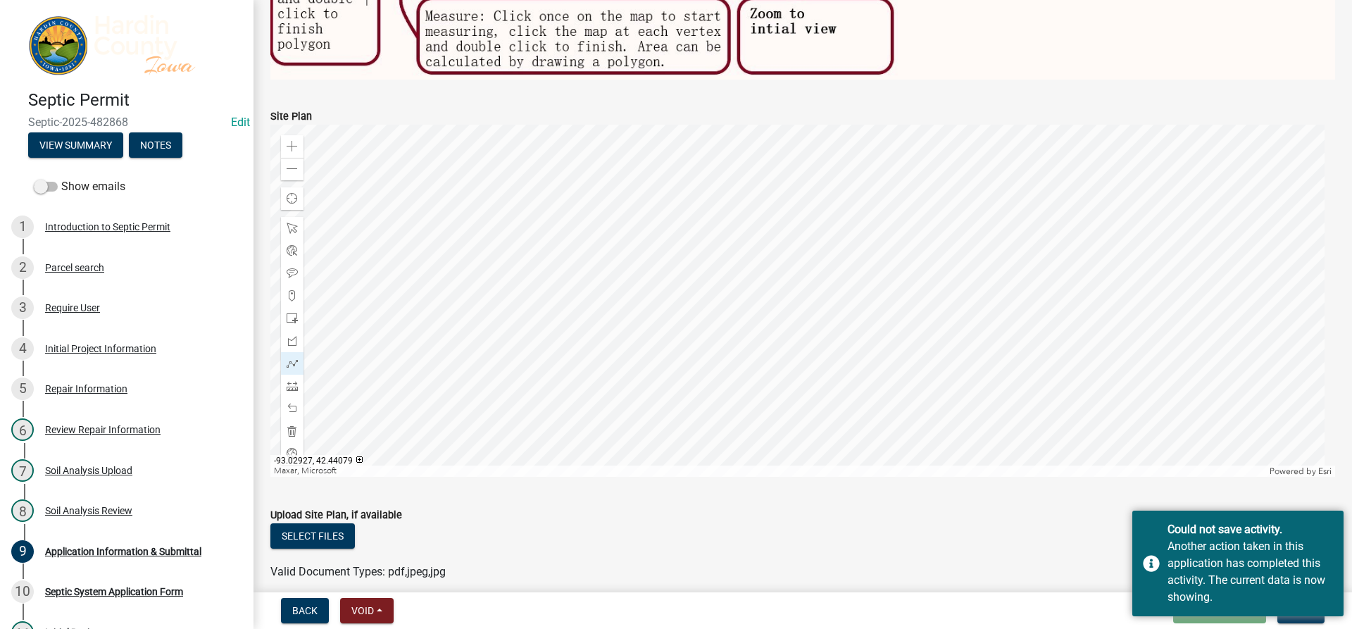
click at [867, 295] on div at bounding box center [802, 301] width 1065 height 352
click at [921, 333] on div at bounding box center [802, 301] width 1065 height 352
click at [867, 295] on div at bounding box center [802, 301] width 1065 height 352
click at [942, 293] on div at bounding box center [802, 301] width 1065 height 352
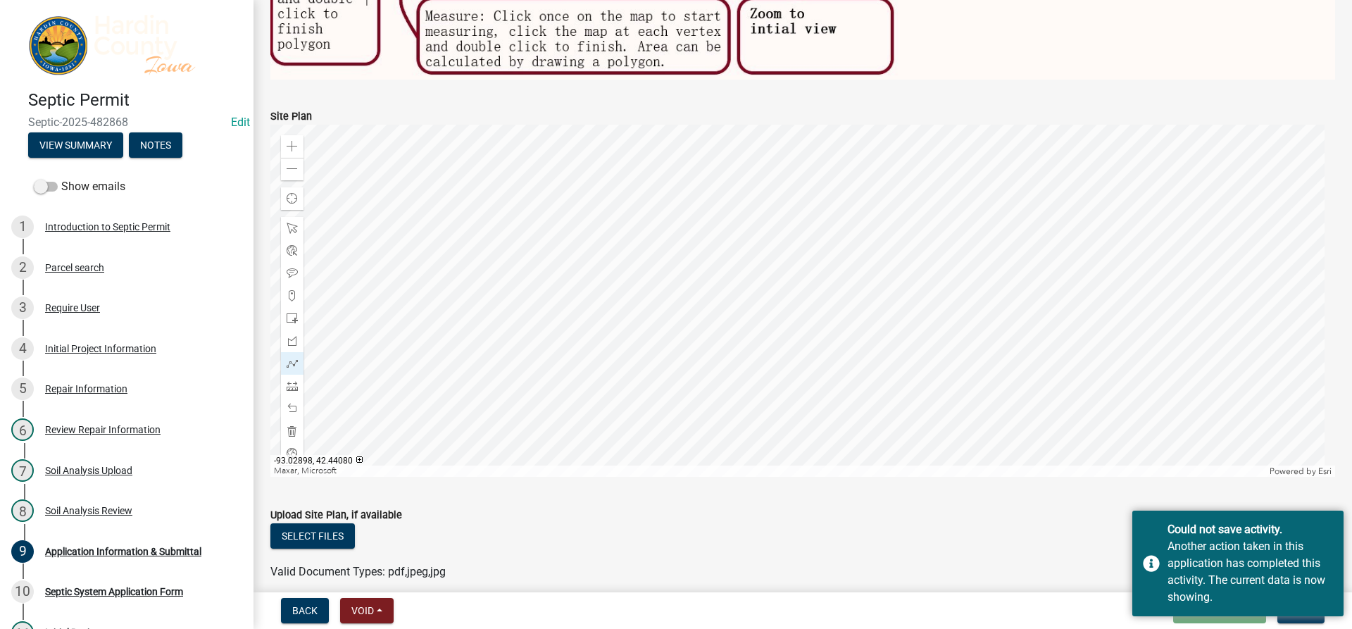
click at [942, 293] on div at bounding box center [802, 301] width 1065 height 352
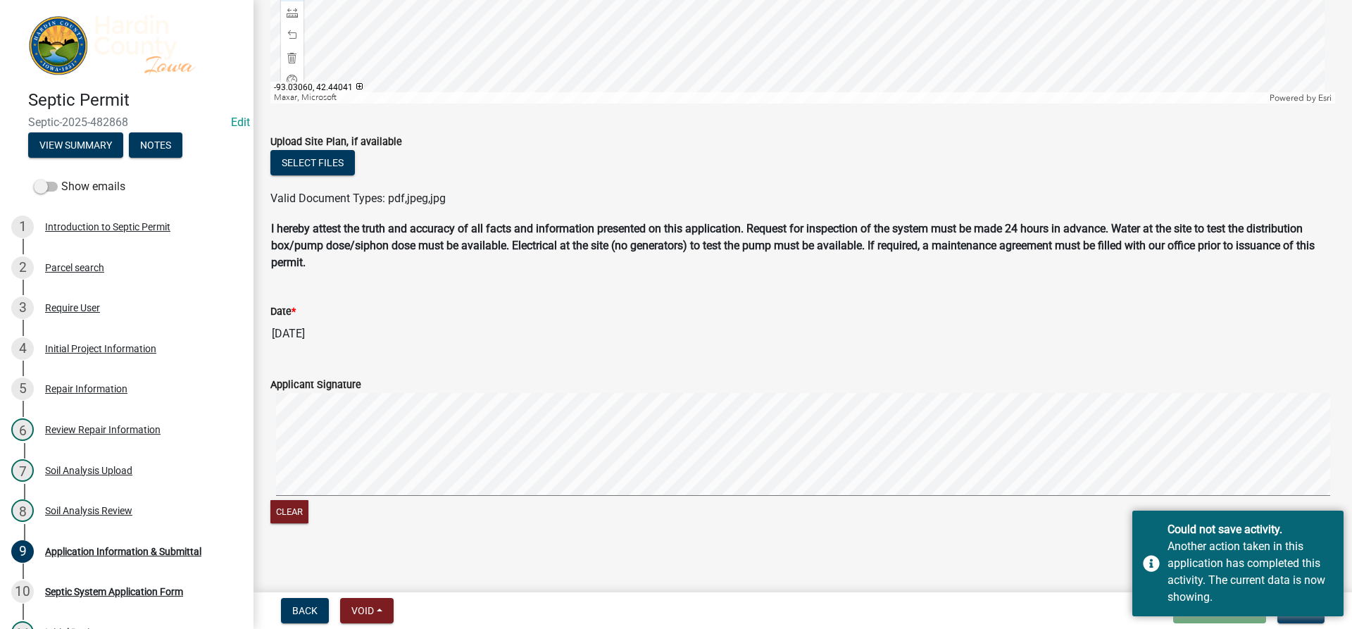
scroll to position [1263, 0]
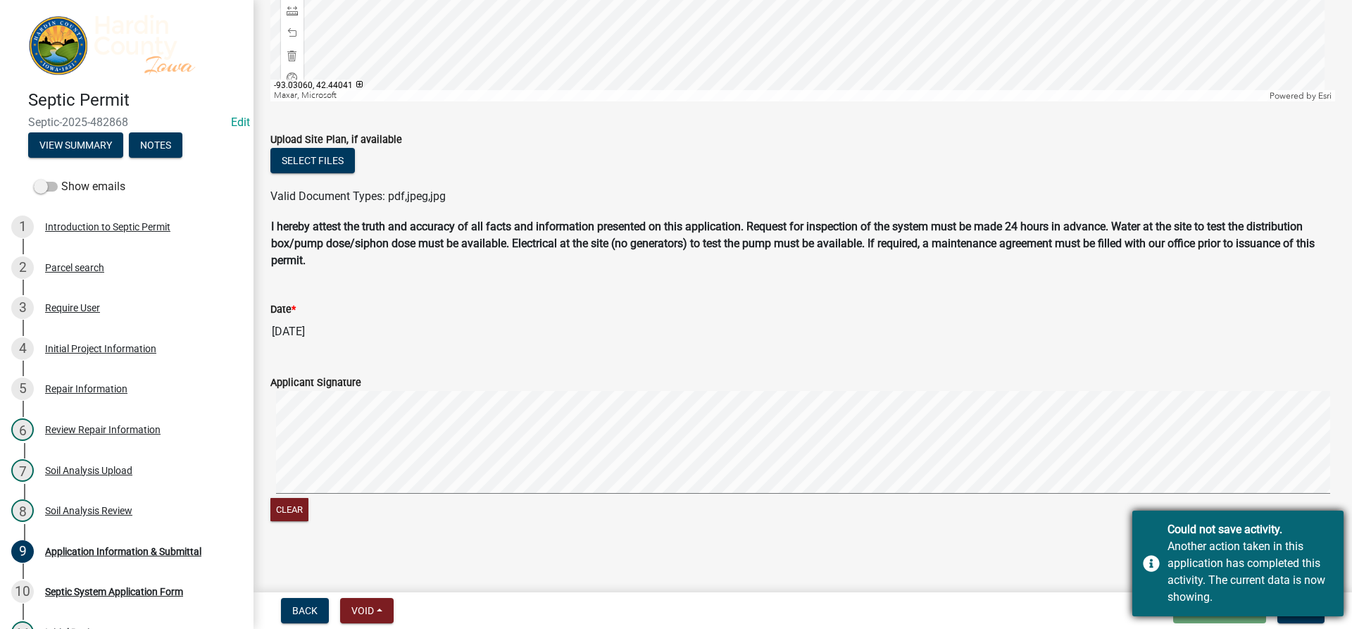
click at [1264, 549] on div "Another action taken in this application has completed this activity. The curre…" at bounding box center [1251, 572] width 166 height 68
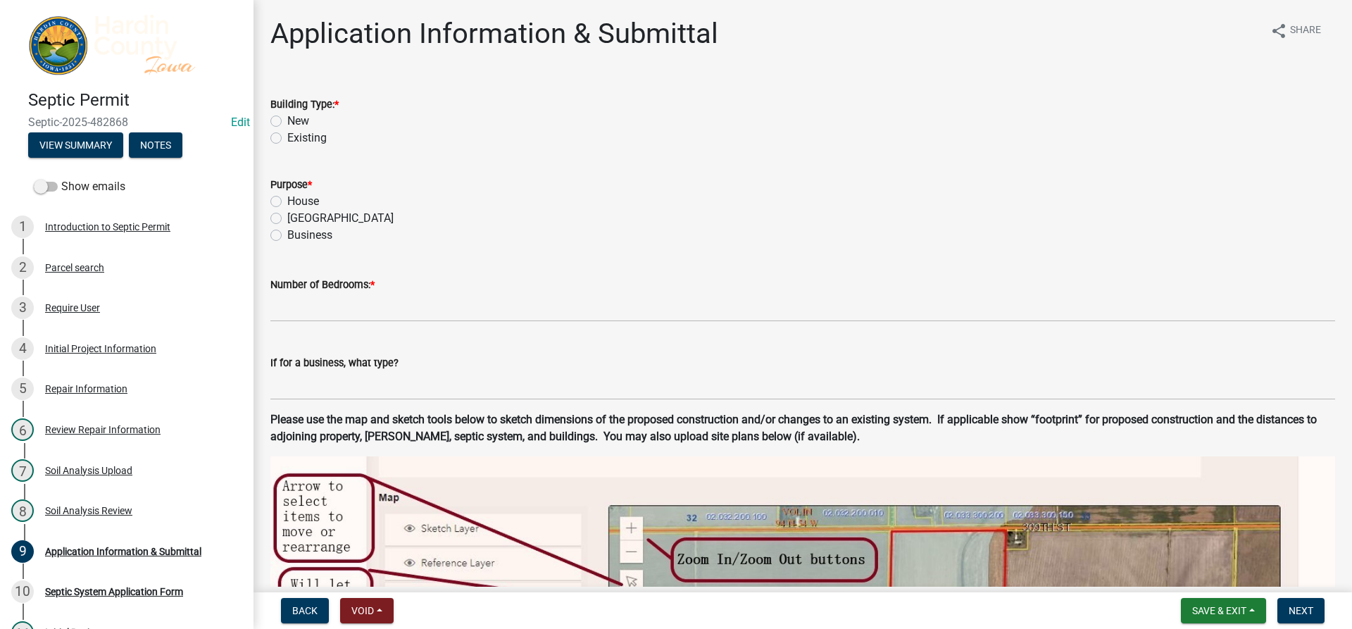
click at [297, 123] on label "New" at bounding box center [298, 121] width 22 height 17
click at [297, 122] on input "New" at bounding box center [291, 117] width 9 height 9
radio input "true"
click at [314, 202] on label "House" at bounding box center [303, 201] width 32 height 17
click at [297, 202] on input "House" at bounding box center [291, 197] width 9 height 9
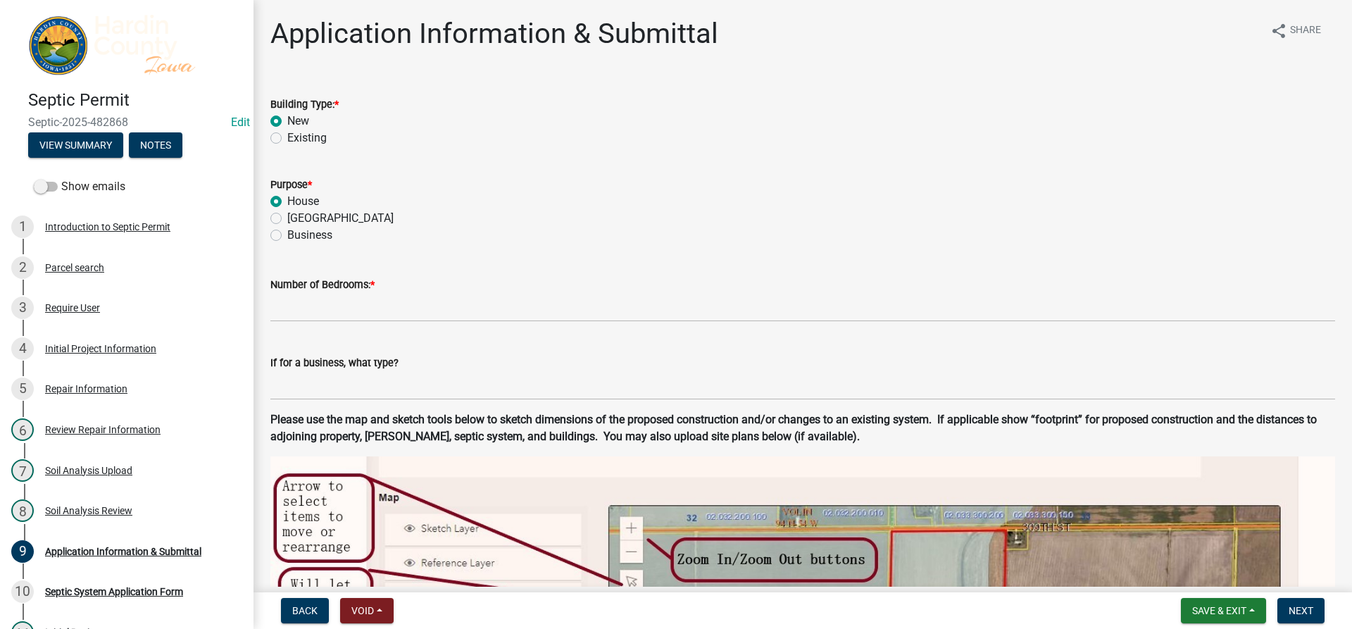
radio input "true"
click at [311, 135] on label "Existing" at bounding box center [306, 138] width 39 height 17
click at [297, 135] on input "Existing" at bounding box center [291, 134] width 9 height 9
radio input "true"
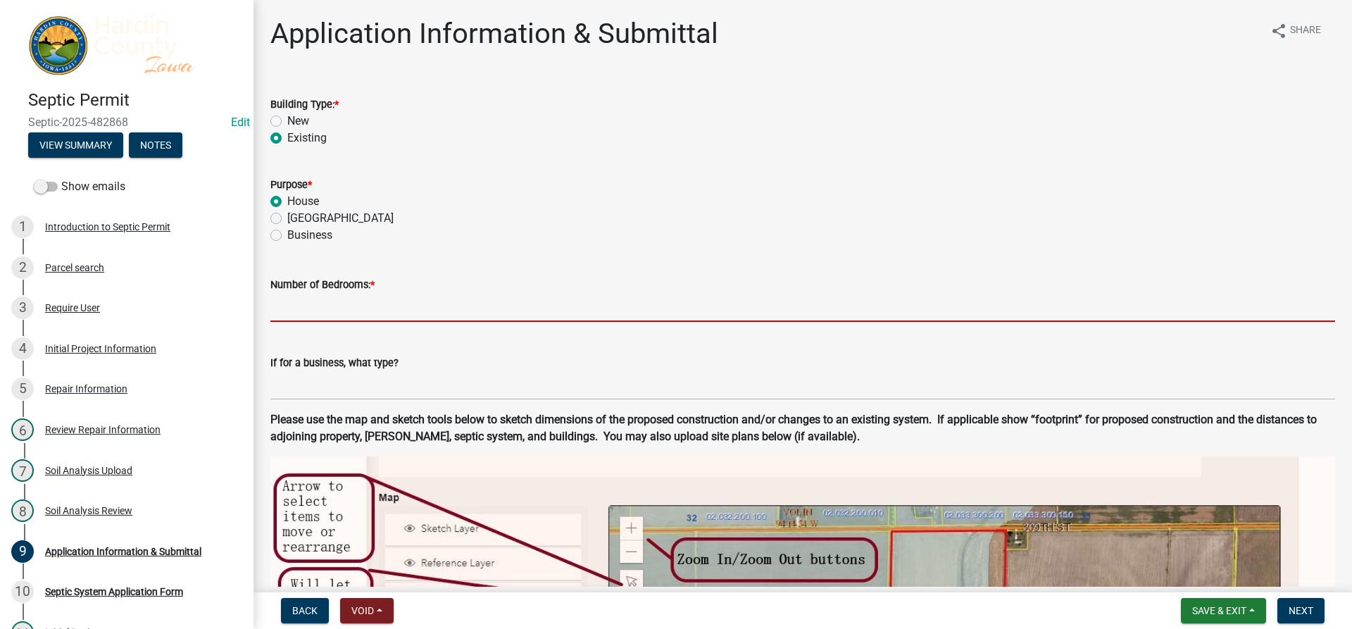
click at [347, 309] on input "text" at bounding box center [802, 307] width 1065 height 29
type input "4"
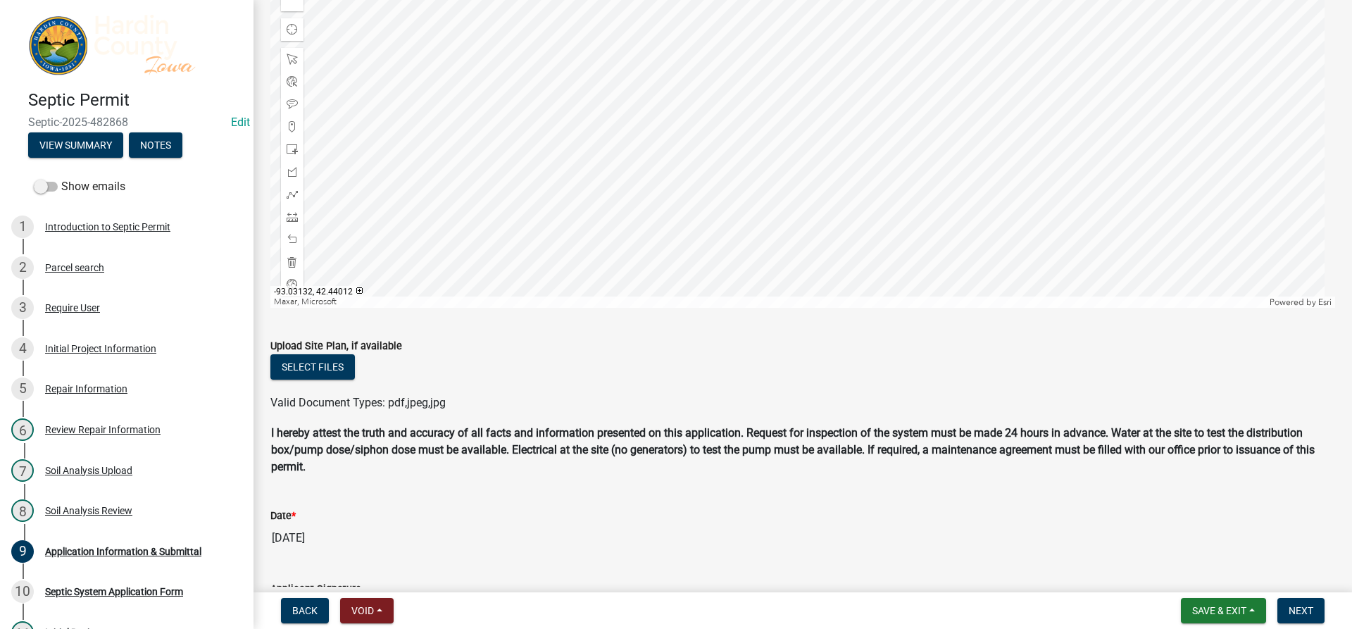
scroll to position [986, 0]
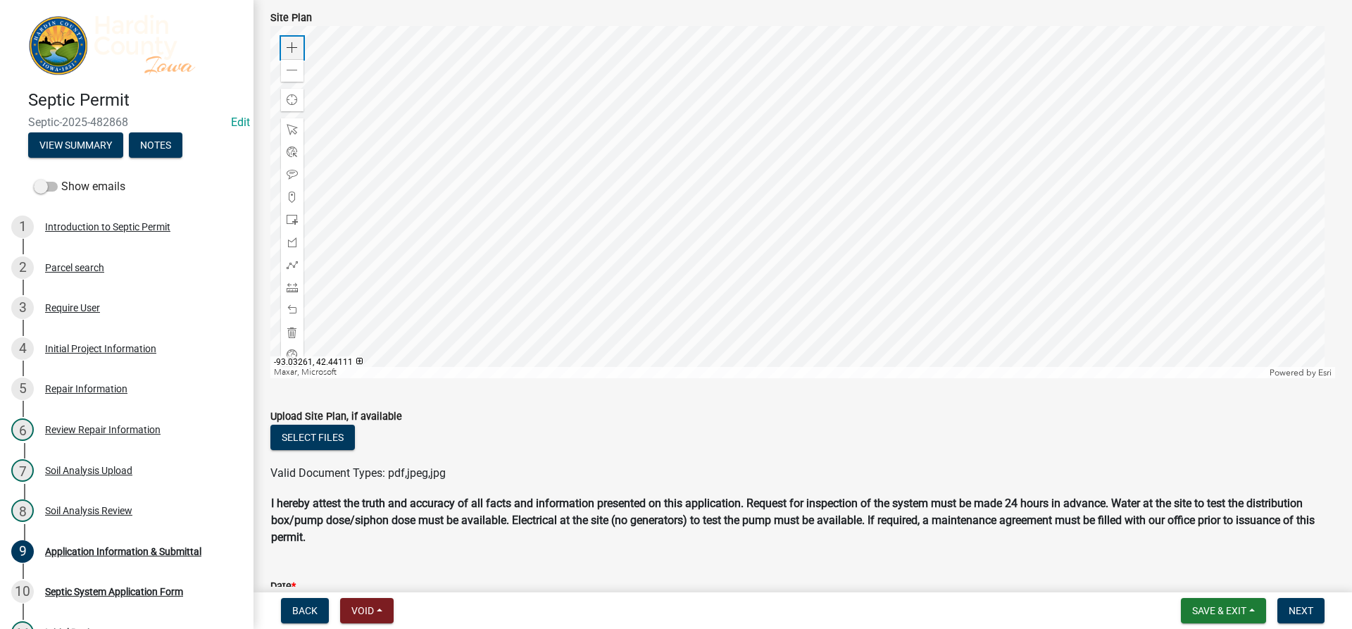
click at [283, 39] on div "Zoom in" at bounding box center [292, 48] width 23 height 23
click at [758, 378] on div at bounding box center [802, 202] width 1065 height 352
drag, startPoint x: 292, startPoint y: 219, endPoint x: 326, endPoint y: 211, distance: 34.7
click at [294, 218] on span at bounding box center [292, 219] width 11 height 11
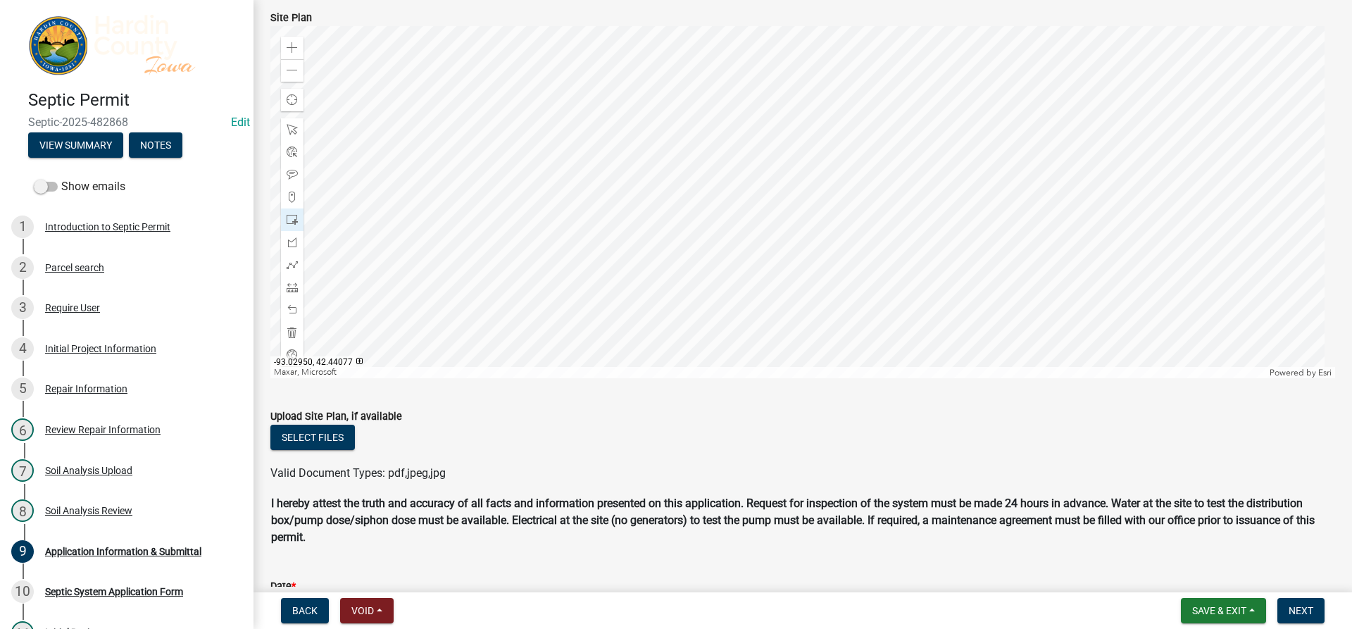
click at [702, 255] on div at bounding box center [802, 202] width 1065 height 352
click at [709, 192] on div at bounding box center [802, 202] width 1065 height 352
click at [297, 259] on span at bounding box center [292, 264] width 11 height 11
click at [705, 192] on div at bounding box center [802, 202] width 1065 height 352
click at [783, 303] on div at bounding box center [802, 202] width 1065 height 352
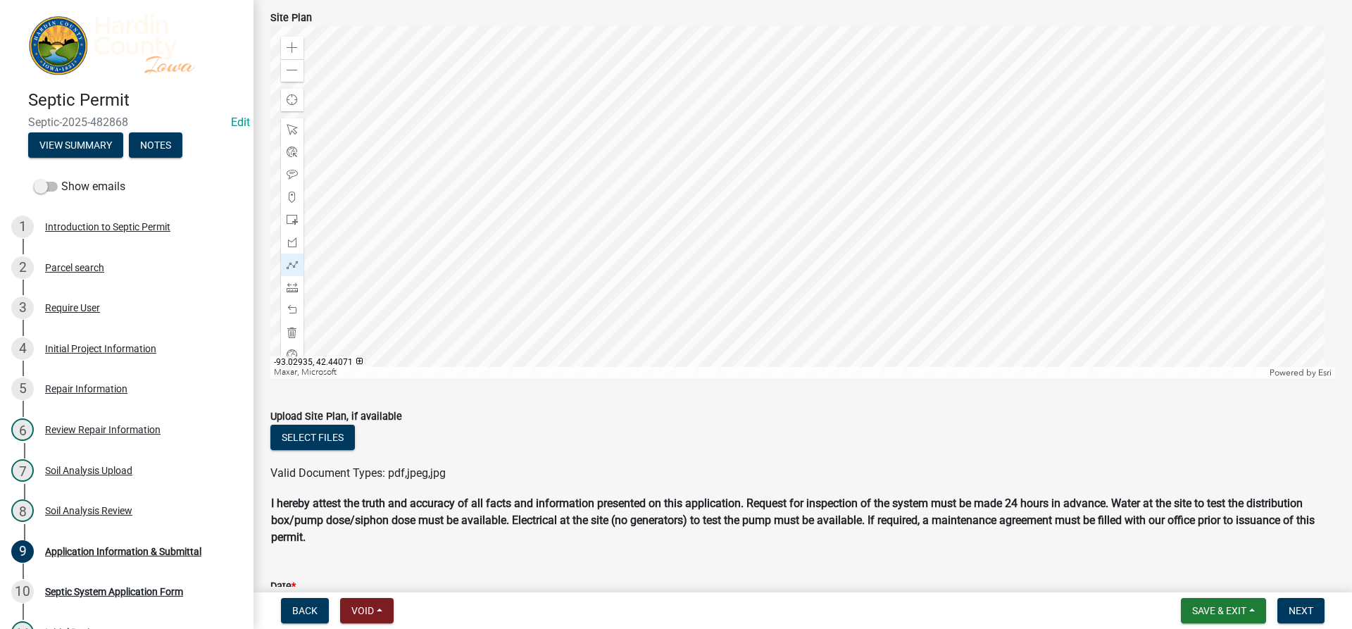
click at [783, 303] on div at bounding box center [802, 202] width 1065 height 352
click at [711, 189] on div at bounding box center [802, 202] width 1065 height 352
click at [709, 185] on div at bounding box center [802, 202] width 1065 height 352
click at [710, 187] on div at bounding box center [802, 202] width 1065 height 352
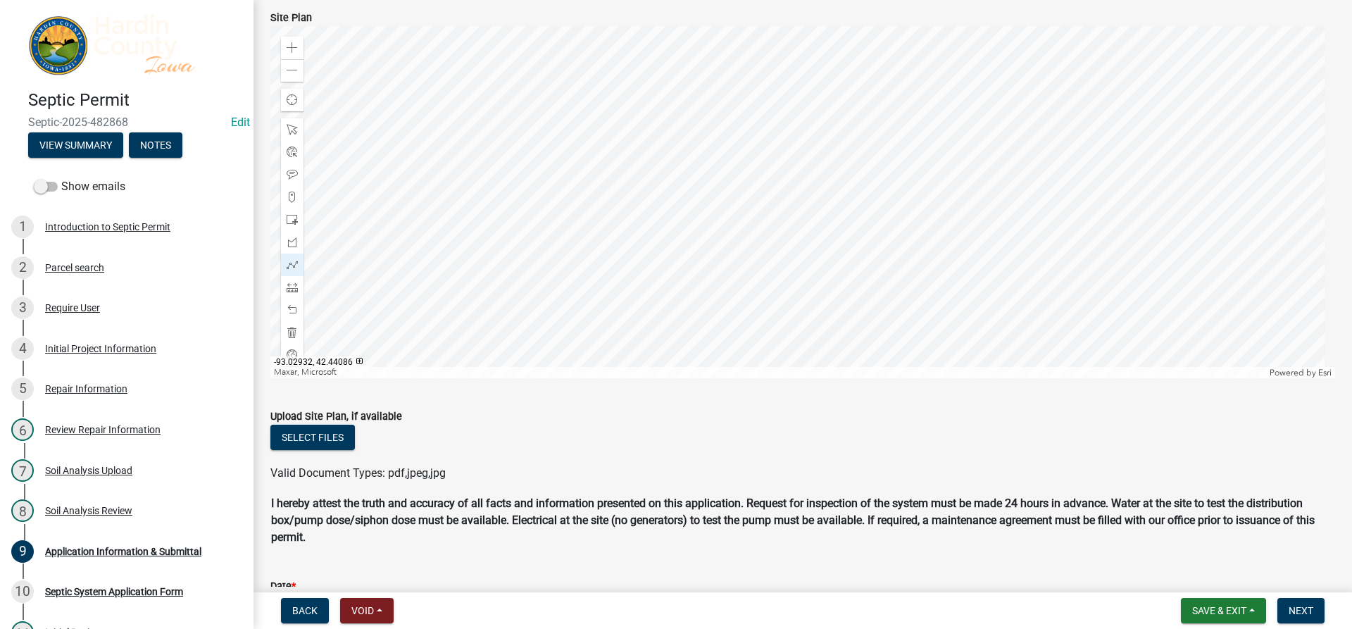
click at [797, 191] on div at bounding box center [802, 202] width 1065 height 352
click at [878, 278] on div at bounding box center [802, 202] width 1065 height 352
click at [773, 193] on div at bounding box center [802, 202] width 1065 height 352
click at [851, 282] on div at bounding box center [802, 202] width 1065 height 352
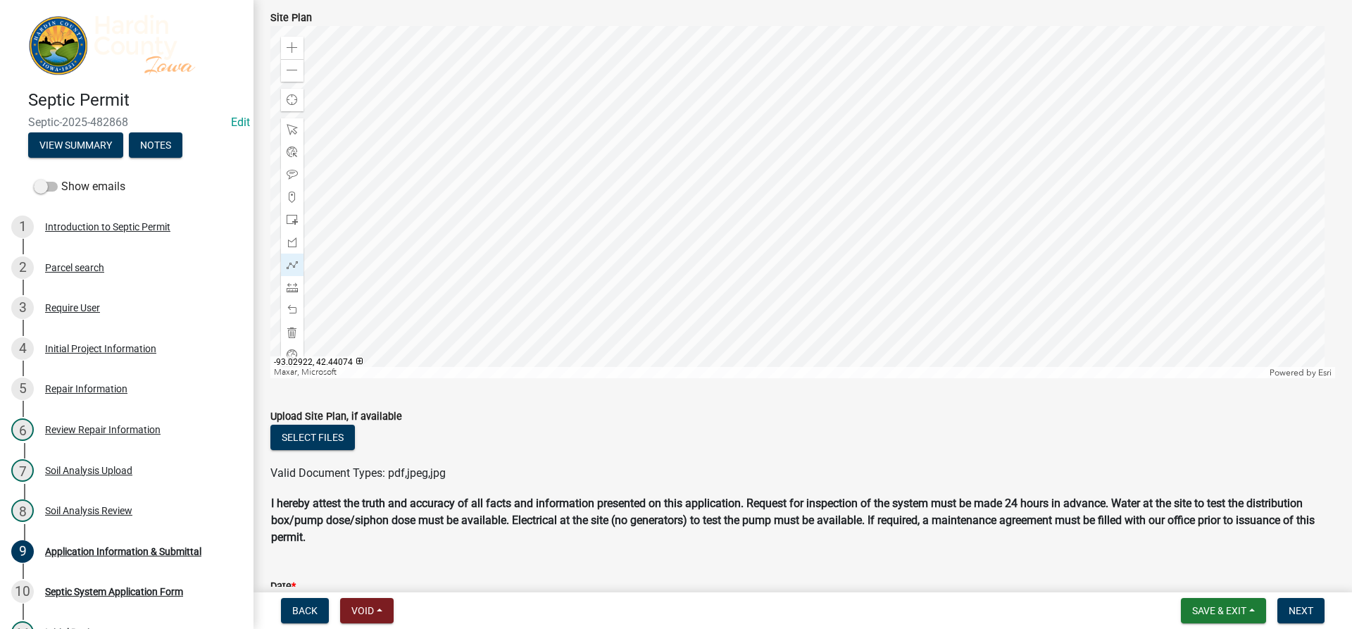
click at [851, 282] on div at bounding box center [802, 202] width 1065 height 352
click at [739, 189] on div at bounding box center [802, 202] width 1065 height 352
click at [819, 289] on div at bounding box center [802, 202] width 1065 height 352
click at [719, 189] on div at bounding box center [802, 202] width 1065 height 352
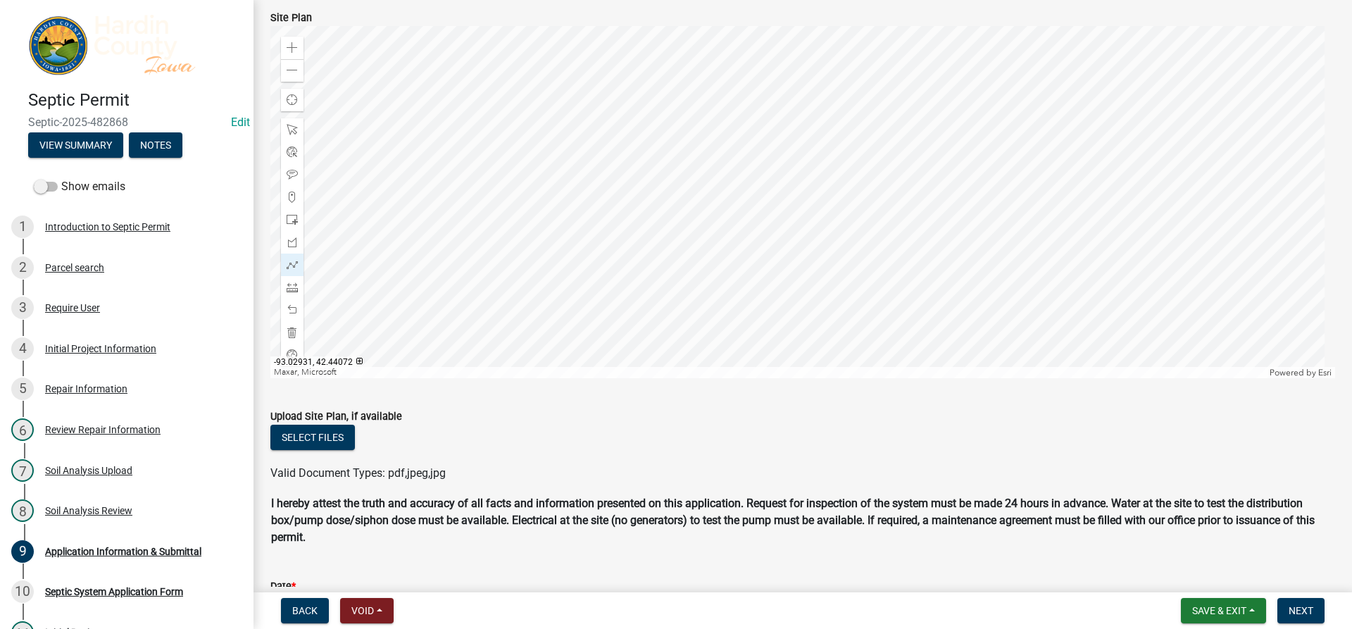
click at [802, 292] on div at bounding box center [802, 202] width 1065 height 352
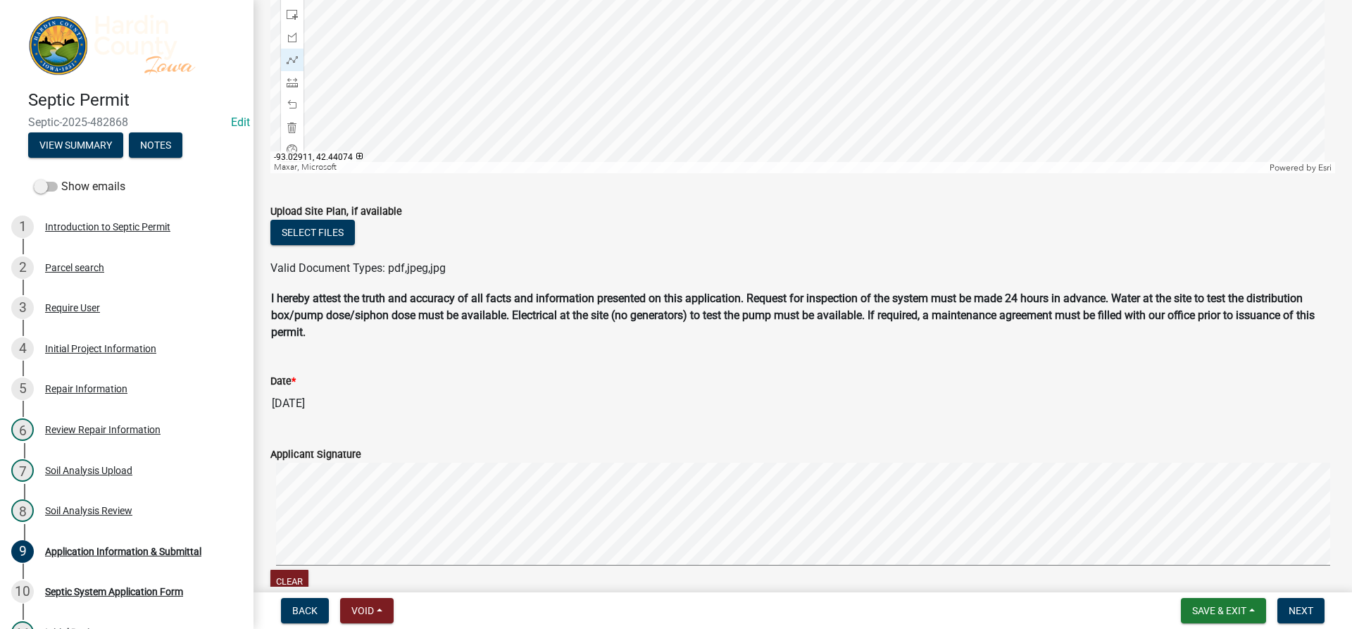
scroll to position [1197, 0]
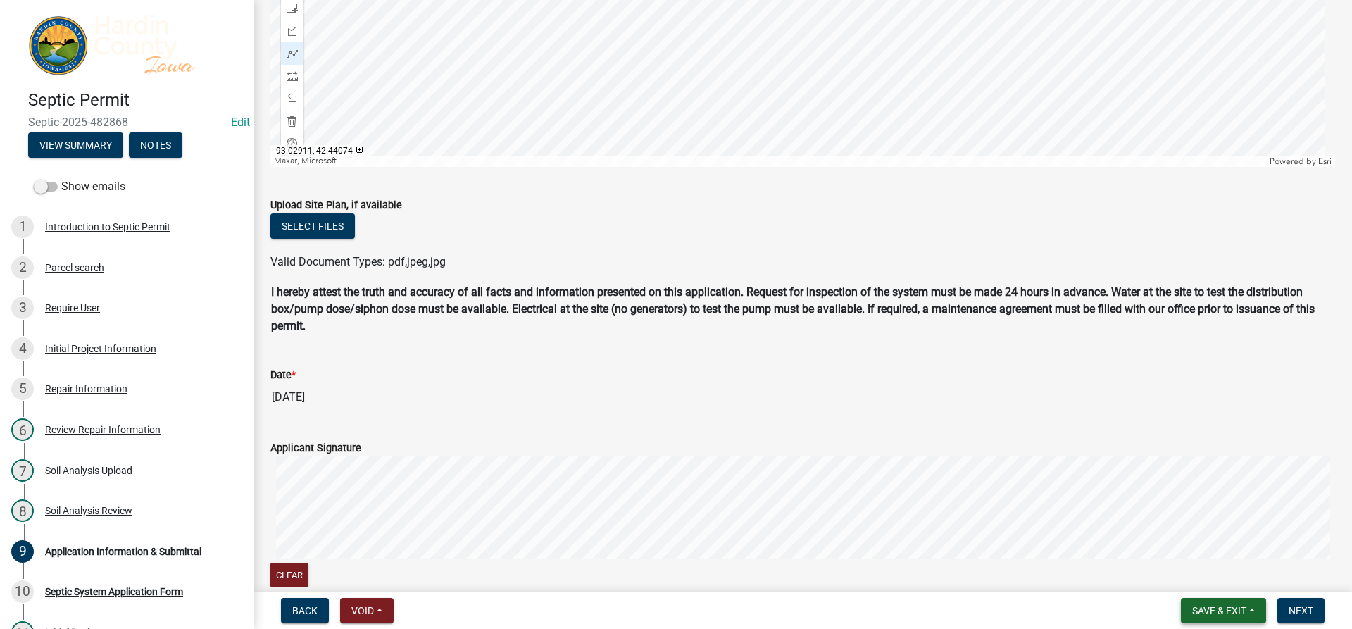
click at [1210, 612] on span "Save & Exit" at bounding box center [1219, 610] width 54 height 11
click at [1206, 577] on button "Save & Exit" at bounding box center [1210, 574] width 113 height 34
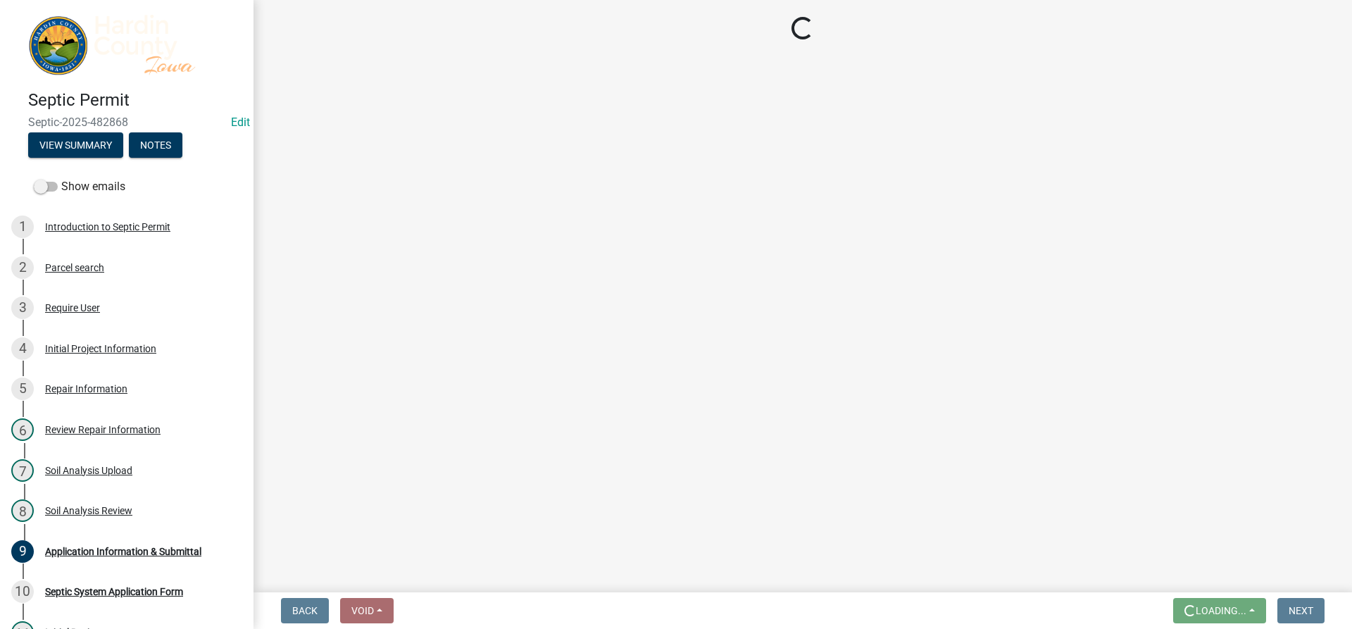
scroll to position [0, 0]
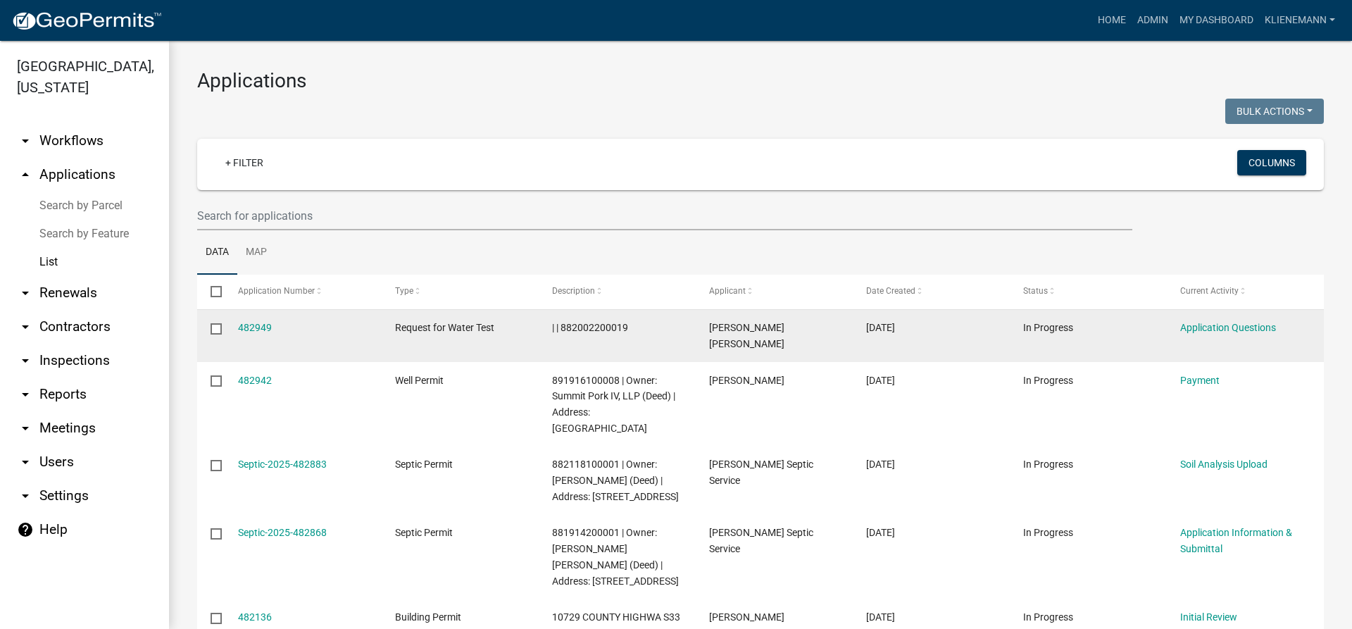
drag, startPoint x: 634, startPoint y: 330, endPoint x: 561, endPoint y: 330, distance: 73.2
click at [561, 330] on div "| | 882002200019" at bounding box center [617, 328] width 130 height 16
copy span "882002200019"
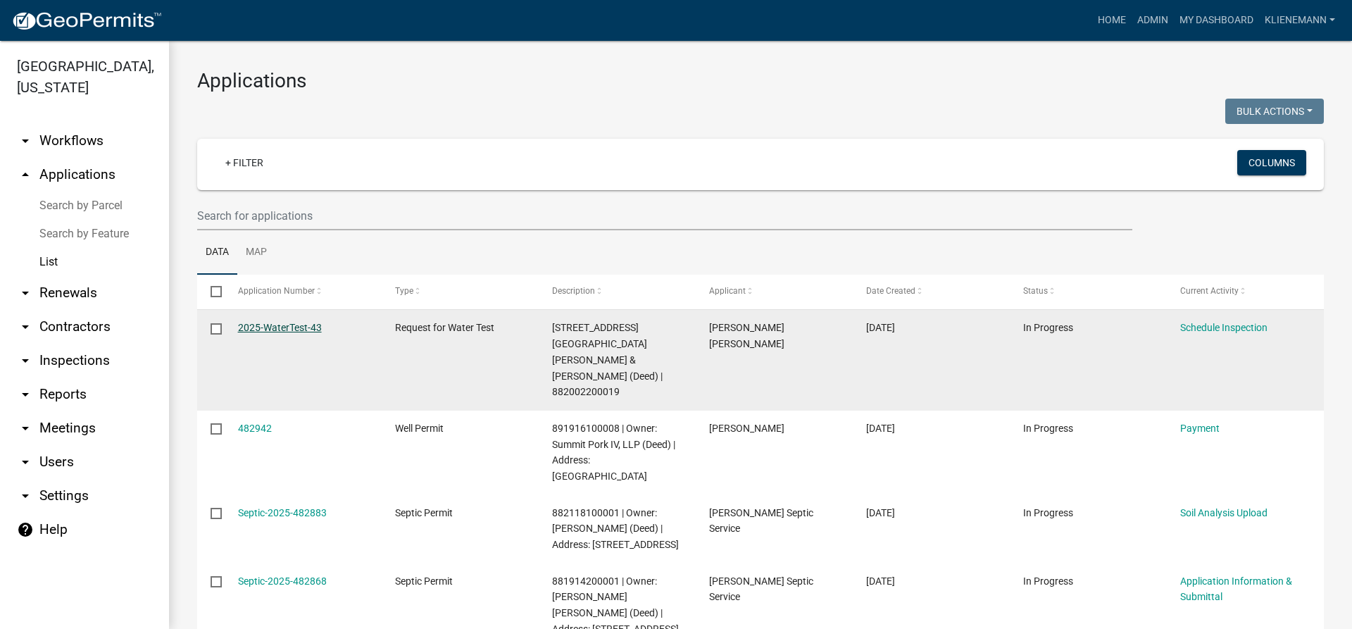
click at [282, 328] on link "2025-WaterTest-43" at bounding box center [280, 327] width 84 height 11
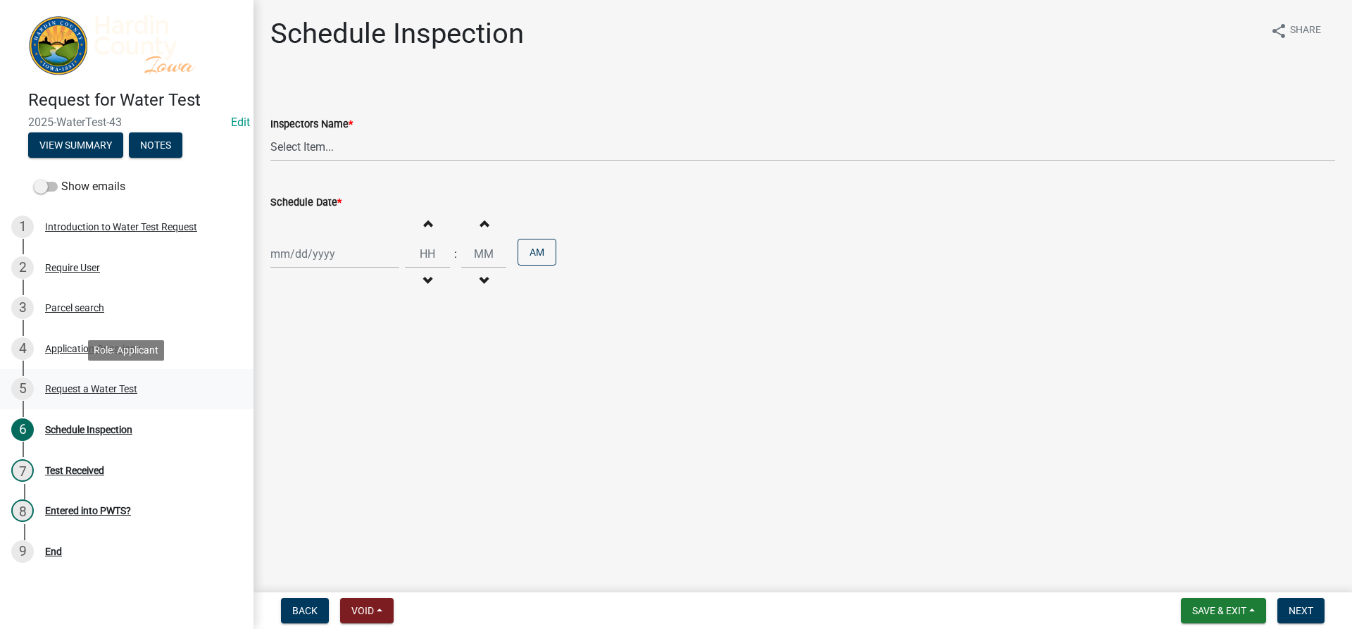
click at [137, 389] on div "Request a Water Test" at bounding box center [91, 389] width 92 height 10
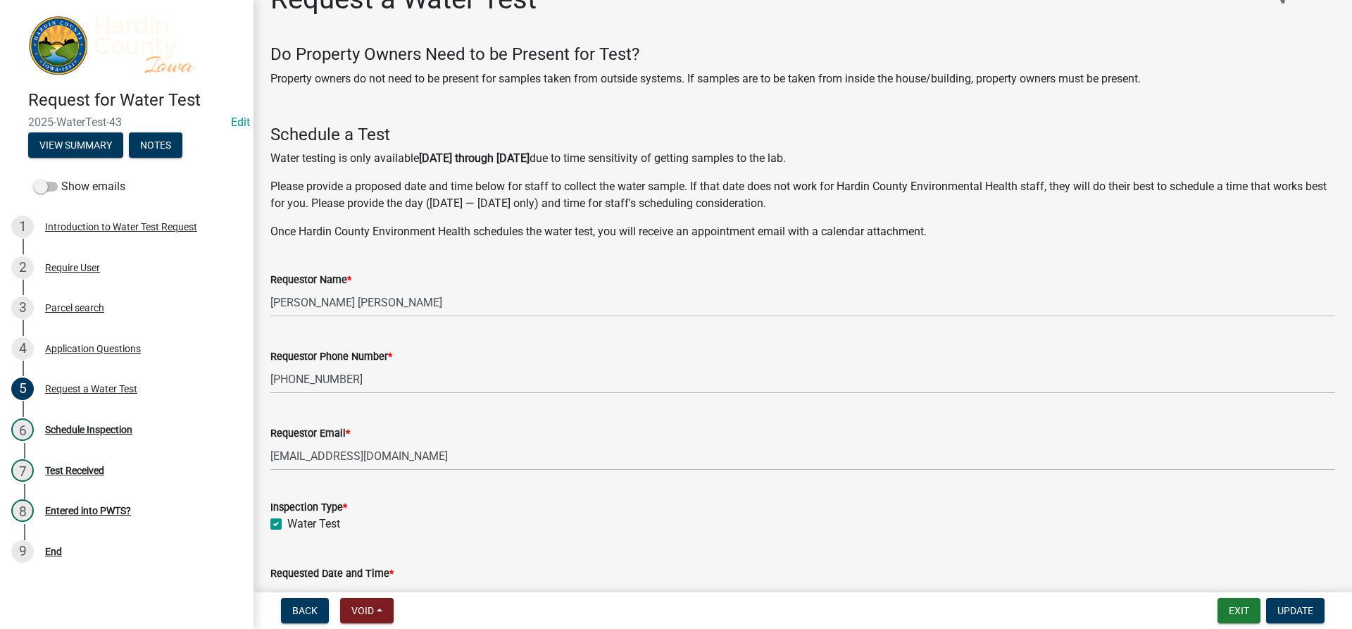
scroll to position [23, 0]
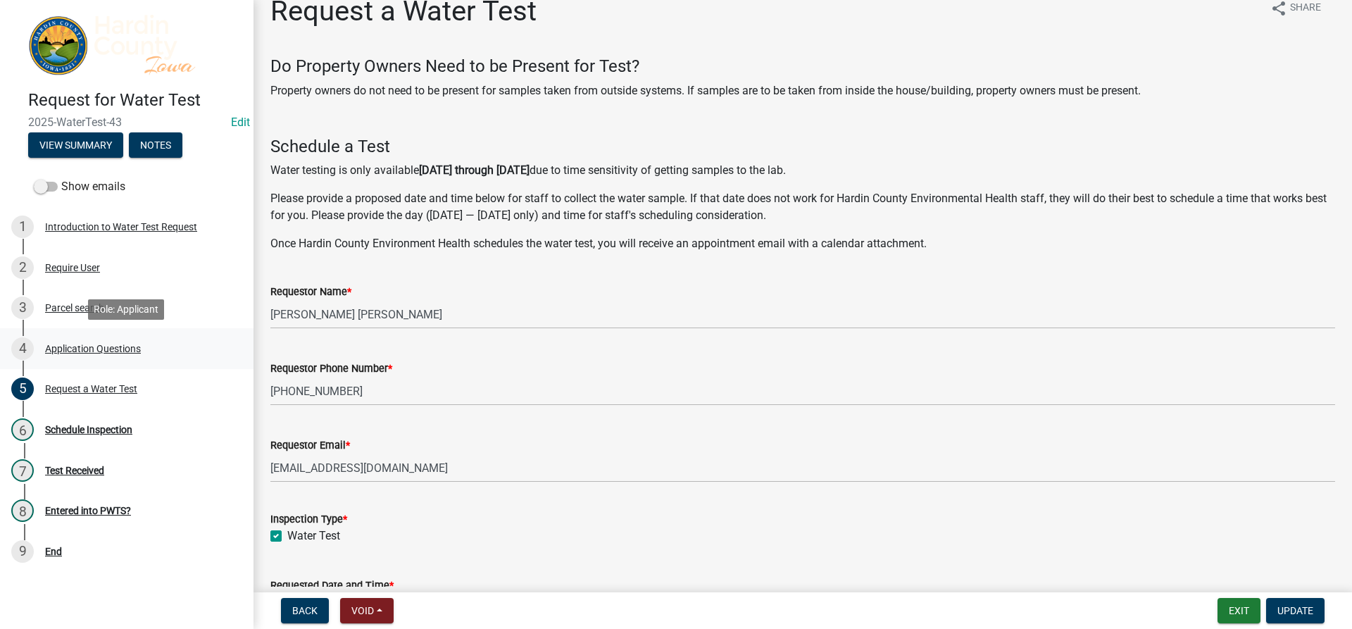
click at [161, 360] on link "4 Application Questions" at bounding box center [127, 348] width 254 height 41
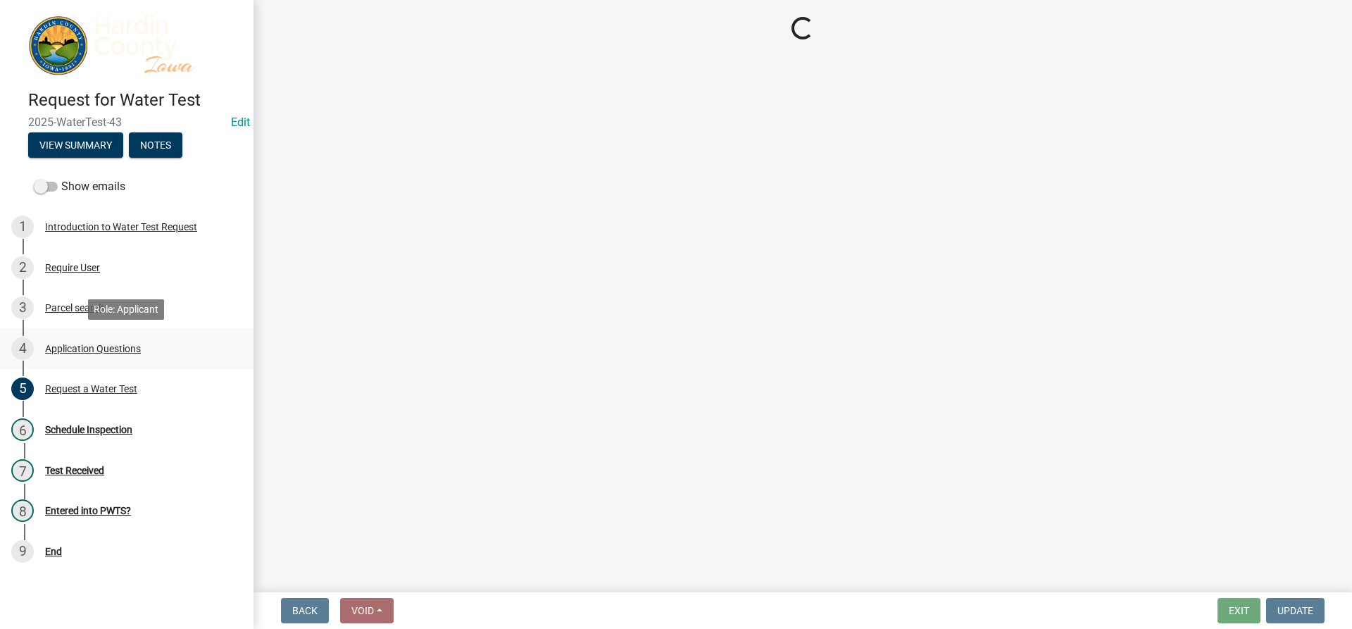
scroll to position [0, 0]
